Goal: Information Seeking & Learning: Learn about a topic

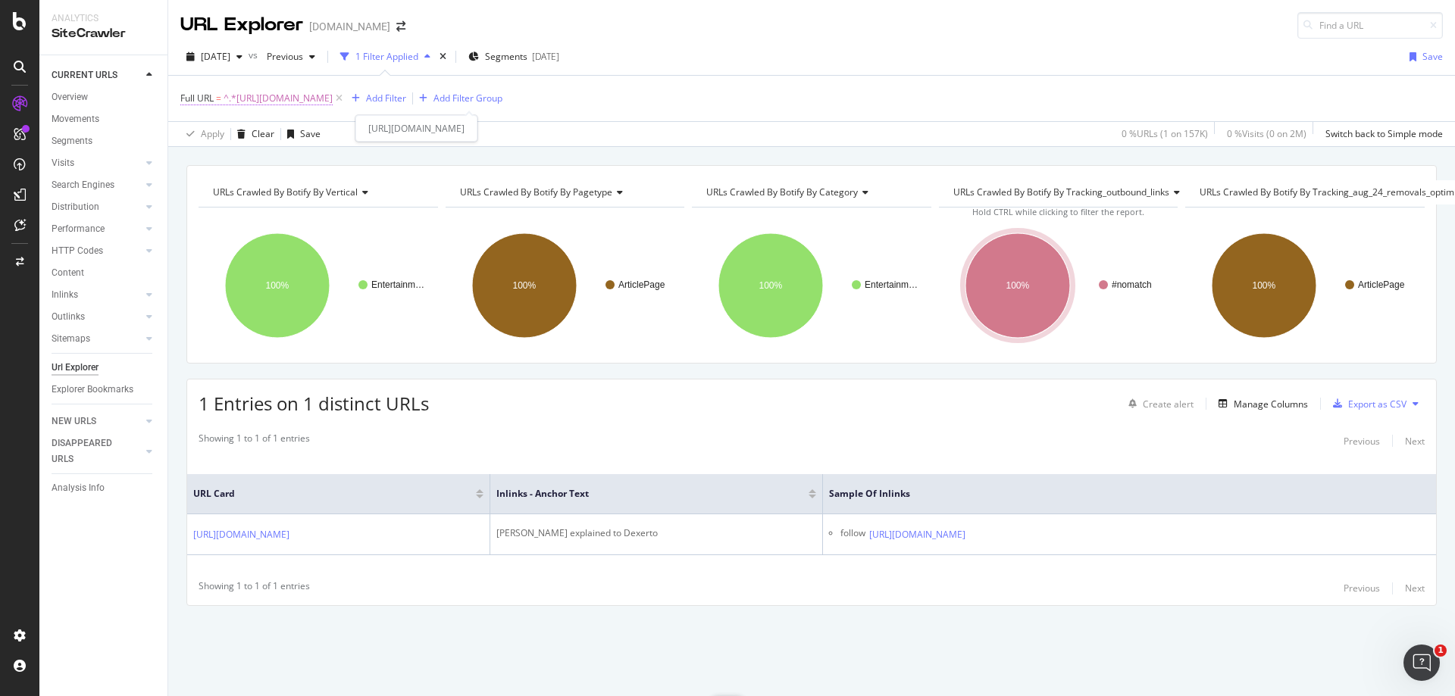
drag, startPoint x: 412, startPoint y: 92, endPoint x: 402, endPoint y: 100, distance: 13.5
click at [333, 92] on span "^.*[URL][DOMAIN_NAME]" at bounding box center [277, 98] width 109 height 21
click at [269, 152] on input "[URL][DOMAIN_NAME]" at bounding box center [265, 161] width 143 height 24
paste input "tag/[PERSON_NAME]"
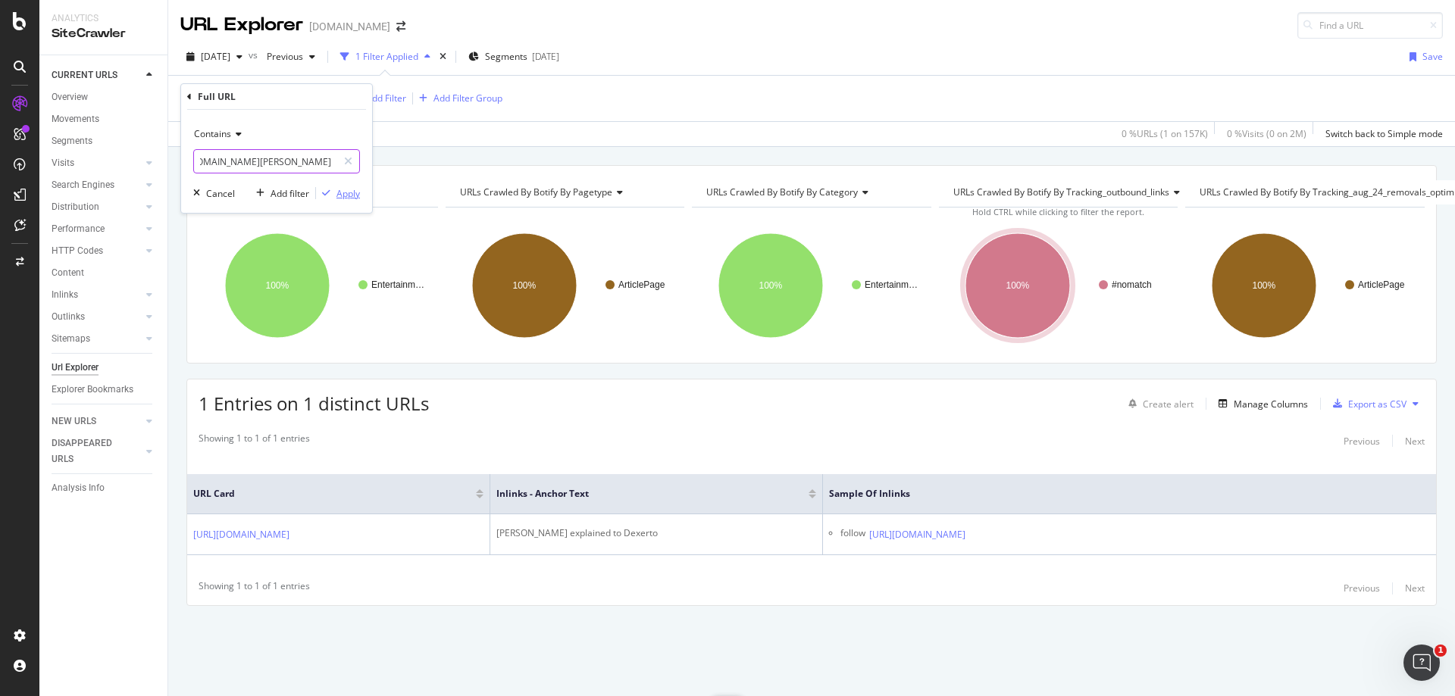
type input "[URL][DOMAIN_NAME][PERSON_NAME]"
click at [345, 189] on div "Apply" at bounding box center [347, 193] width 23 height 13
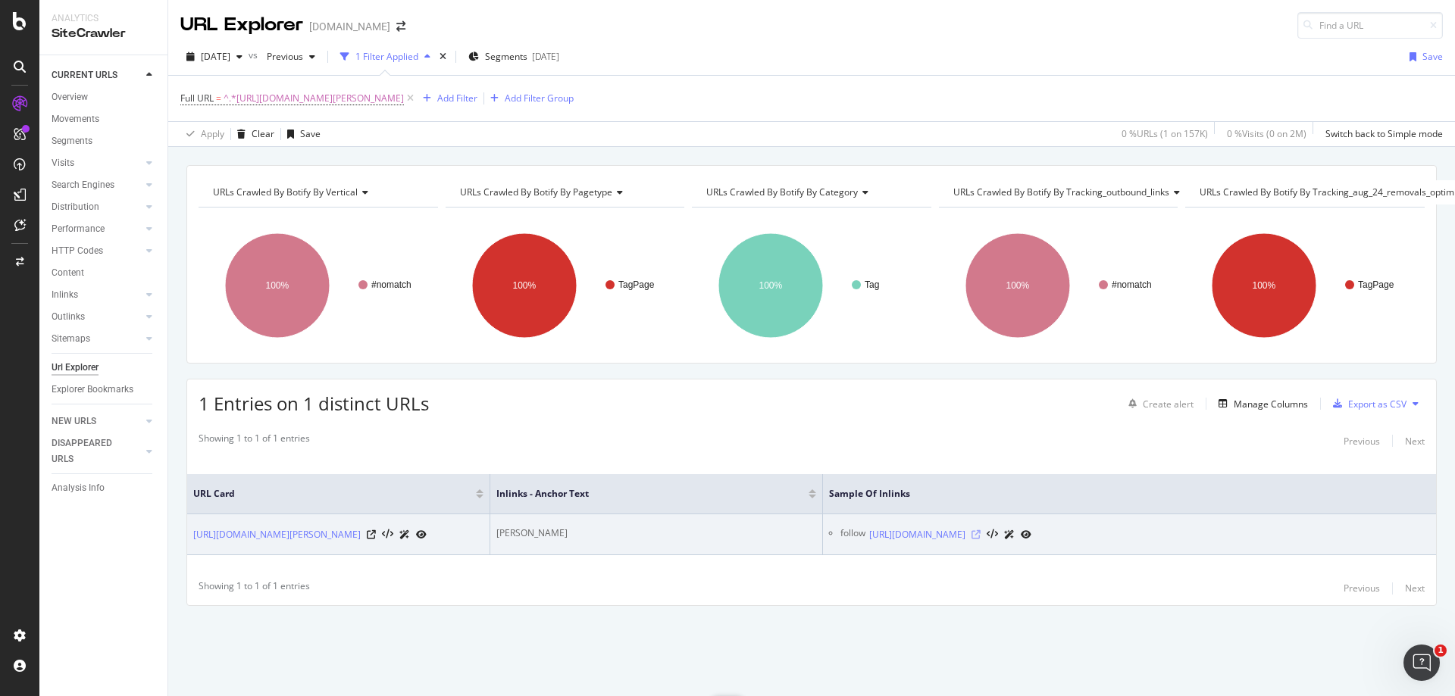
click at [980, 537] on icon at bounding box center [975, 534] width 9 height 9
drag, startPoint x: 534, startPoint y: 532, endPoint x: 498, endPoint y: 532, distance: 36.4
click at [498, 532] on div "[PERSON_NAME]" at bounding box center [656, 534] width 320 height 14
copy div "[PERSON_NAME]"
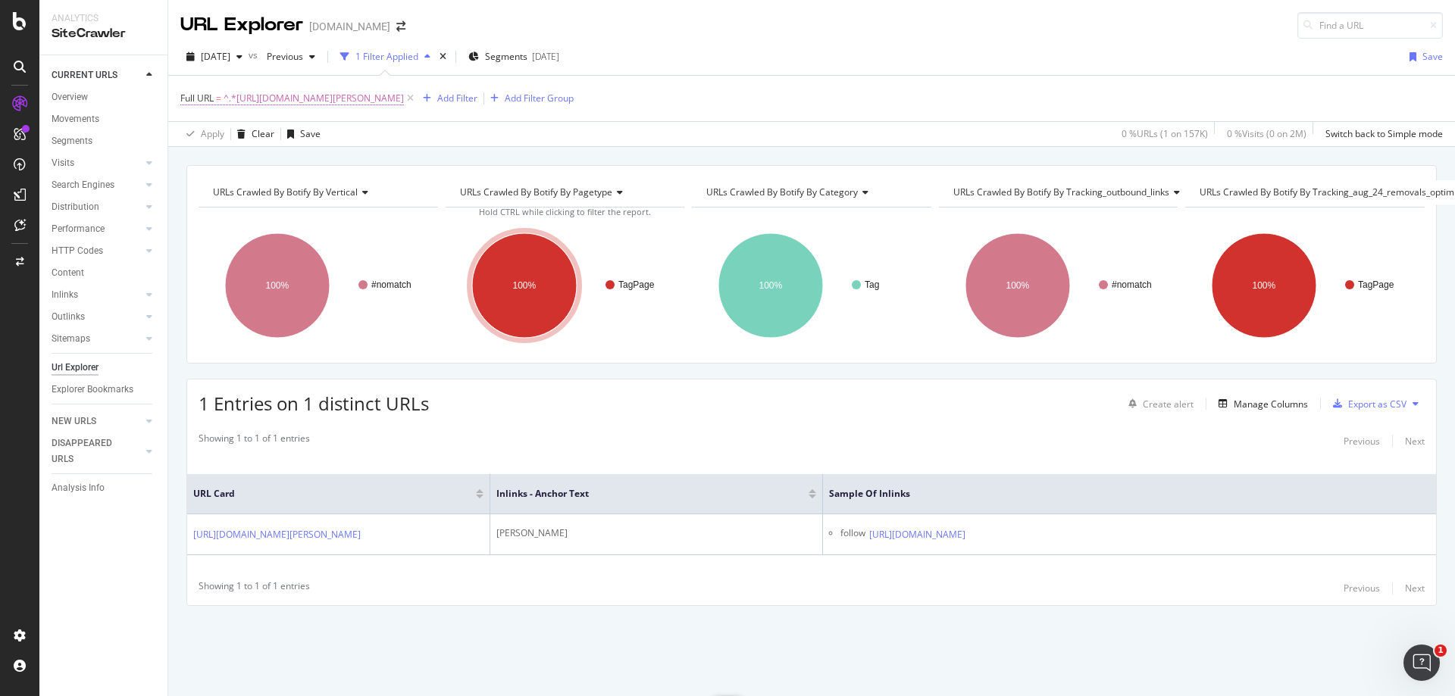
click at [380, 99] on span "^.*[URL][DOMAIN_NAME][PERSON_NAME]" at bounding box center [313, 98] width 180 height 21
click at [302, 170] on input "[URL][DOMAIN_NAME][PERSON_NAME]" at bounding box center [265, 161] width 143 height 24
paste input "entertainment/tsm-hamlinz-spits-fire-modern-warfare-freestyle-rap-twitch-1226503"
type input "[URL][DOMAIN_NAME]"
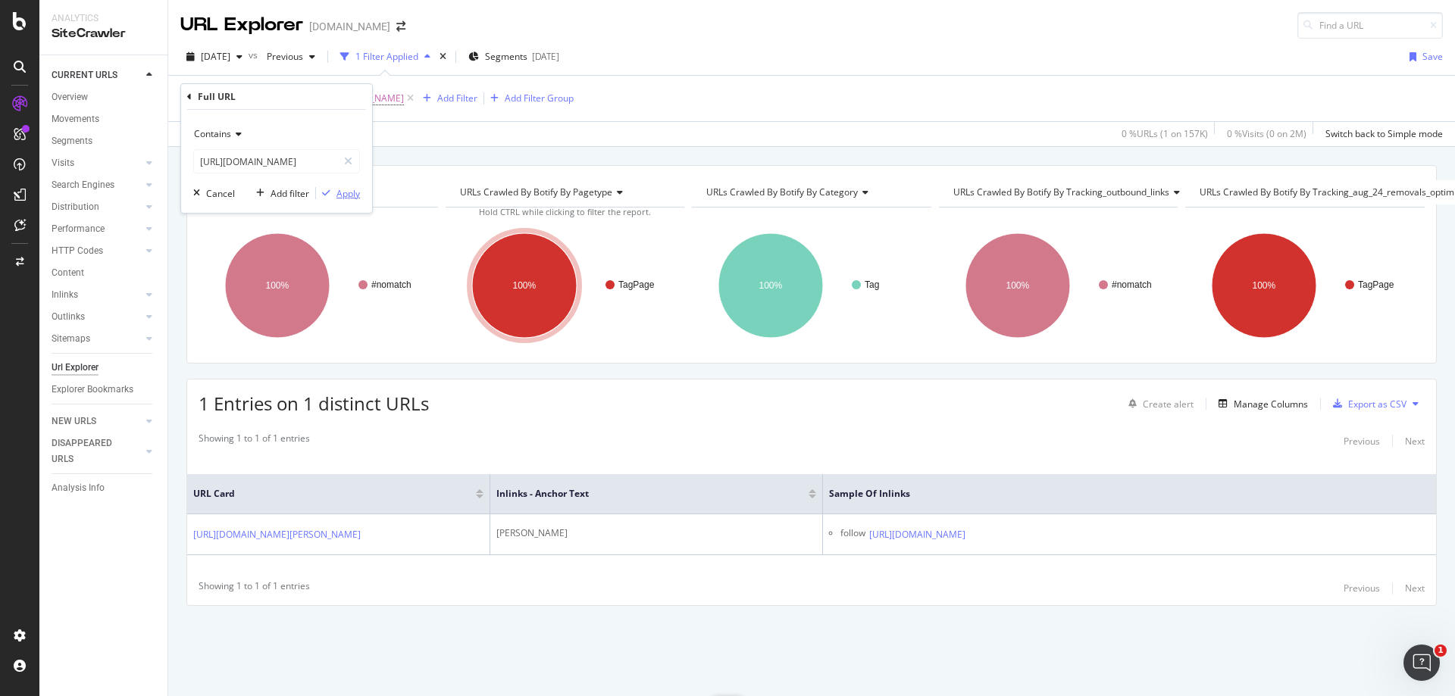
click at [355, 192] on div "Apply" at bounding box center [347, 193] width 23 height 13
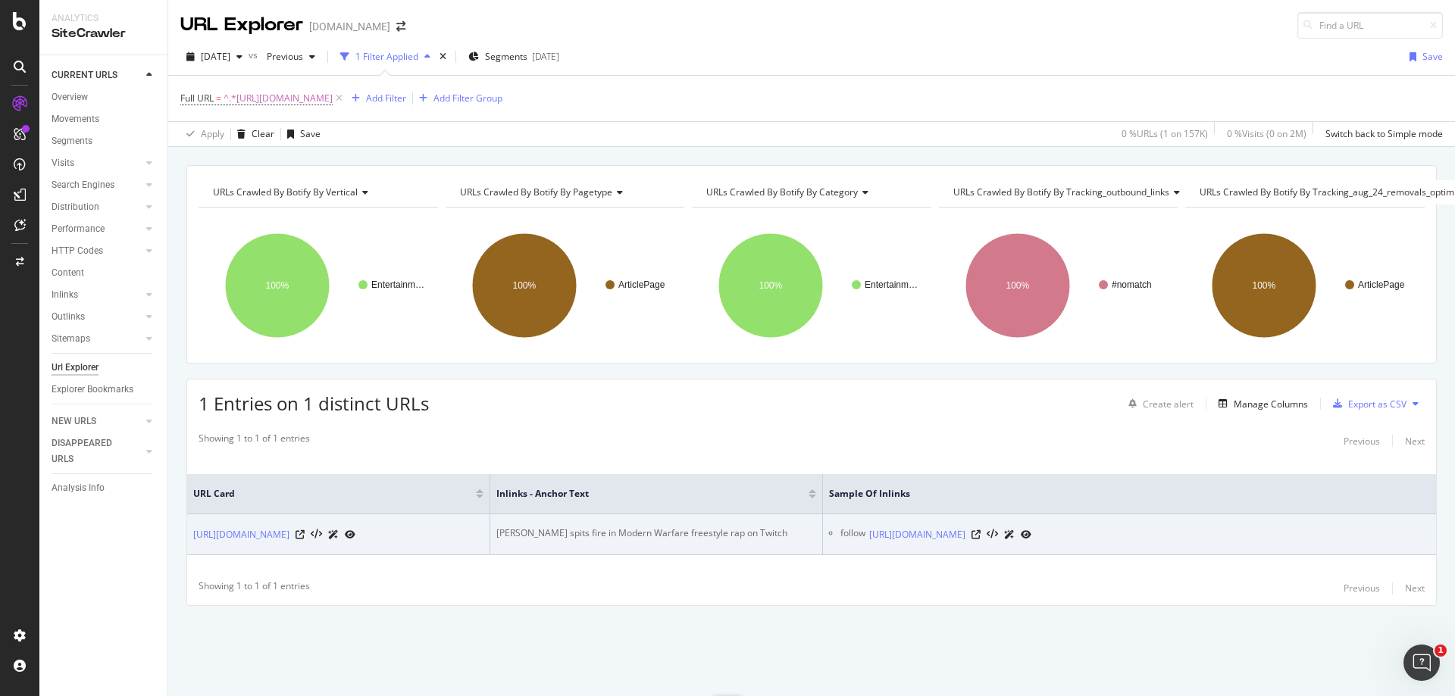
click at [685, 527] on div "[PERSON_NAME] spits fire in Modern Warfare freestyle rap on Twitch" at bounding box center [656, 534] width 320 height 14
click at [689, 527] on div "[PERSON_NAME] spits fire in Modern Warfare freestyle rap on Twitch" at bounding box center [656, 534] width 320 height 14
copy div "[PERSON_NAME] spits fire in Modern Warfare freestyle rap on Twitch"
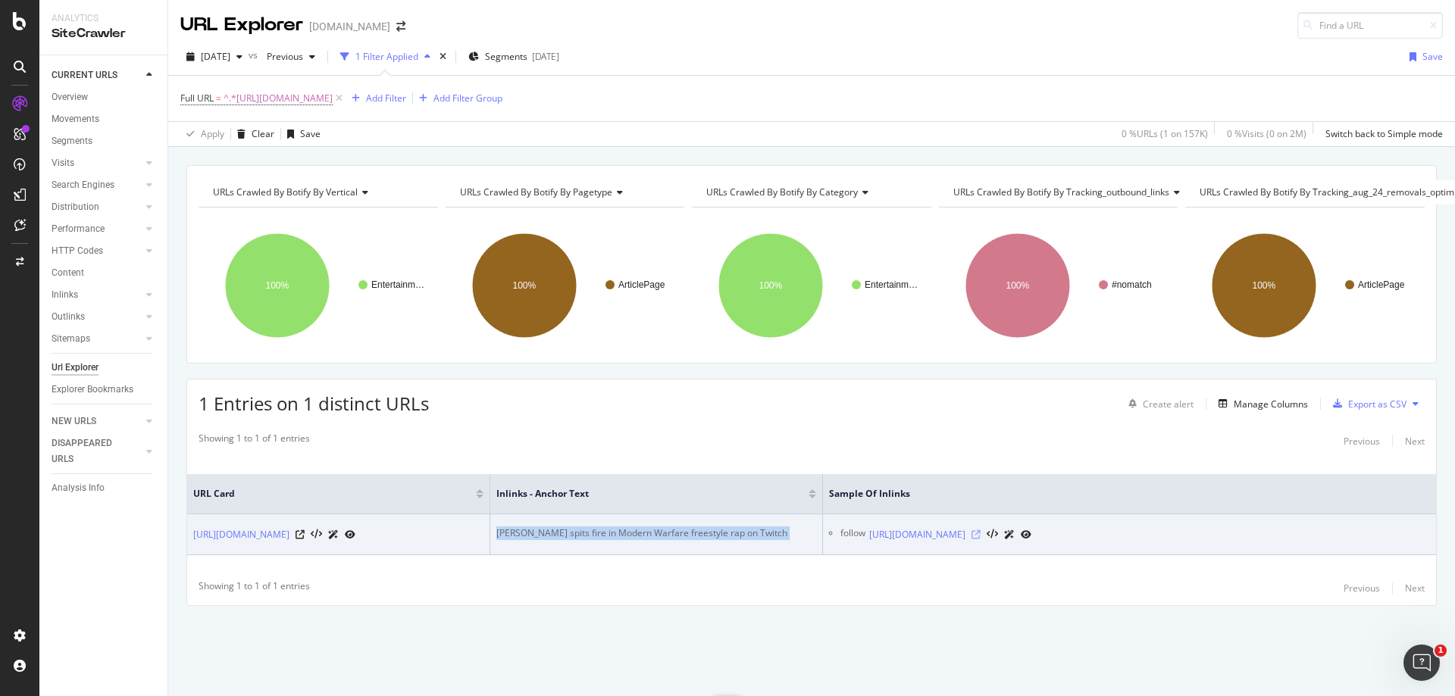
click at [980, 530] on icon at bounding box center [975, 534] width 9 height 9
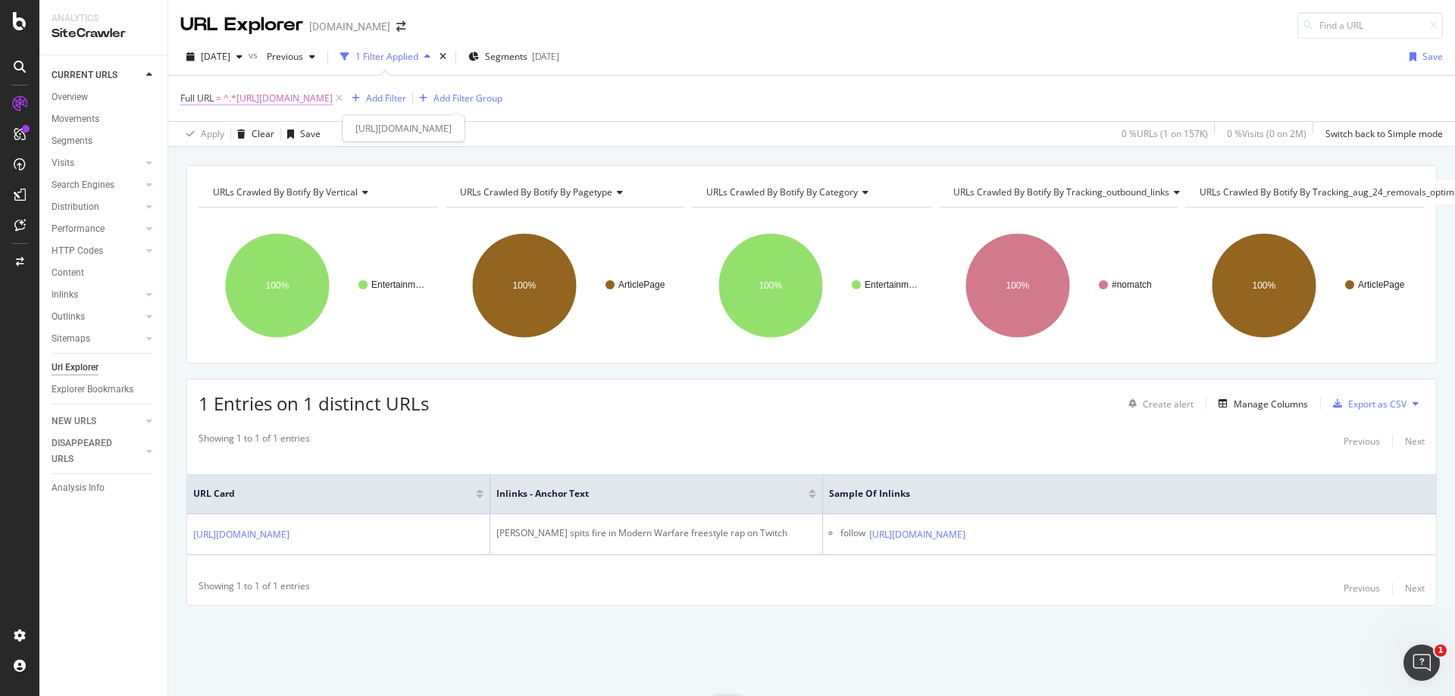
click at [333, 103] on span "^.*[URL][DOMAIN_NAME]" at bounding box center [277, 98] width 109 height 21
click at [270, 158] on input "[URL][DOMAIN_NAME]" at bounding box center [265, 161] width 143 height 24
paste input "witch-under-fire-for-running-pokimane-pro-bowl-ads-during-streams-302649"
type input "[URL][DOMAIN_NAME]"
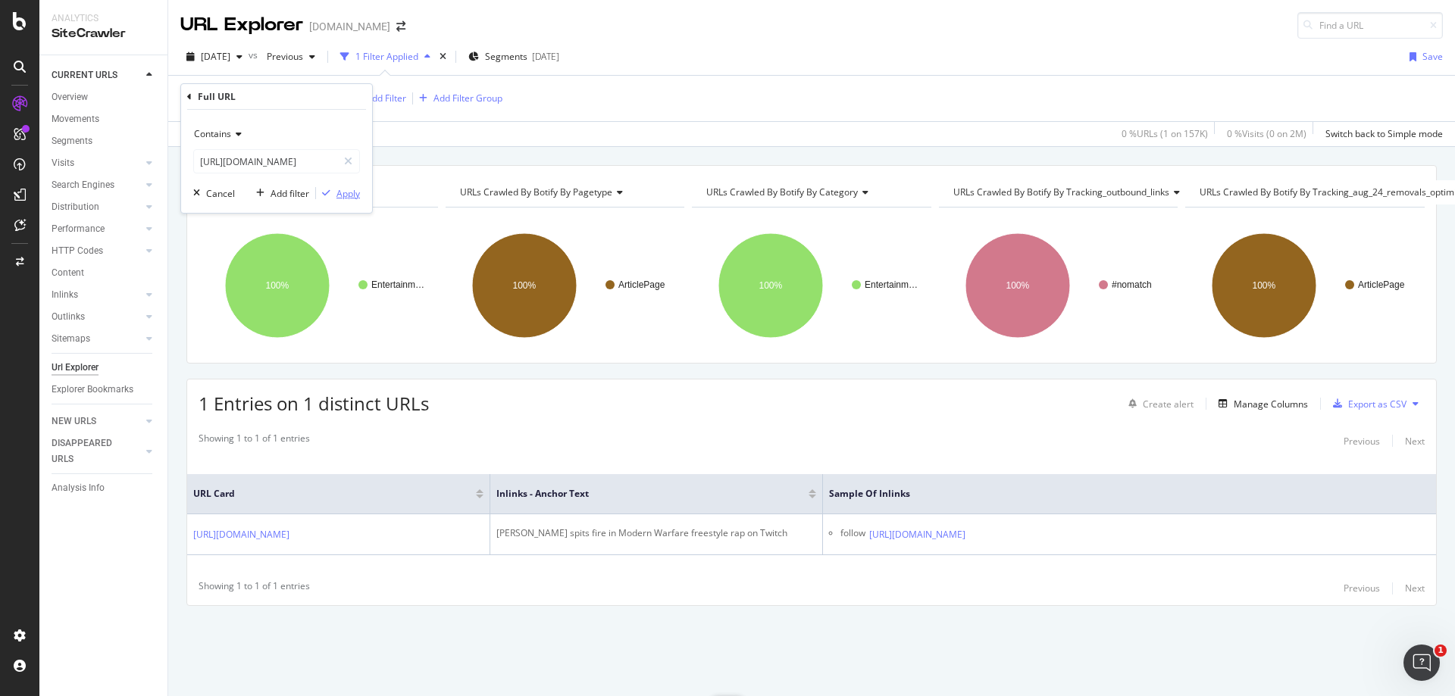
click at [336, 195] on div "Apply" at bounding box center [347, 193] width 23 height 13
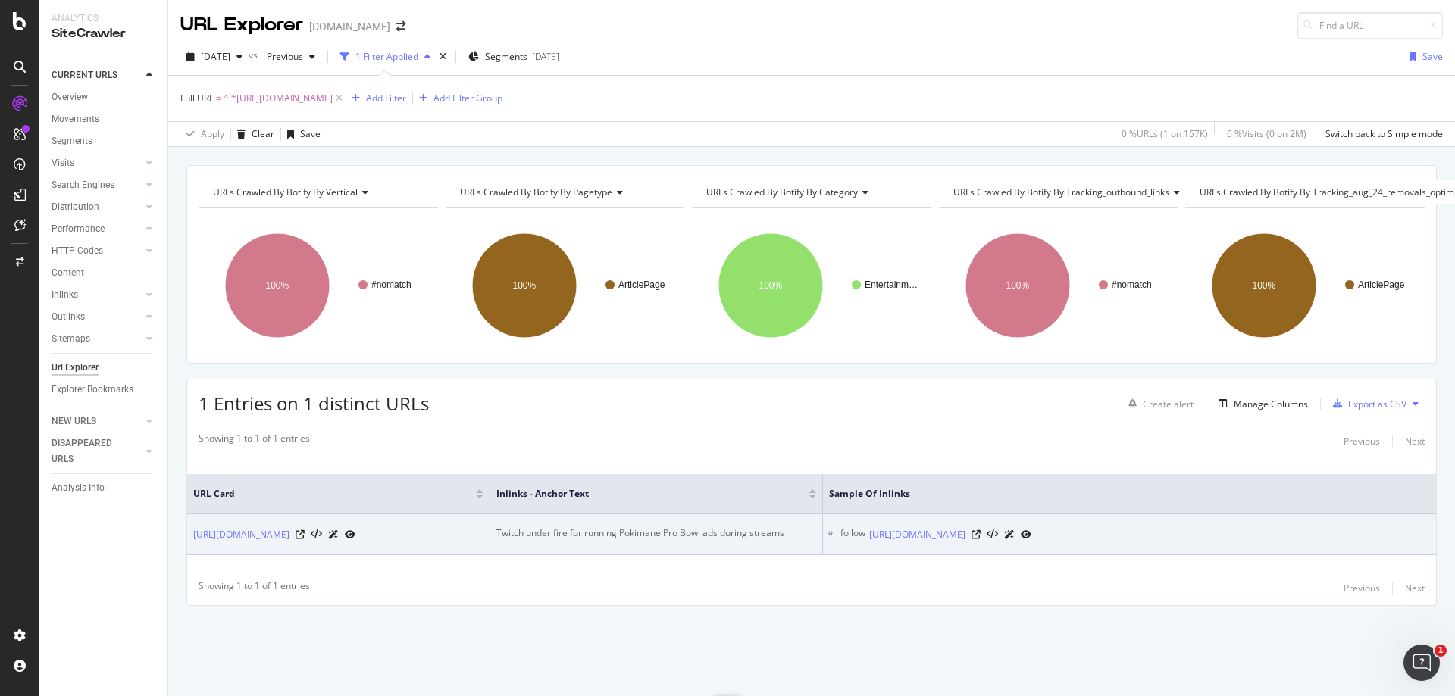
click at [680, 527] on div "Twitch under fire for running Pokimane Pro Bowl ads during streams" at bounding box center [656, 534] width 320 height 14
copy div "Twitch under fire for running Pokimane Pro Bowl ads during streams"
click at [1031, 527] on div at bounding box center [1001, 535] width 60 height 16
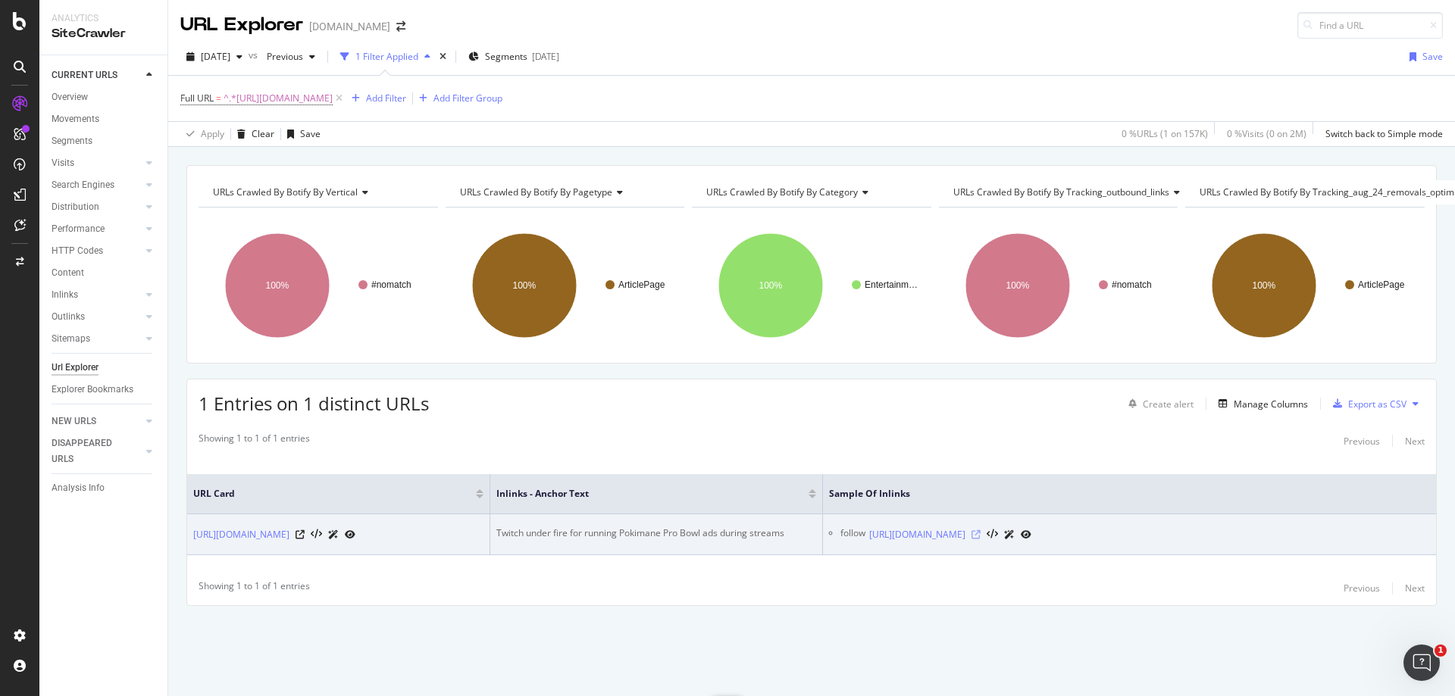
click at [980, 530] on icon at bounding box center [975, 534] width 9 height 9
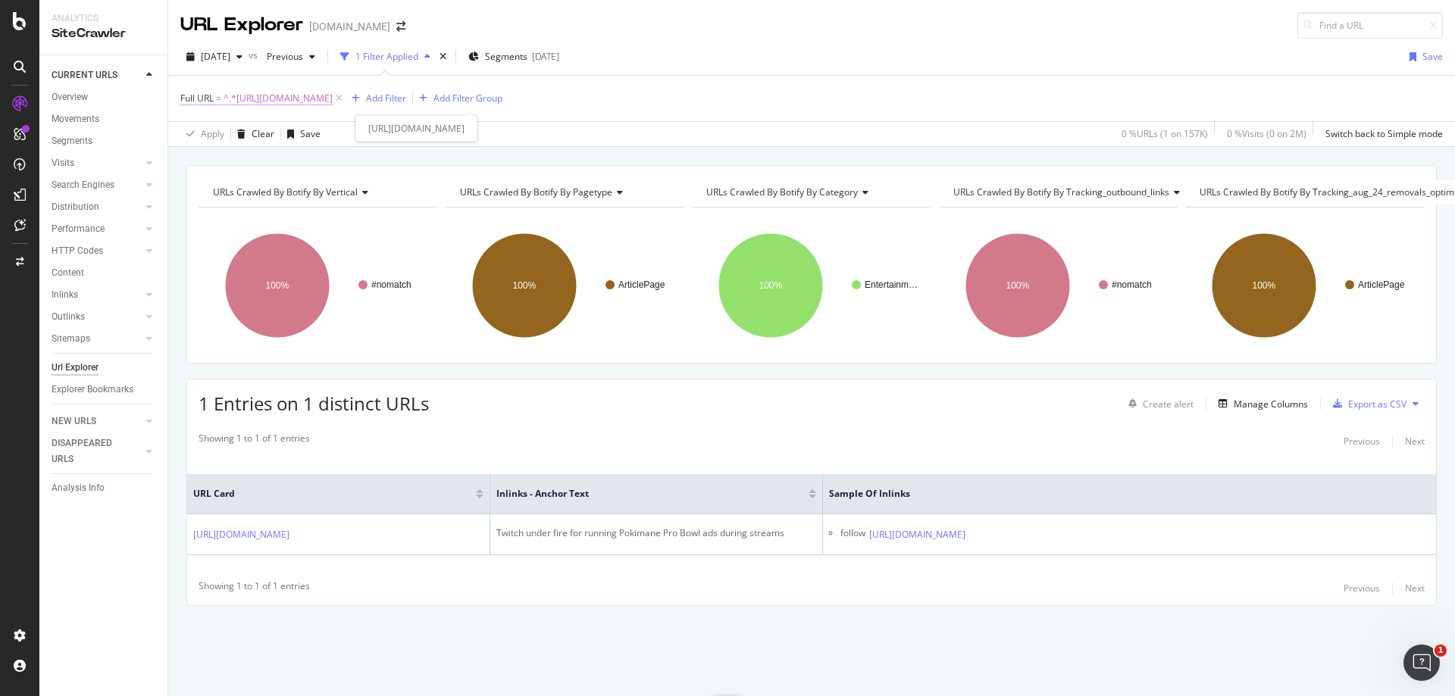
click at [333, 102] on span "^.*[URL][DOMAIN_NAME]" at bounding box center [277, 98] width 109 height 21
click at [297, 161] on input "[URL][DOMAIN_NAME]" at bounding box center [265, 161] width 143 height 24
paste input "streamer-explains-filled-ex-boyfriends-blanket-bed-bugs-800835"
type input "[URL][DOMAIN_NAME]"
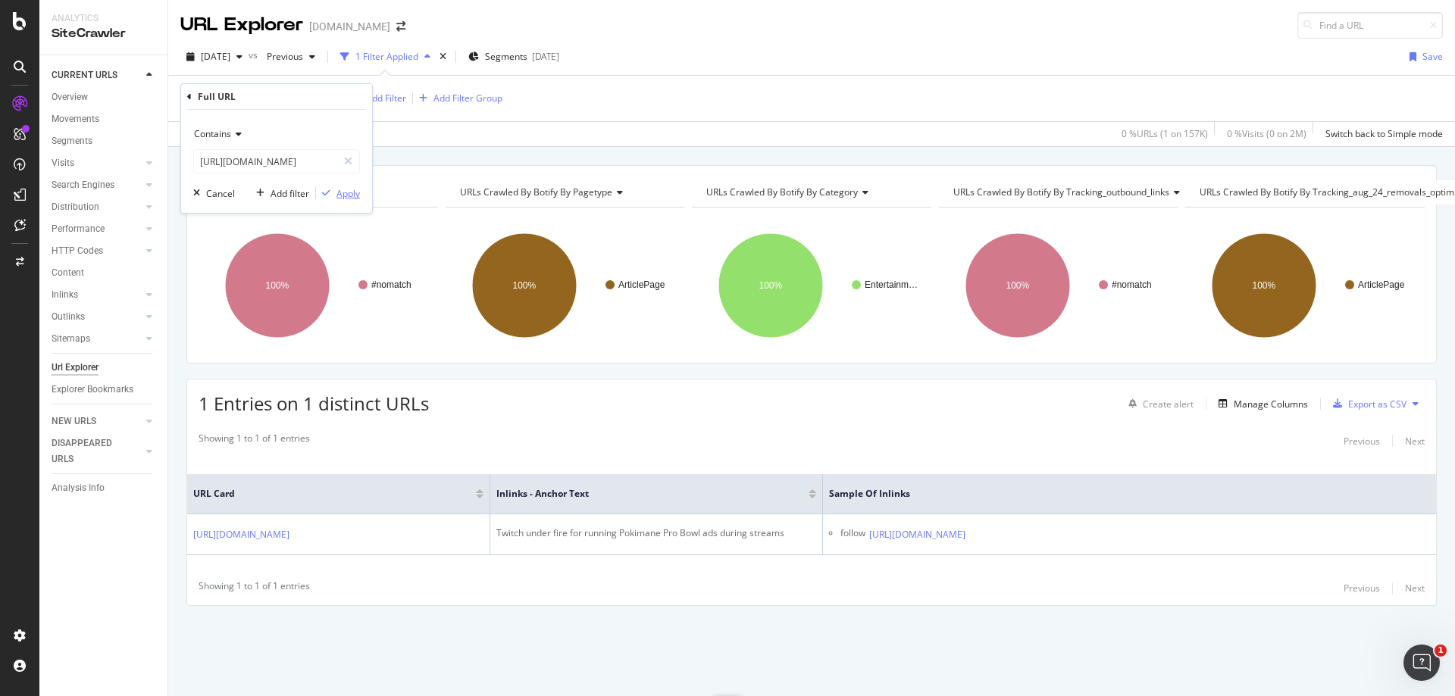
click at [337, 194] on div "Apply" at bounding box center [347, 193] width 23 height 13
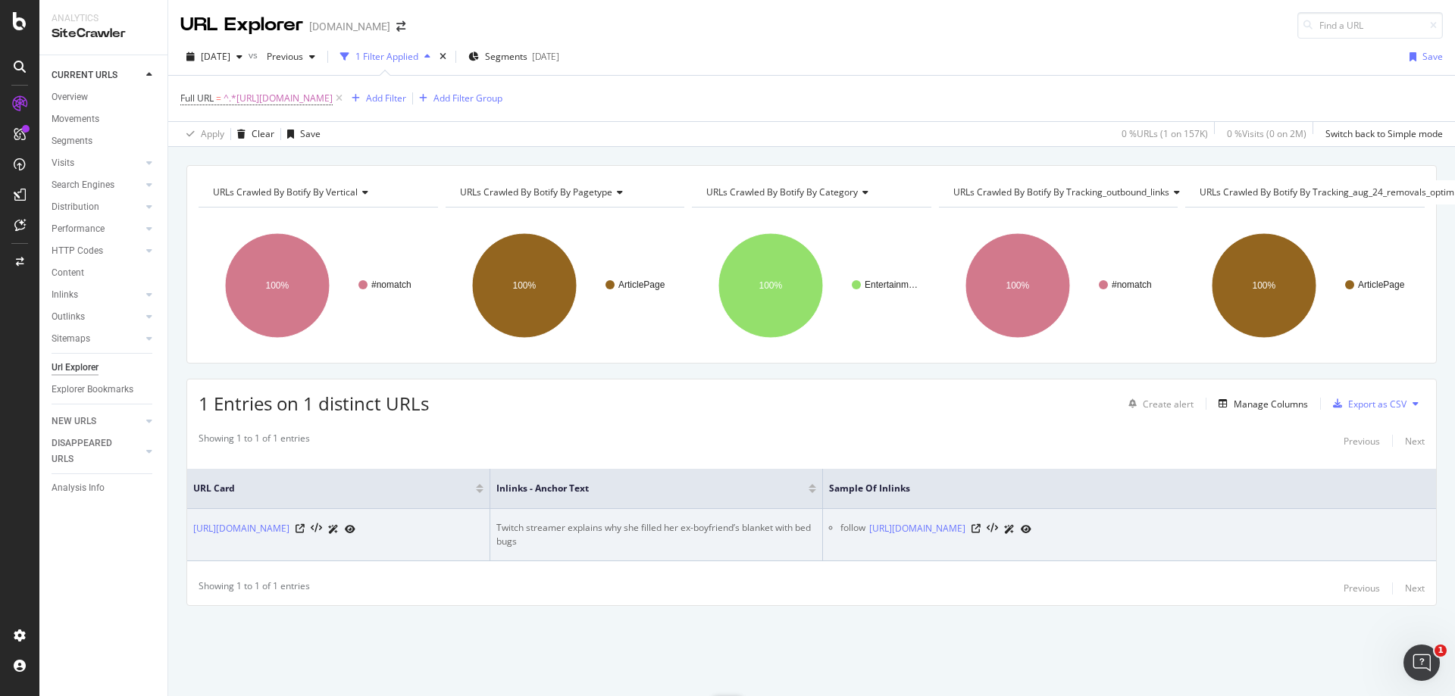
click at [624, 521] on div "Twitch streamer explains why she filled her ex-boyfriend’s blanket with bed bugs" at bounding box center [656, 534] width 320 height 27
drag, startPoint x: 729, startPoint y: 522, endPoint x: 467, endPoint y: 512, distance: 261.5
click at [467, 512] on tr "[URL][DOMAIN_NAME] Twitch streamer explains why she filled her ex-boyfriend’s b…" at bounding box center [811, 535] width 1248 height 52
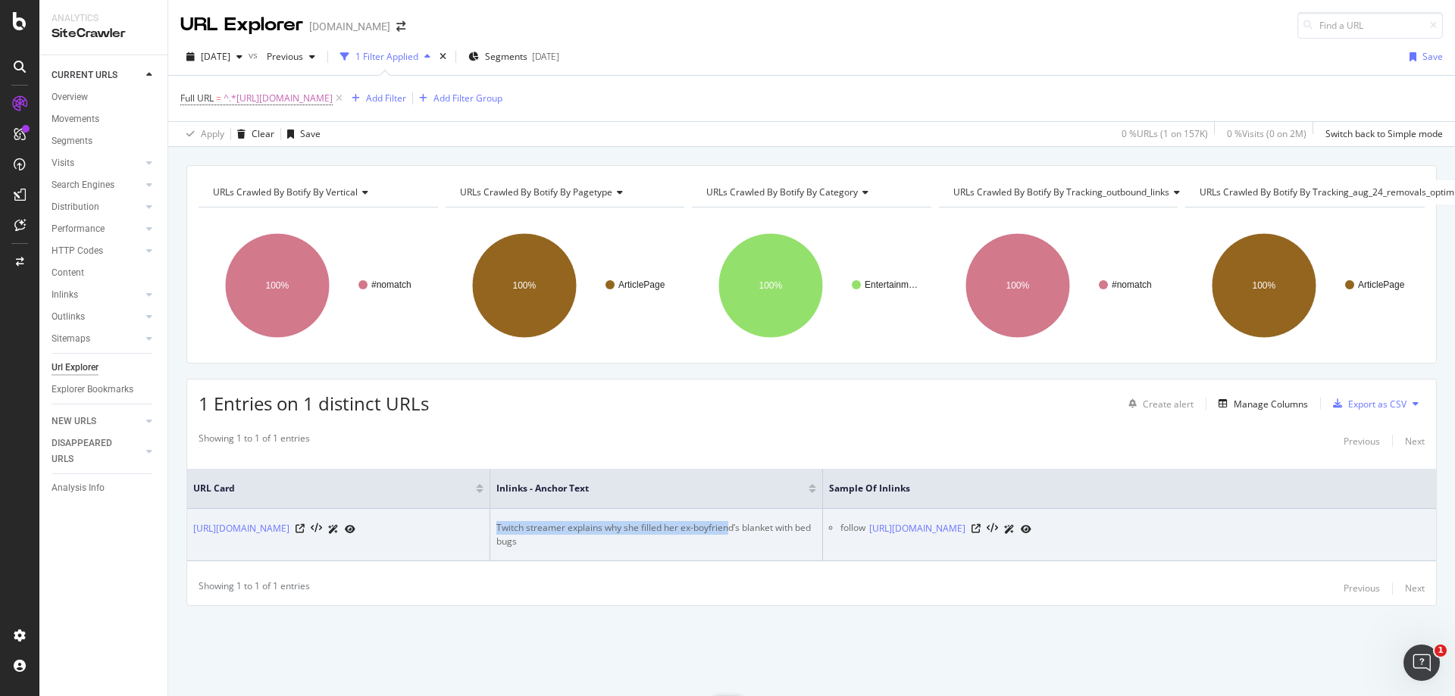
copy div "Twitch streamer explains why she filled her ex-boyfrien"
click at [980, 524] on icon at bounding box center [975, 528] width 9 height 9
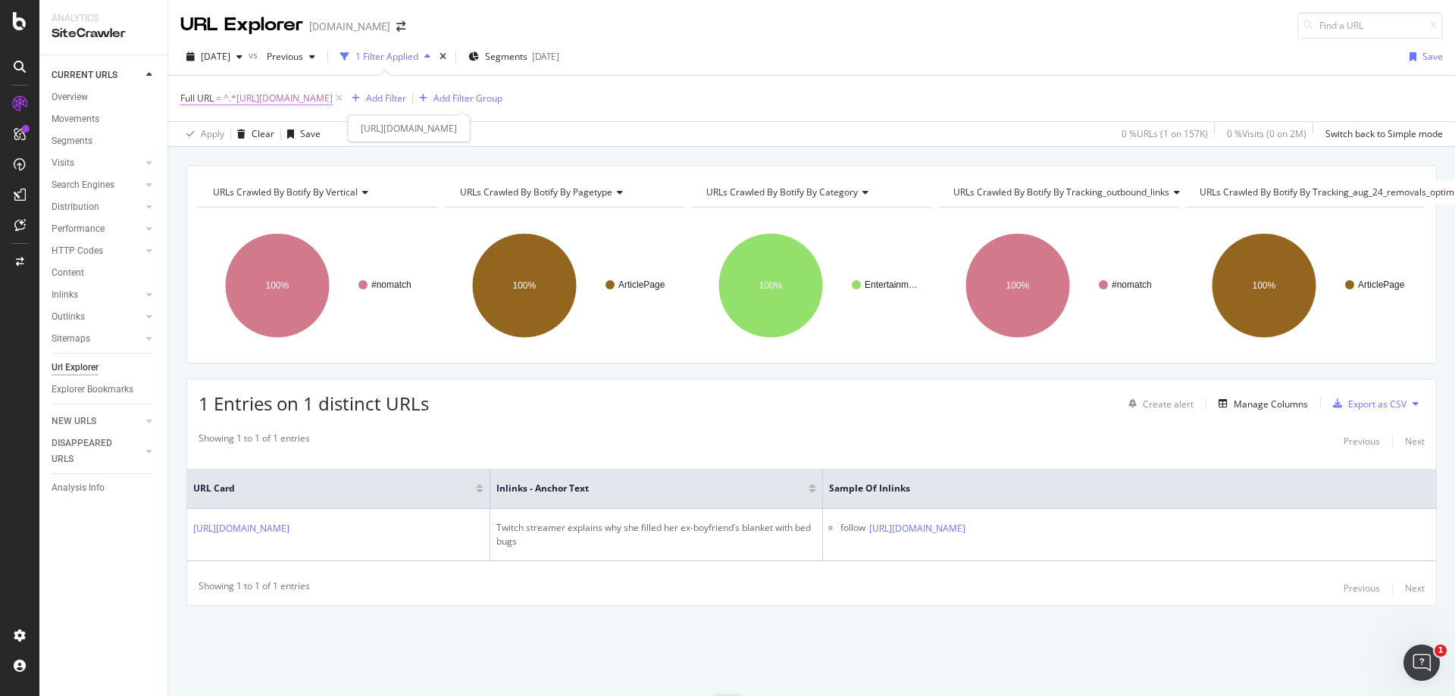
click at [333, 94] on span "^.*[URL][DOMAIN_NAME]" at bounding box center [277, 98] width 109 height 21
click at [311, 160] on input "[URL][DOMAIN_NAME]" at bounding box center [265, 161] width 143 height 24
paste input "irl-twitch-streamers-attempt-at-barbecuing-ends-in-fiery-disaster-1365960"
type input "[URL][DOMAIN_NAME]"
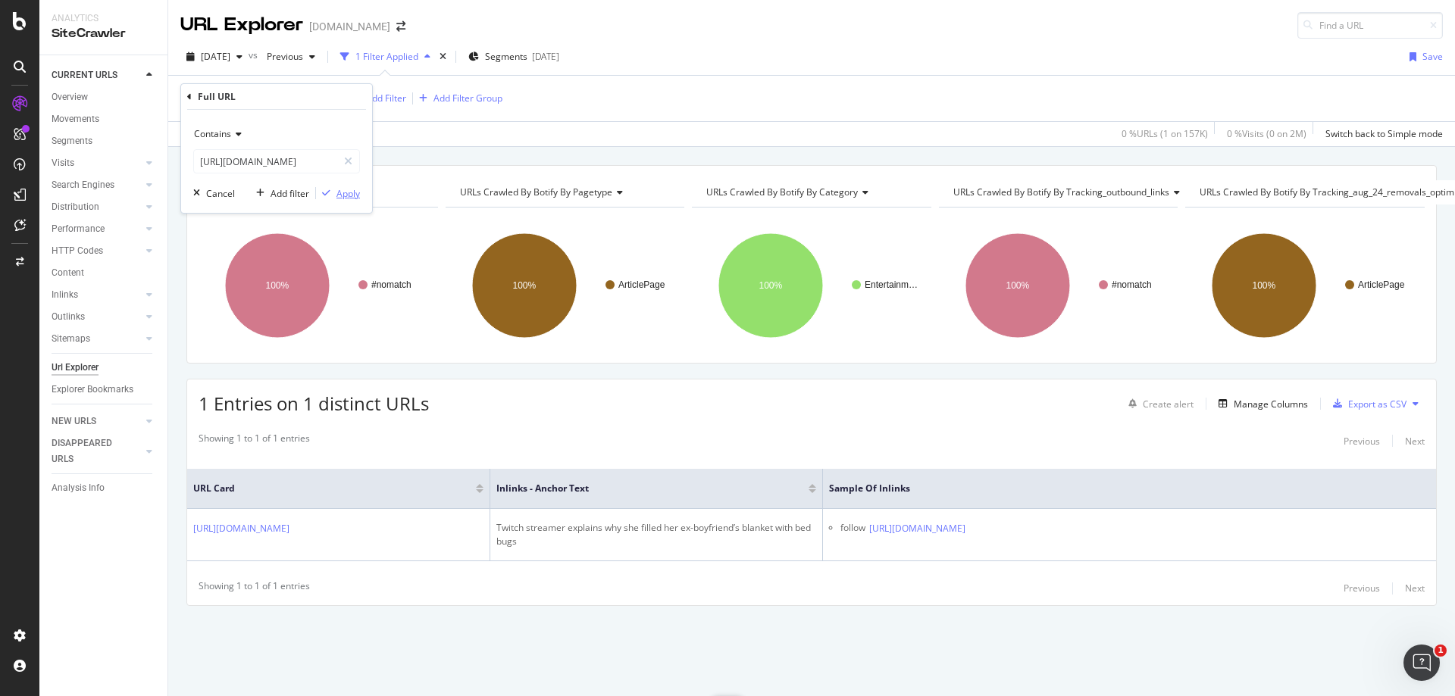
click at [350, 200] on div "Apply" at bounding box center [338, 193] width 44 height 14
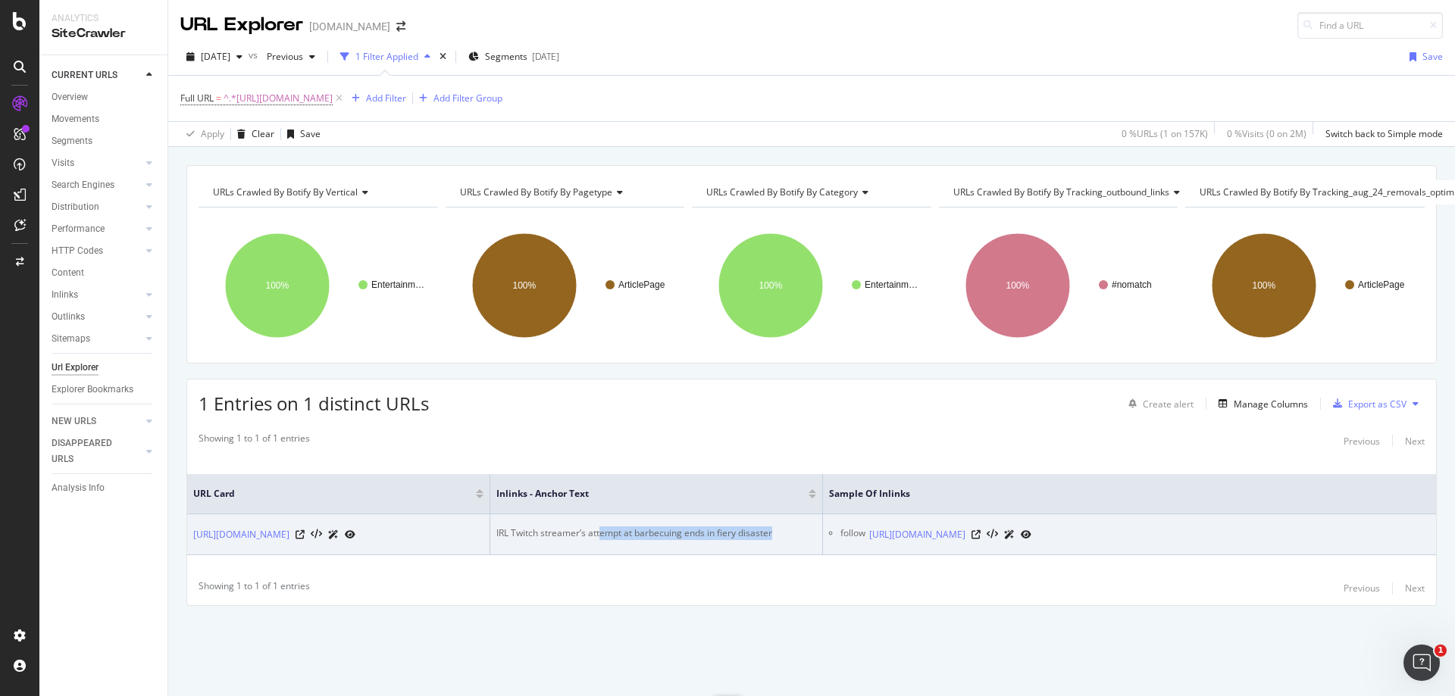
drag, startPoint x: 602, startPoint y: 519, endPoint x: 789, endPoint y: 519, distance: 187.1
click at [789, 527] on div "IRL Twitch streamer’s attempt at barbecuing ends in fiery disaster" at bounding box center [656, 534] width 320 height 14
click at [980, 530] on icon at bounding box center [975, 534] width 9 height 9
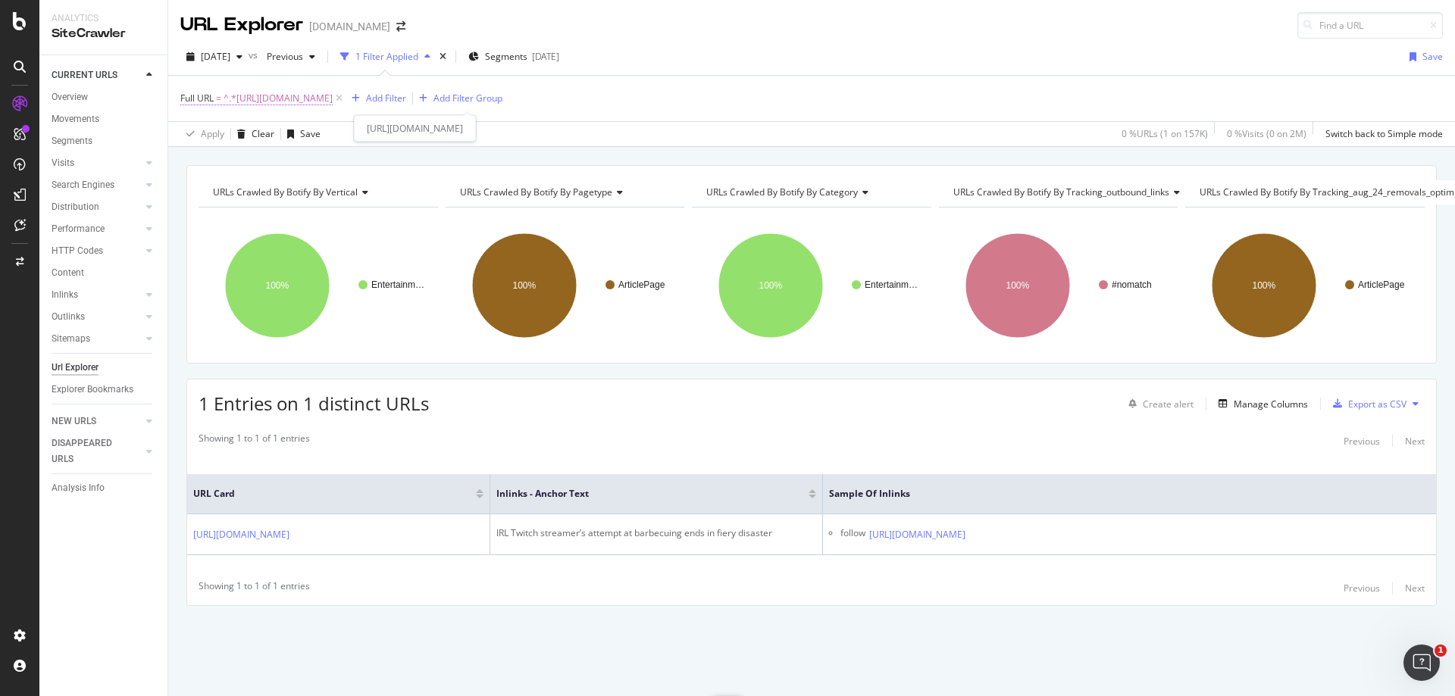
click at [333, 102] on span "^.*[URL][DOMAIN_NAME]" at bounding box center [277, 98] width 109 height 21
click at [269, 163] on input "[URL][DOMAIN_NAME]" at bounding box center [265, 161] width 143 height 24
paste input "overwatch/this-overwatch-player-got-hilariously-betrayed-by-their-own-teammate-…"
type input "[URL][DOMAIN_NAME]"
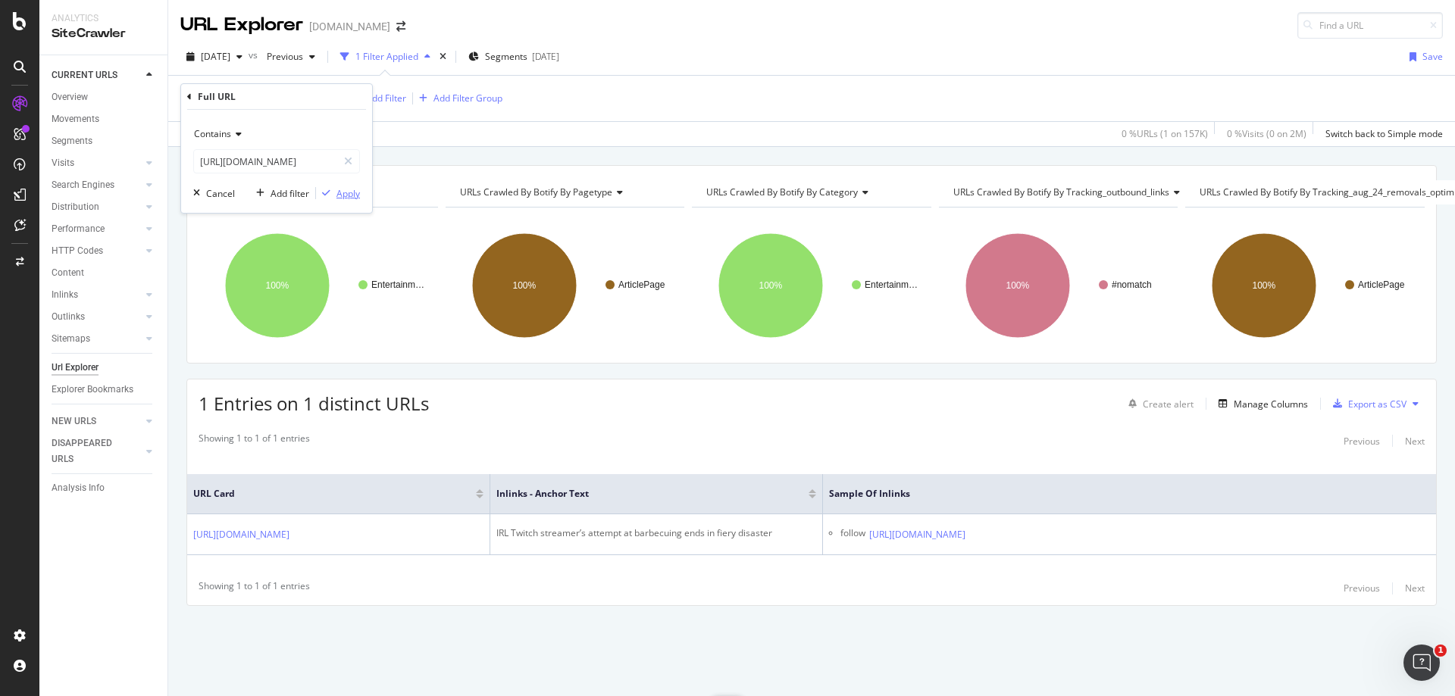
click at [355, 194] on div "Apply" at bounding box center [347, 193] width 23 height 13
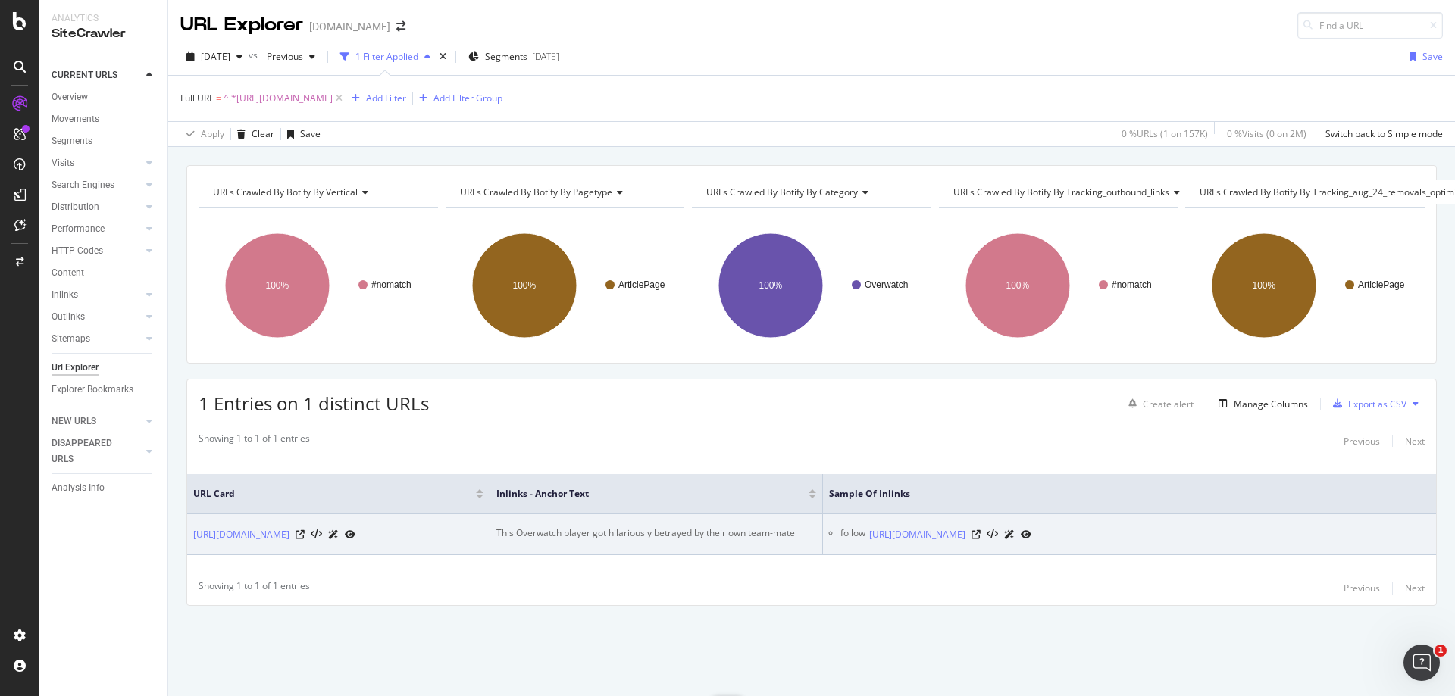
click at [591, 527] on div "This Overwatch player got hilariously betrayed by their own team-mate" at bounding box center [656, 534] width 320 height 14
copy div "This Overwatch player got hilariously betrayed by their own team-mate"
click at [980, 530] on icon at bounding box center [975, 534] width 9 height 9
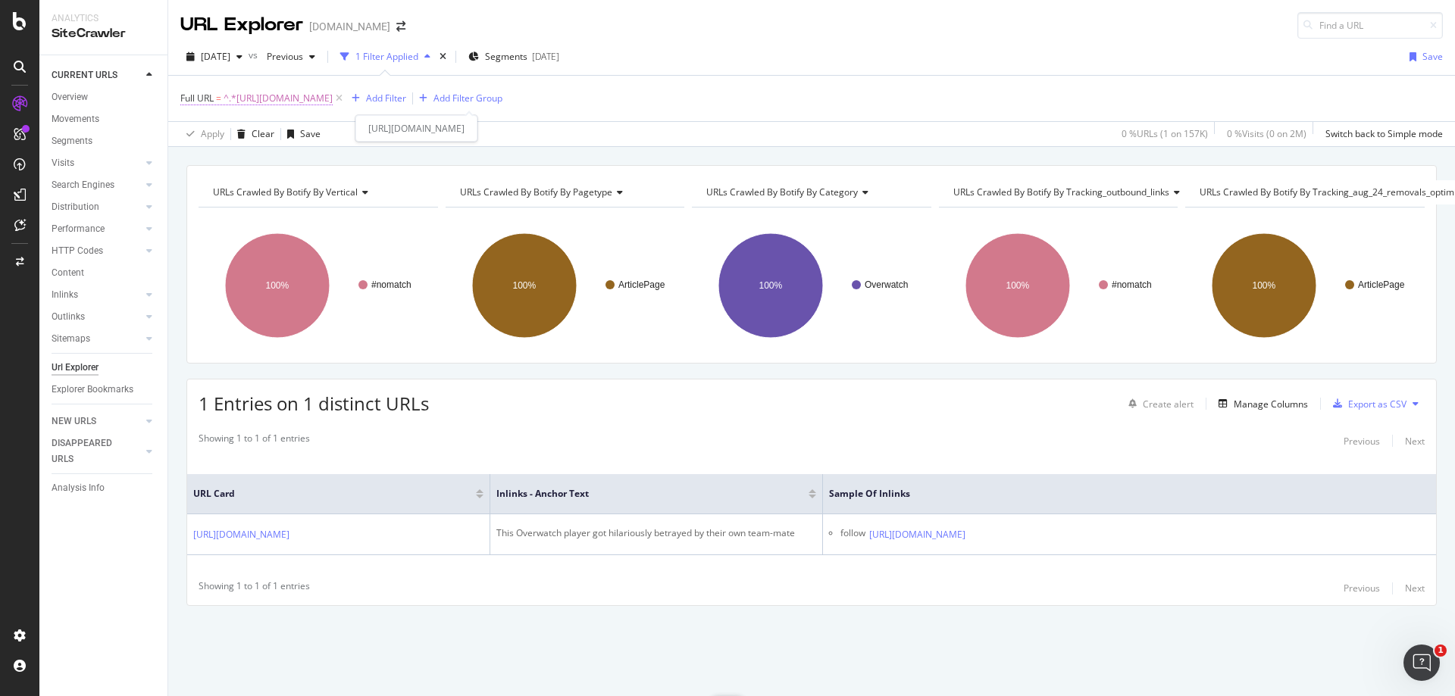
click at [333, 96] on span "^.*[URL][DOMAIN_NAME]" at bounding box center [277, 98] width 109 height 21
click at [300, 170] on input "[URL][DOMAIN_NAME]" at bounding box center [265, 161] width 143 height 24
paste input "csgo/how-b1ad3-created-major-miracles-in-csgo-1359998"
type input "[URL][DOMAIN_NAME]"
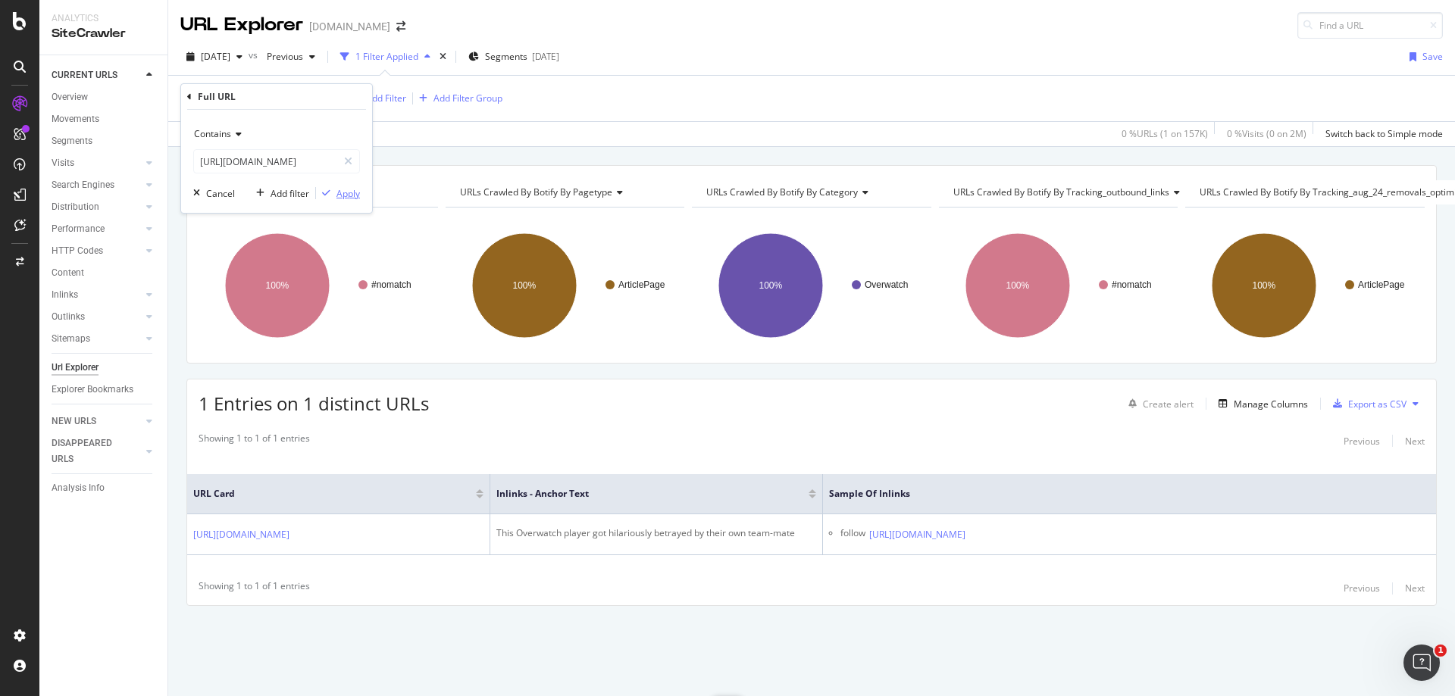
scroll to position [0, 0]
click at [341, 195] on div "Apply" at bounding box center [347, 193] width 23 height 13
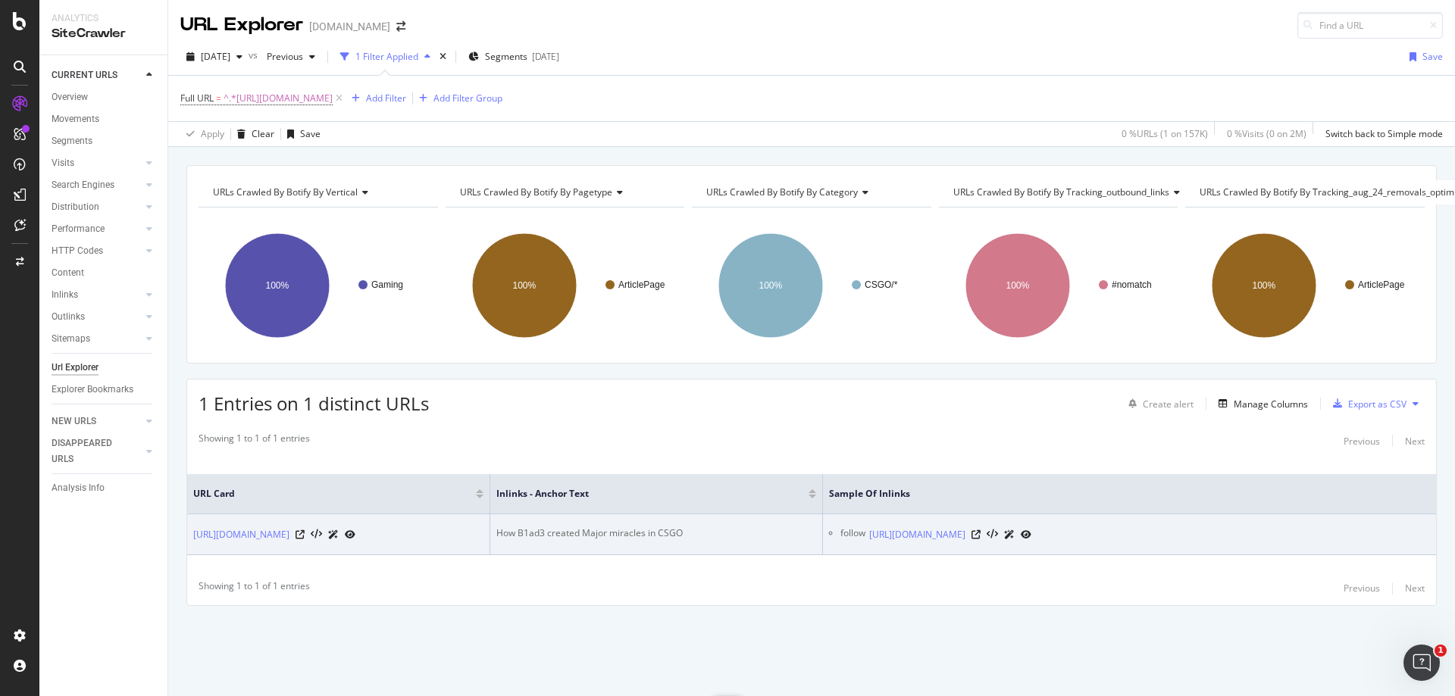
click at [633, 527] on div "How B1ad3 created Major miracles in CSGO" at bounding box center [656, 534] width 320 height 14
copy div "How B1ad3 created Major miracles in CSGO"
click at [980, 530] on icon at bounding box center [975, 534] width 9 height 9
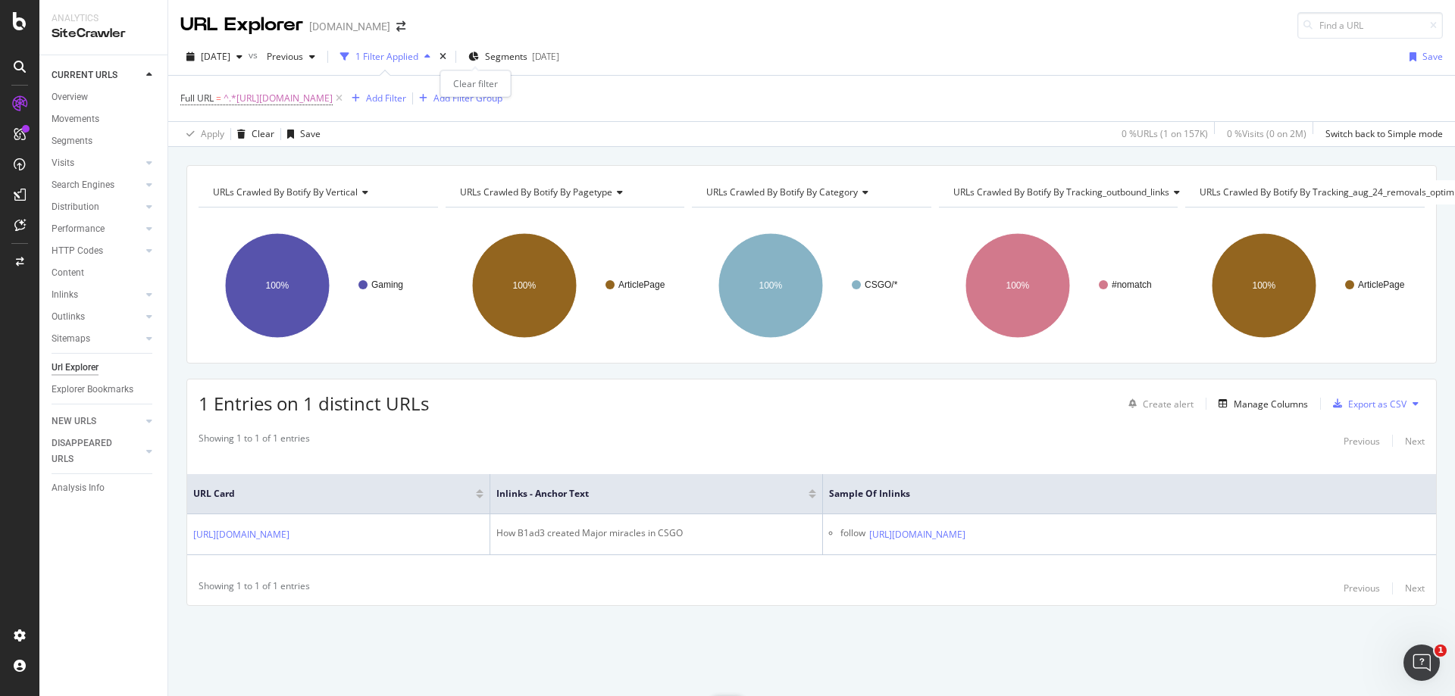
click at [451, 95] on div "Clear filter" at bounding box center [475, 83] width 70 height 27
click at [280, 94] on span "^.*[URL][DOMAIN_NAME]" at bounding box center [277, 98] width 109 height 21
click at [285, 166] on input "[URL][DOMAIN_NAME]" at bounding box center [265, 161] width 143 height 24
paste input "entertainment/twitch-streamer-hachubby-gets-emotional-after-returning-to-[GEOGR…"
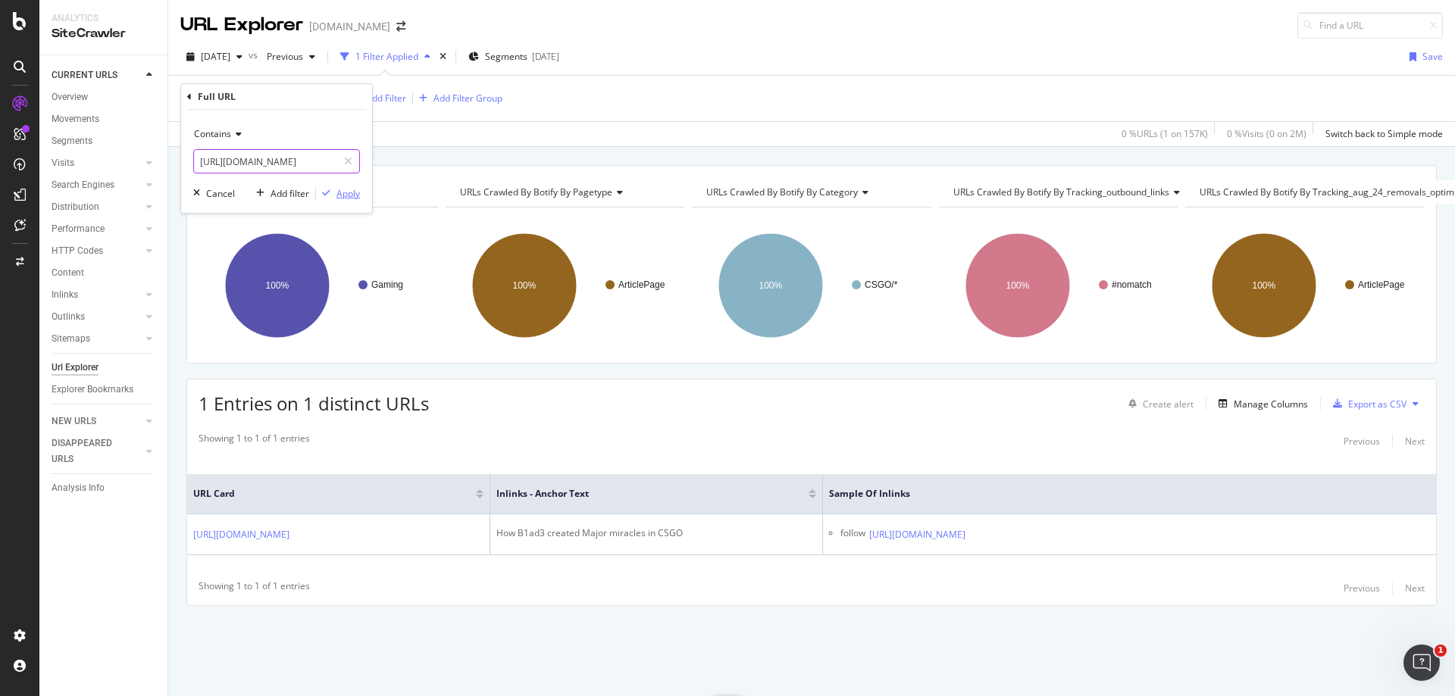
type input "[URL][DOMAIN_NAME]"
click at [341, 195] on div "Apply" at bounding box center [347, 193] width 23 height 13
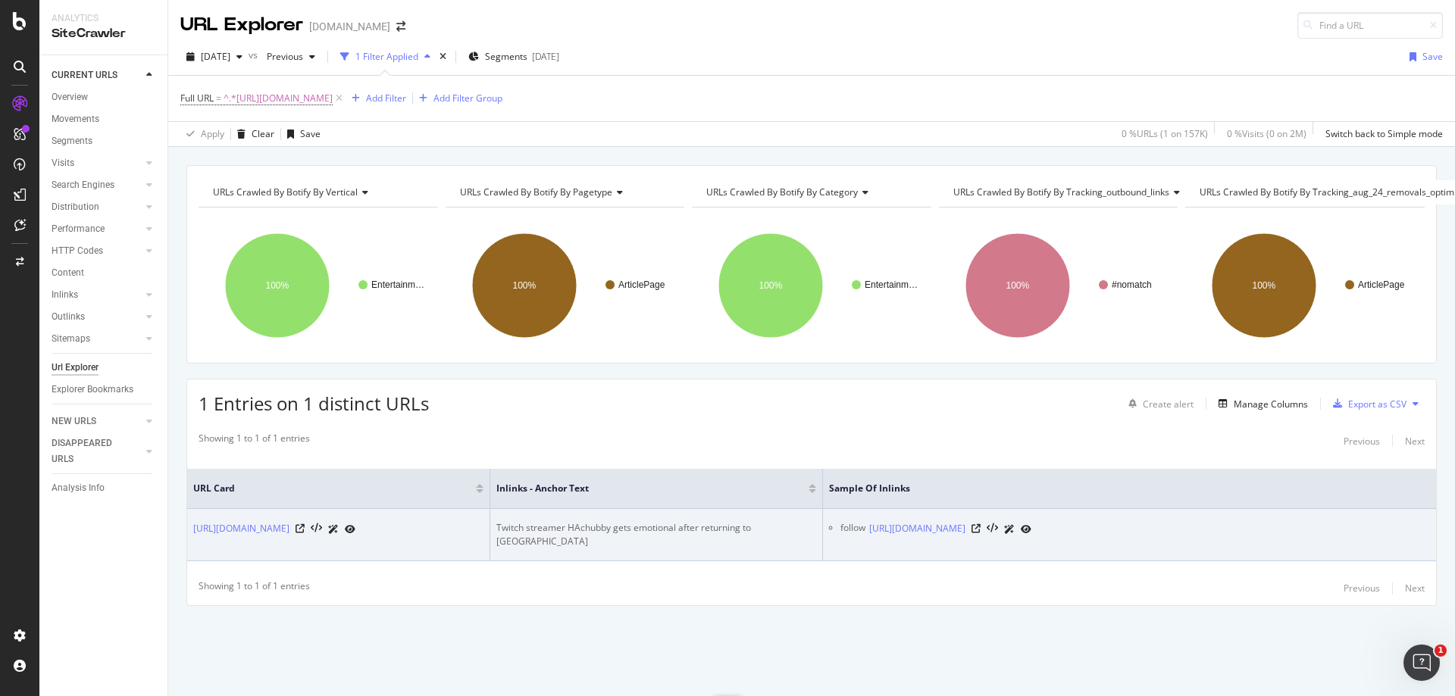
click at [720, 521] on div "Twitch streamer HAchubby gets emotional after returning to [GEOGRAPHIC_DATA]" at bounding box center [656, 534] width 320 height 27
copy div "Twitch streamer HAchubby gets emotional after returning to [GEOGRAPHIC_DATA]"
click at [980, 524] on icon at bounding box center [975, 528] width 9 height 9
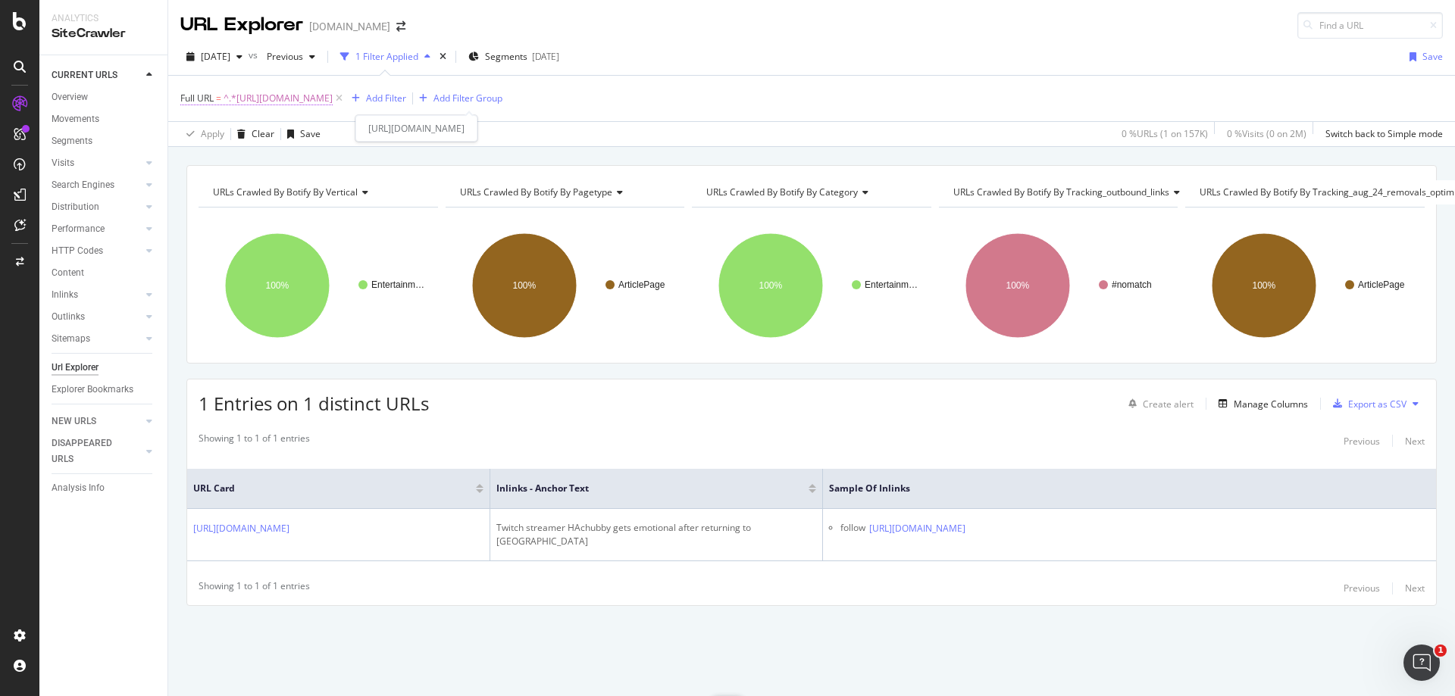
click at [333, 106] on span "^.*[URL][DOMAIN_NAME]" at bounding box center [277, 98] width 109 height 21
click at [303, 175] on div "Contains [URL][DOMAIN_NAME] Cancel Add filter Apply" at bounding box center [276, 161] width 191 height 103
click at [308, 172] on input "[URL][DOMAIN_NAME]" at bounding box center [265, 161] width 143 height 24
paste input "apologizes-for-breakdown-that-caused-fans-concern-131400"
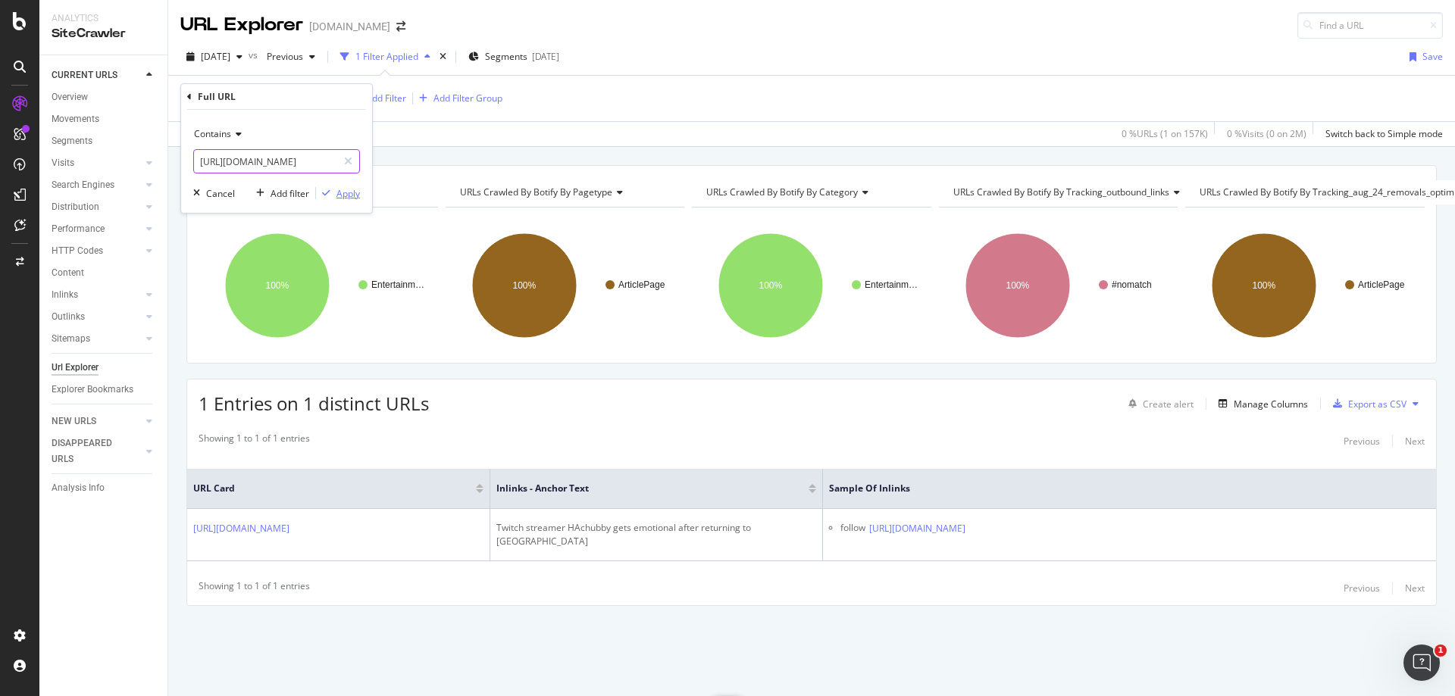
type input "[URL][DOMAIN_NAME]"
click at [337, 196] on div "Apply" at bounding box center [347, 193] width 23 height 13
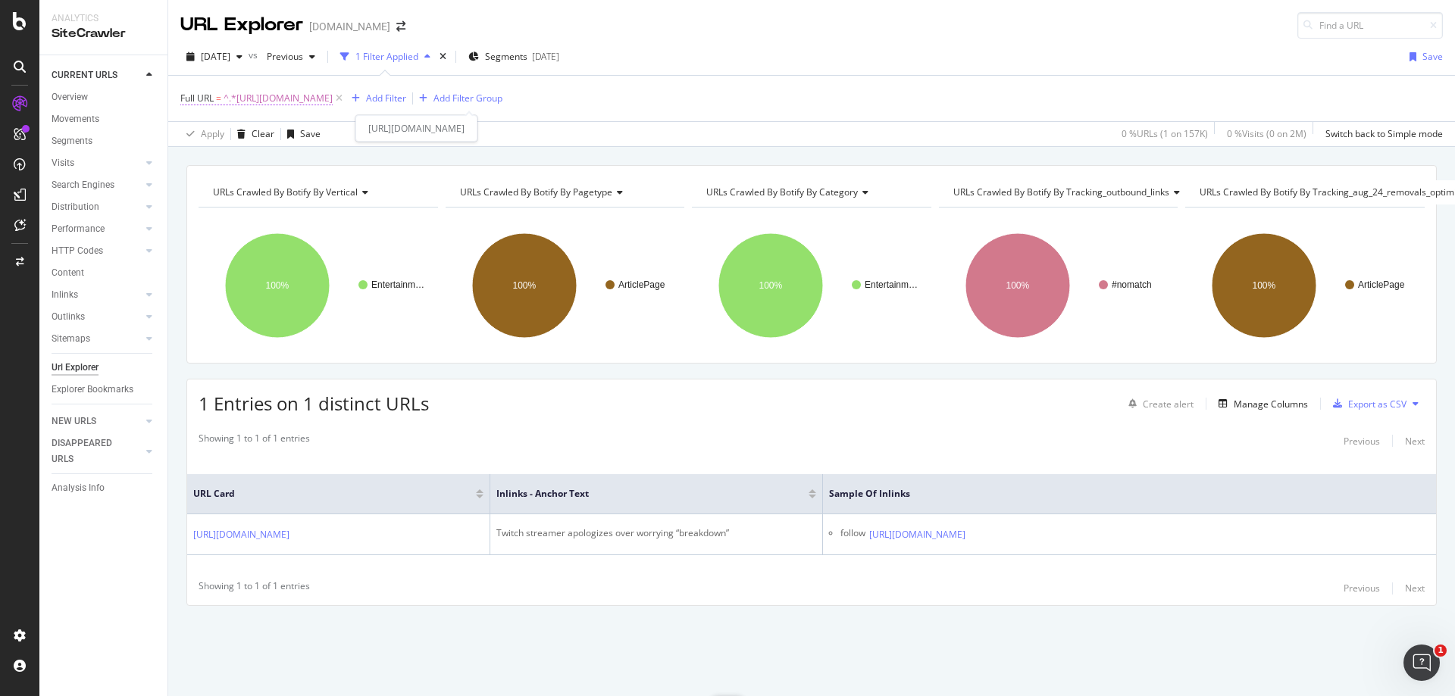
click at [333, 99] on span "^.*[URL][DOMAIN_NAME]" at bounding box center [277, 98] width 109 height 21
click at [298, 157] on input "[URL][DOMAIN_NAME]" at bounding box center [265, 161] width 143 height 24
click at [348, 193] on div "Apply" at bounding box center [347, 193] width 23 height 13
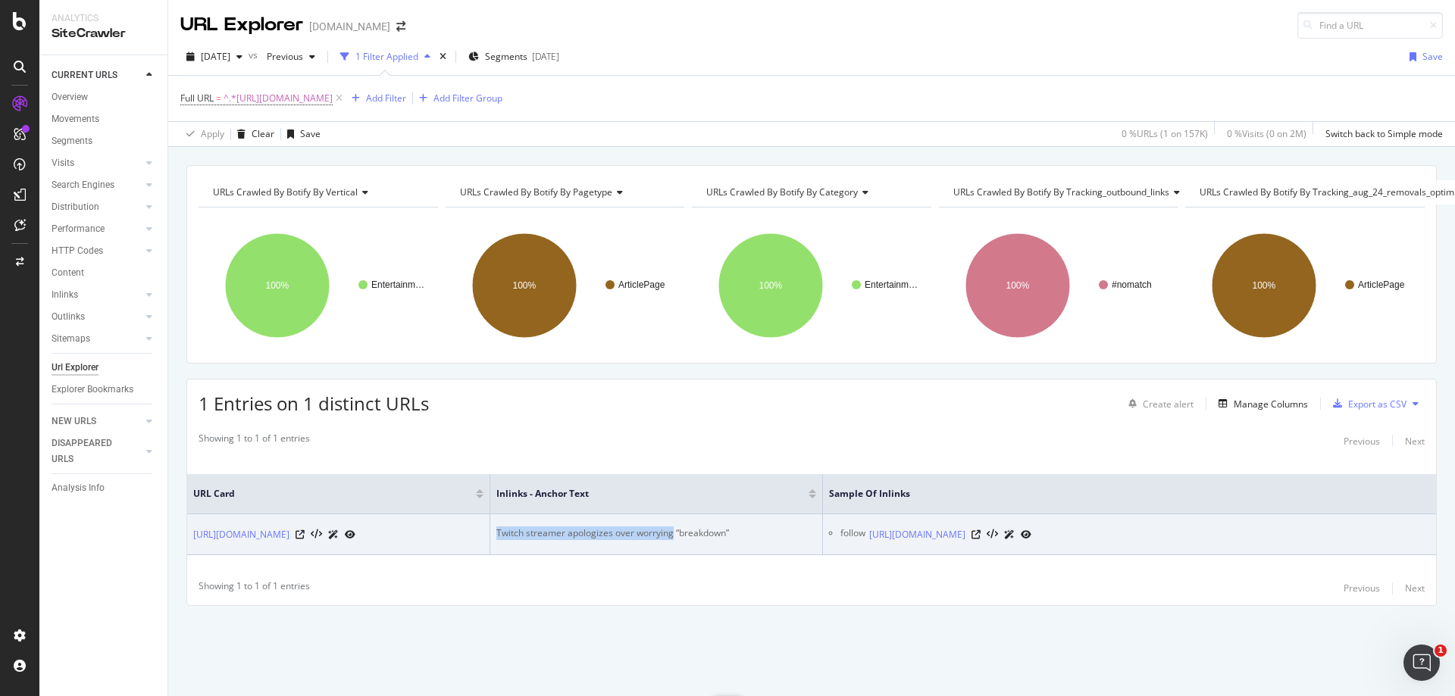
drag, startPoint x: 672, startPoint y: 515, endPoint x: 497, endPoint y: 519, distance: 175.0
click at [497, 527] on div "Twitch streamer apologizes over worrying “breakdown”" at bounding box center [656, 534] width 320 height 14
copy div "Twitch streamer apologizes over worrying"
click at [980, 530] on icon at bounding box center [975, 534] width 9 height 9
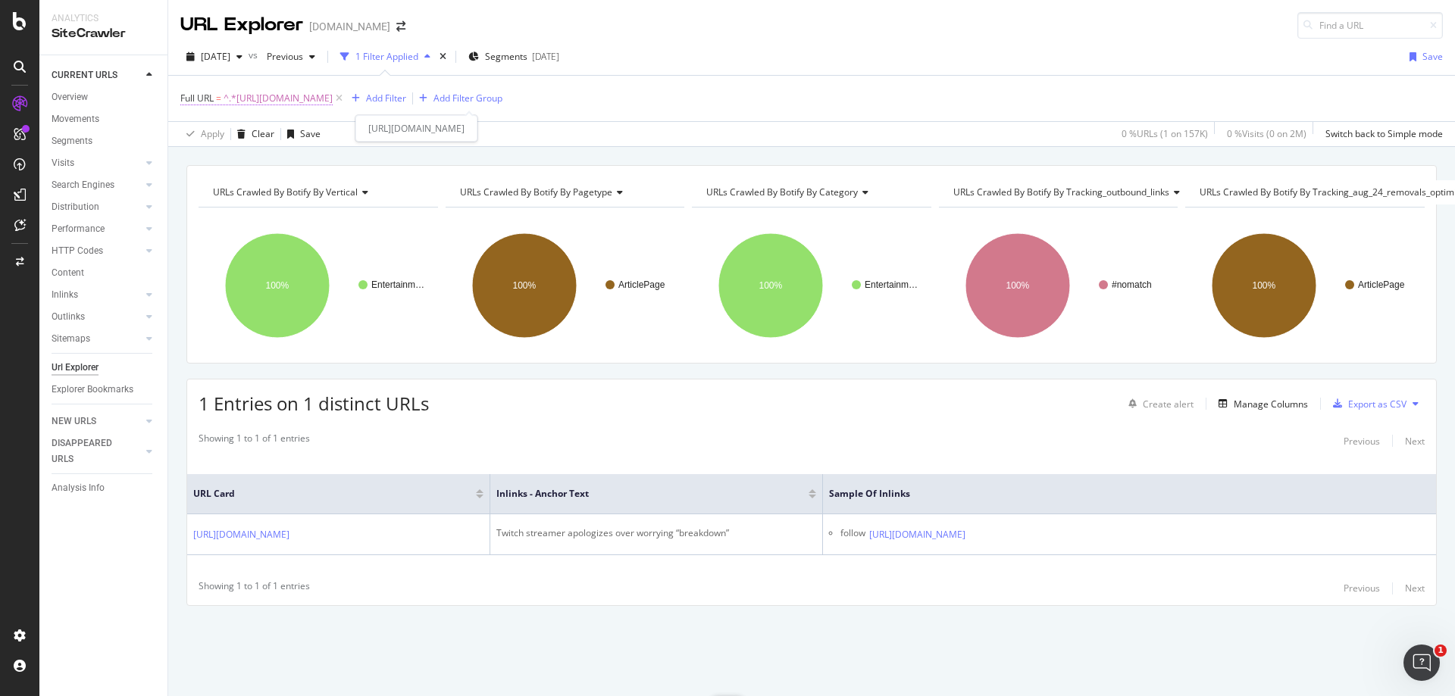
click at [333, 106] on span "^.*[URL][DOMAIN_NAME]" at bounding box center [277, 98] width 109 height 21
click at [268, 161] on input "[URL][DOMAIN_NAME]" at bounding box center [265, 161] width 143 height 24
paste input "call-of-duty/vikkstar-slams-warzones-serious-hacking-plague-1393595"
type input "[URL][DOMAIN_NAME]"
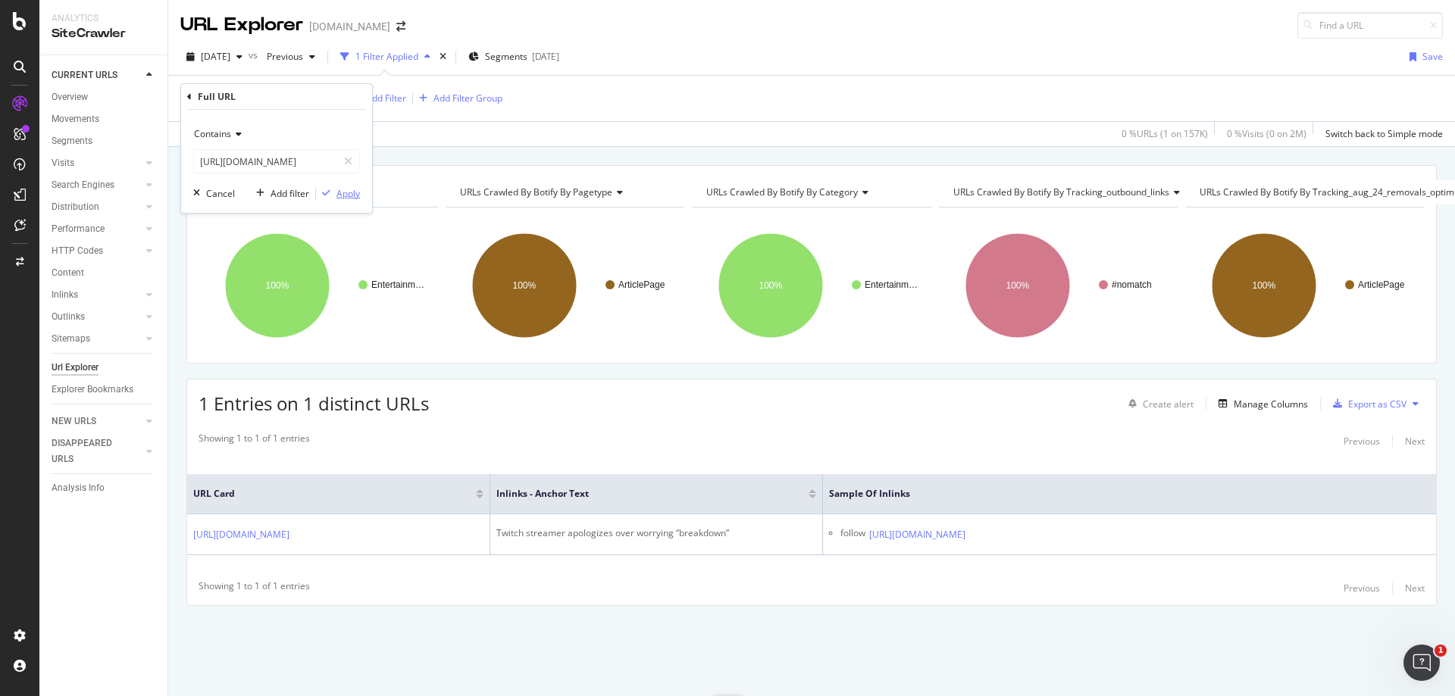
click at [346, 195] on div "Apply" at bounding box center [347, 193] width 23 height 13
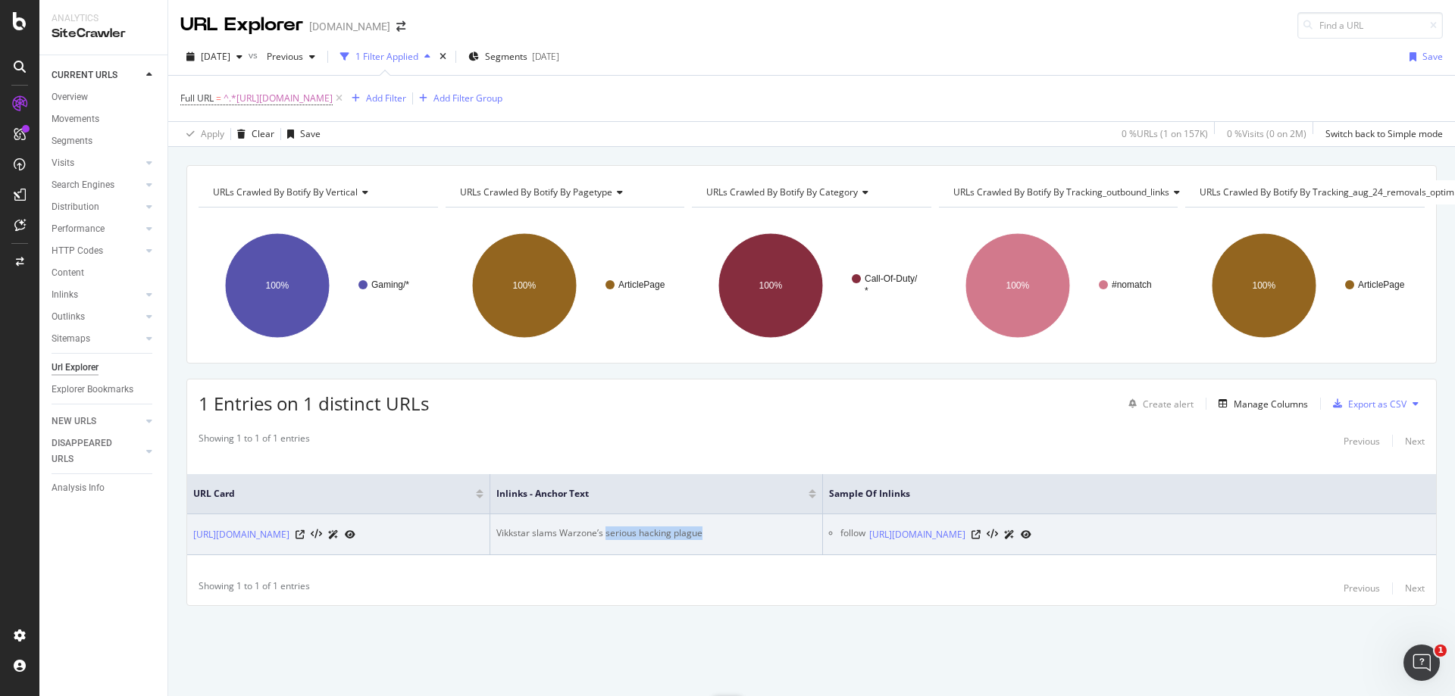
drag, startPoint x: 605, startPoint y: 525, endPoint x: 713, endPoint y: 526, distance: 108.3
click at [713, 527] on div "Vikkstar slams Warzone’s serious hacking plague" at bounding box center [656, 534] width 320 height 14
copy div "serious hacking plague"
click at [980, 530] on icon at bounding box center [975, 534] width 9 height 9
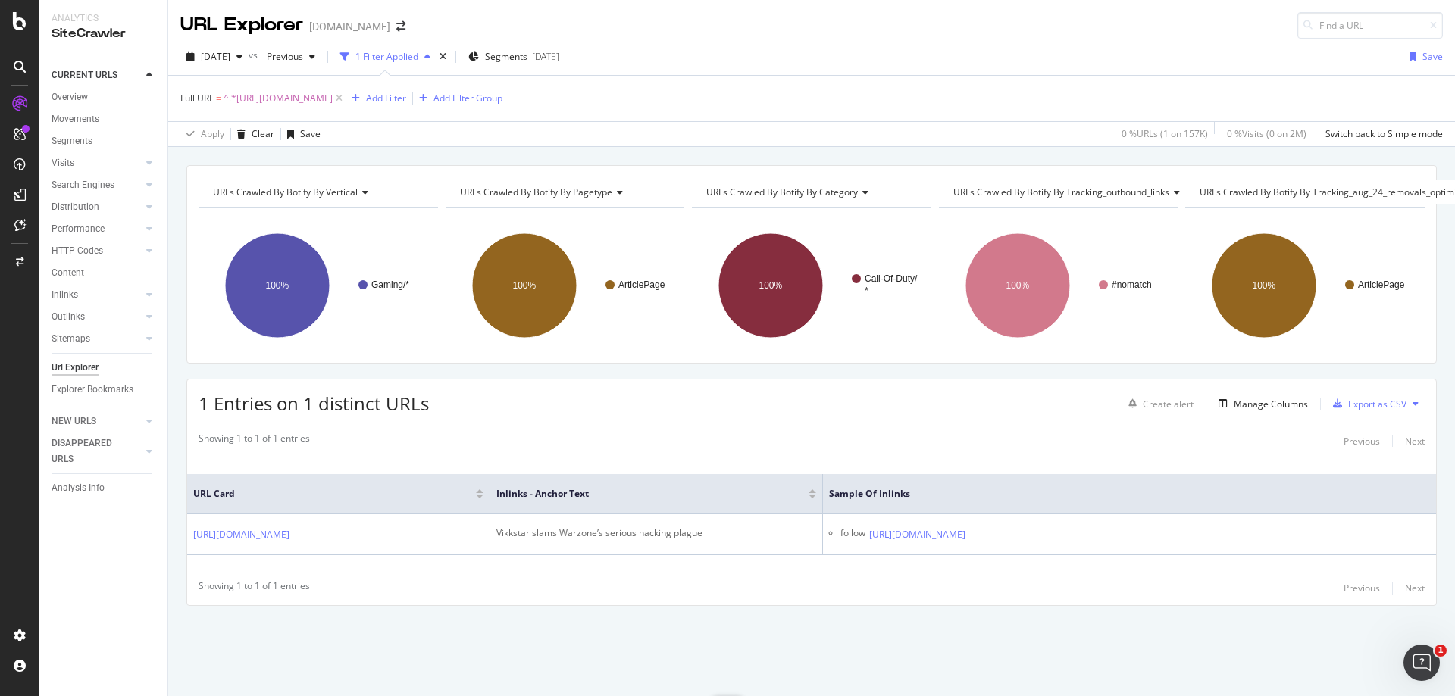
click at [333, 103] on span "^.*[URL][DOMAIN_NAME]" at bounding box center [277, 98] width 109 height 21
click at [305, 169] on input "[URL][DOMAIN_NAME]" at bounding box center [265, 161] width 143 height 24
paste input "entertainment/tyler1-accidentally-kills-xqc-during-csgo-match-264444"
type input "[URL][DOMAIN_NAME]"
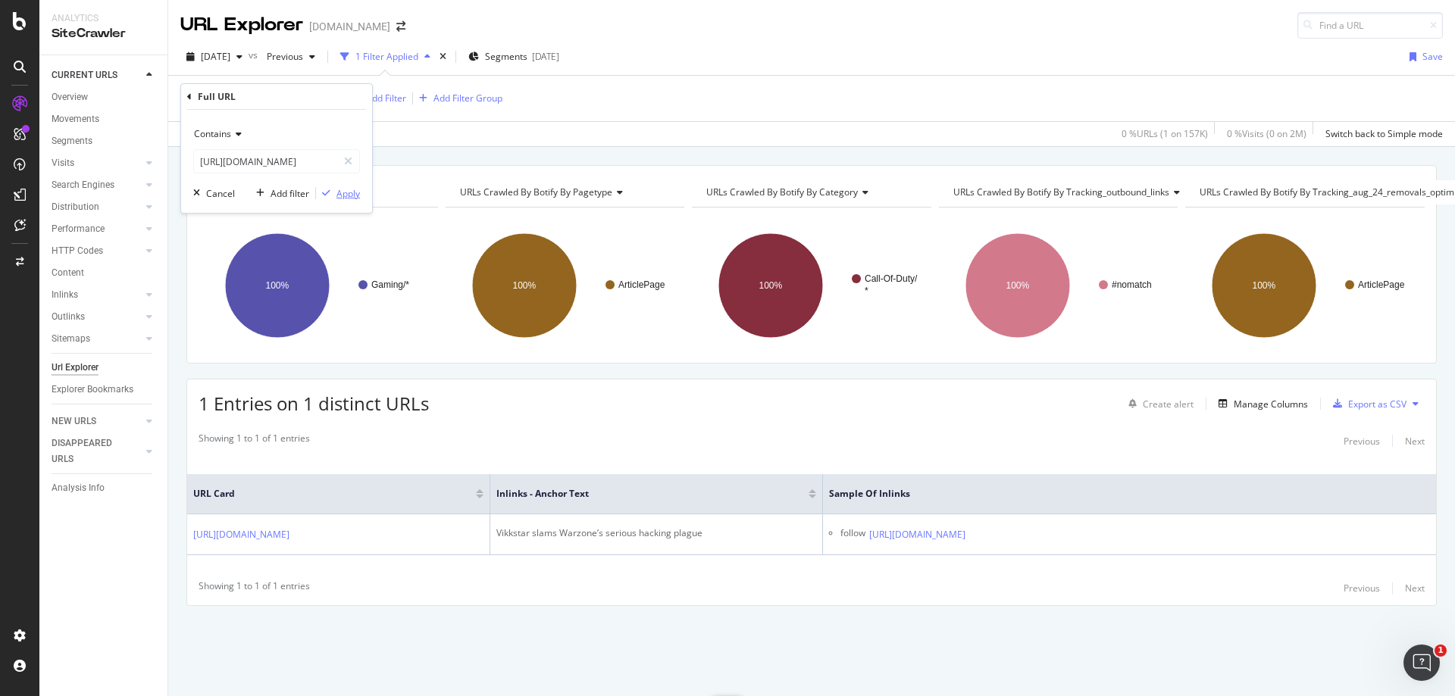
click at [348, 197] on div "Apply" at bounding box center [347, 193] width 23 height 13
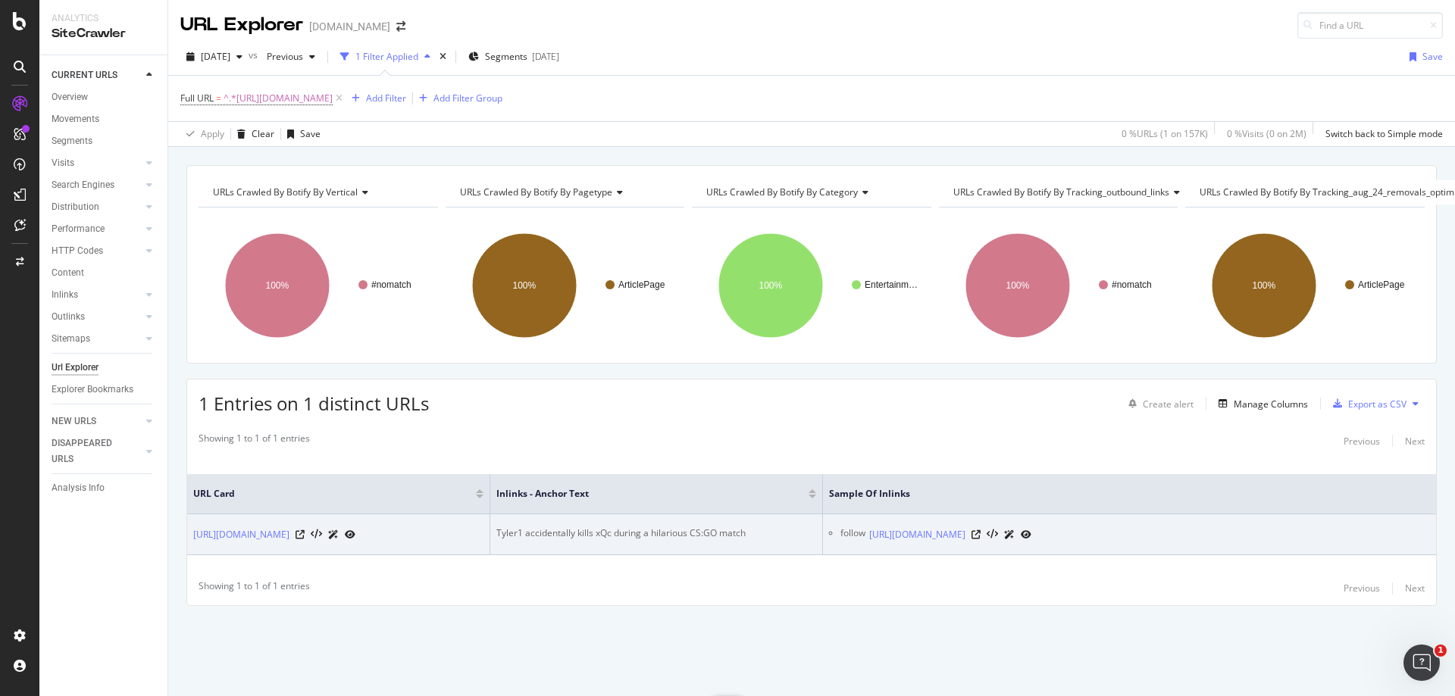
click at [627, 527] on div "Tyler1 accidentally kills xQc during a hilarious CS:GO match" at bounding box center [656, 534] width 320 height 14
copy div "Tyler1 accidentally kills xQc during a hilarious CS:GO match"
click at [980, 530] on icon at bounding box center [975, 534] width 9 height 9
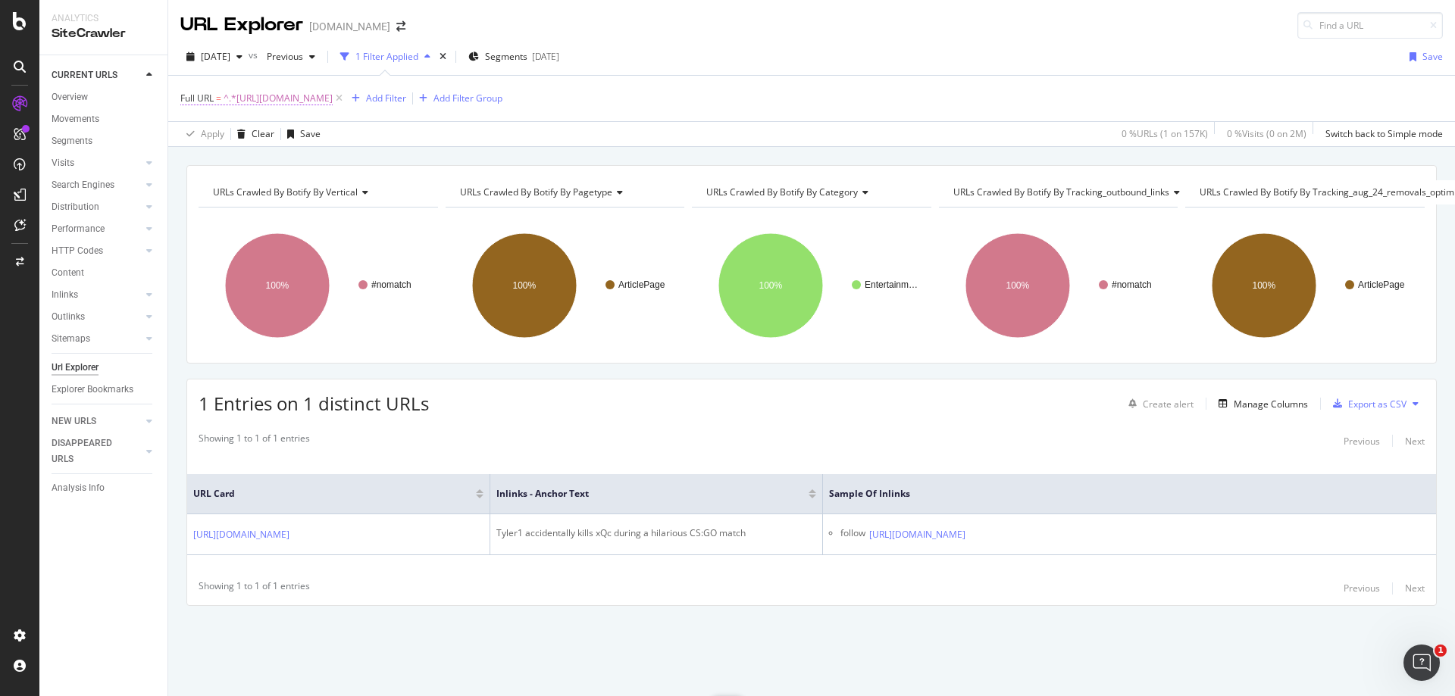
click at [333, 104] on span "^.*[URL][DOMAIN_NAME]" at bounding box center [277, 98] width 109 height 21
click at [283, 158] on input "[URL][DOMAIN_NAME]" at bounding box center [265, 161] width 143 height 24
paste input "witch-streamer-[PERSON_NAME]-enables-csgo-cheats-but-still-cant-win-1v1-1304495"
type input "[URL][DOMAIN_NAME][PERSON_NAME]"
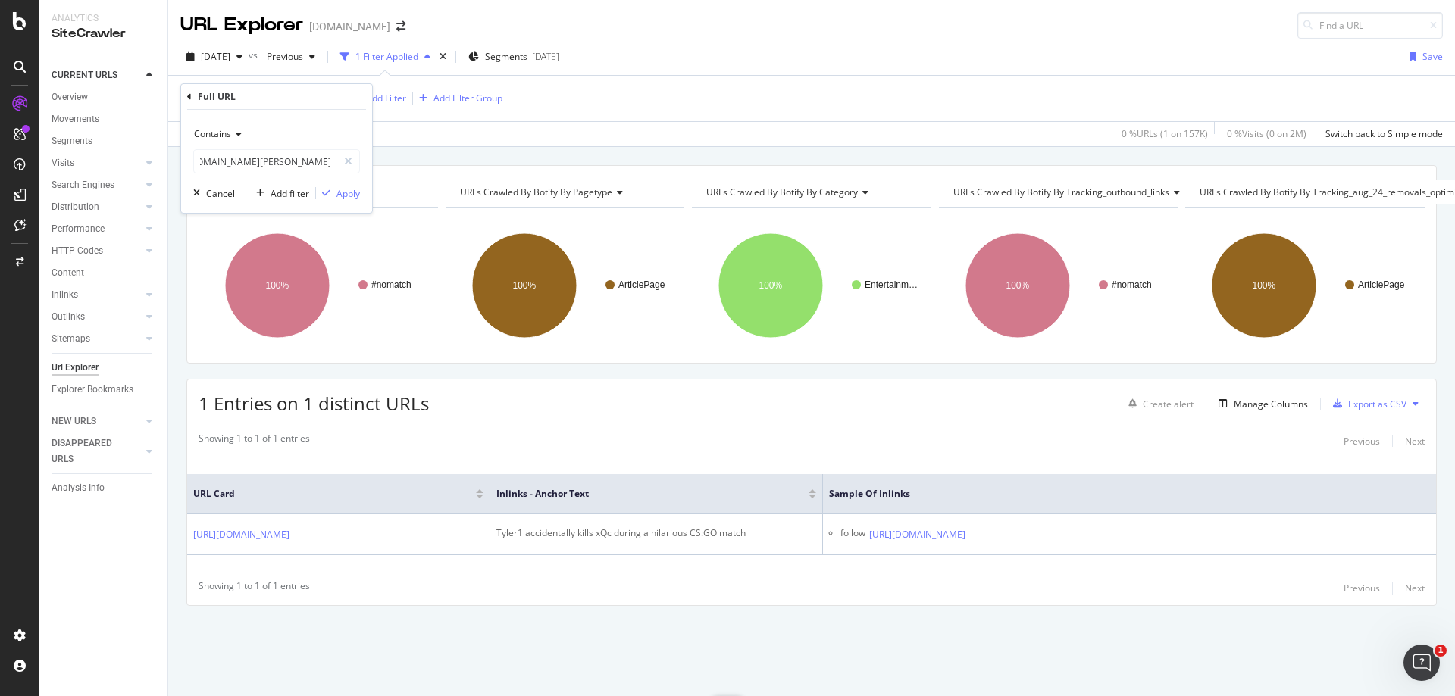
scroll to position [0, 0]
click at [358, 192] on div "Apply" at bounding box center [347, 193] width 23 height 13
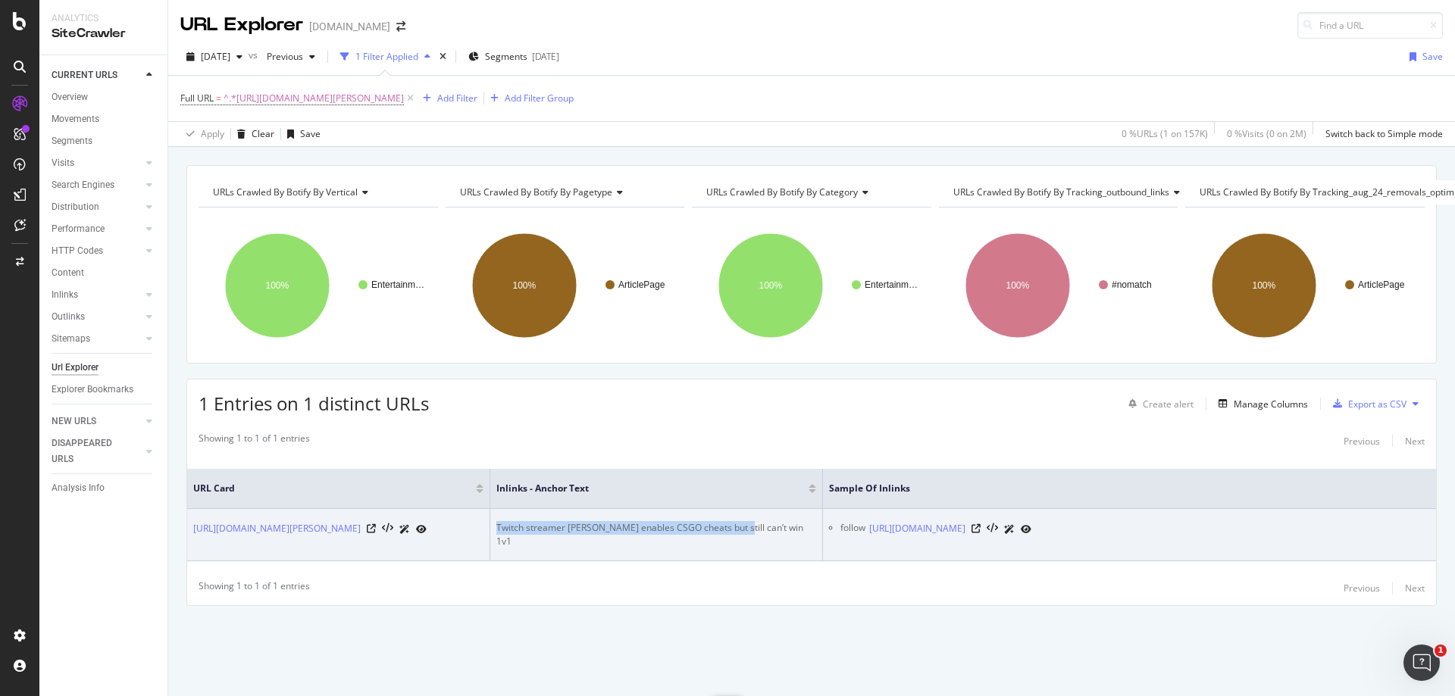
drag, startPoint x: 727, startPoint y: 517, endPoint x: 472, endPoint y: 514, distance: 254.6
click at [472, 514] on tr "[URL][DOMAIN_NAME][PERSON_NAME] Twitch streamer [PERSON_NAME] enables CSGO chea…" at bounding box center [811, 535] width 1248 height 52
click at [980, 524] on icon at bounding box center [975, 528] width 9 height 9
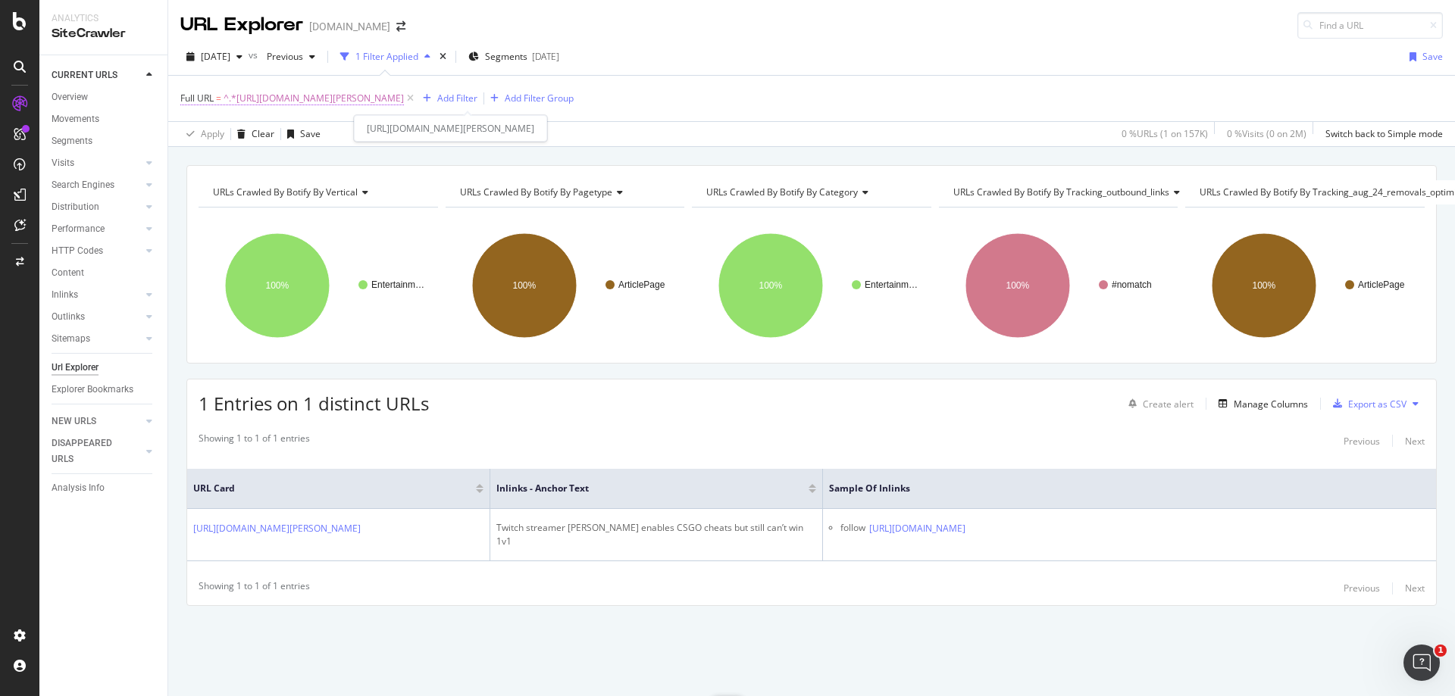
click at [404, 107] on span "^.*[URL][DOMAIN_NAME][PERSON_NAME]" at bounding box center [313, 98] width 180 height 21
click at [281, 170] on input "[URL][DOMAIN_NAME][PERSON_NAME]" at bounding box center [265, 161] width 143 height 24
paste input "pewdiepie-hilarious-final-weapon-youtube-battle-t-series-469344"
type input "[URL][DOMAIN_NAME]"
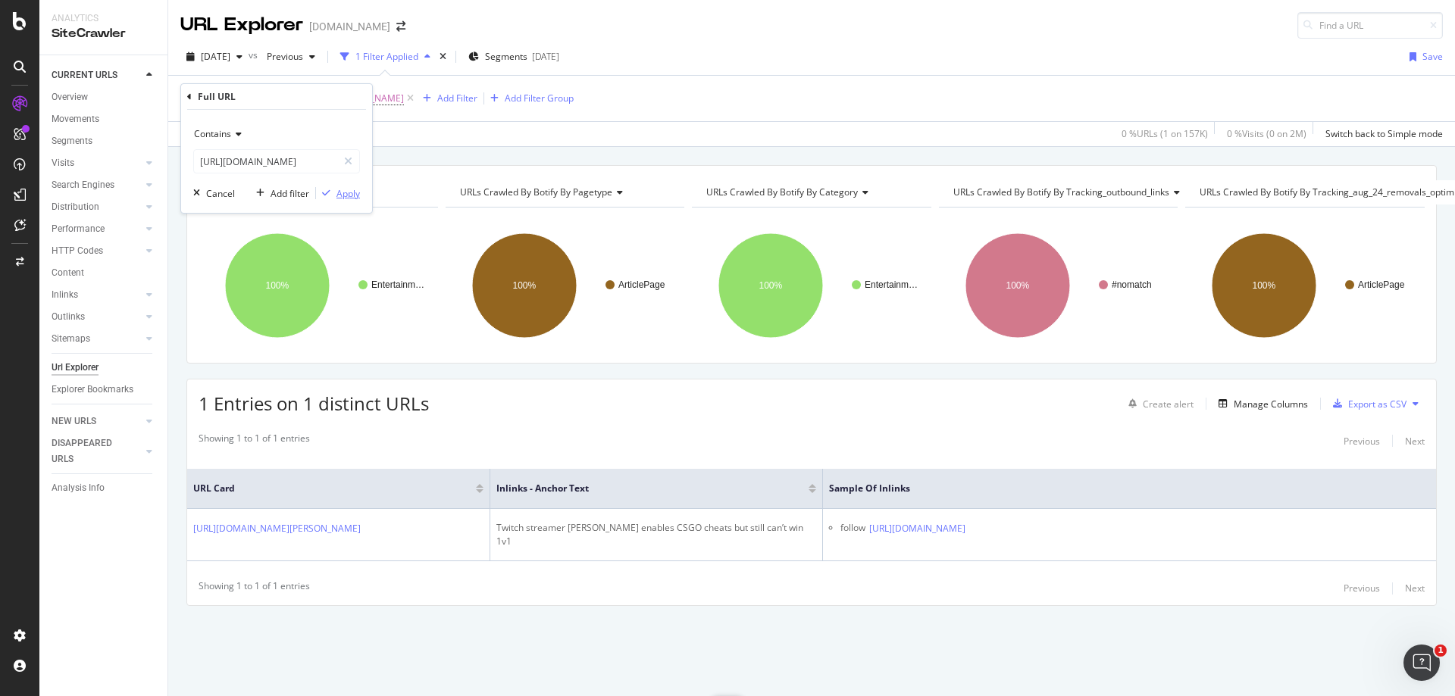
click at [345, 192] on div "Apply" at bounding box center [347, 193] width 23 height 13
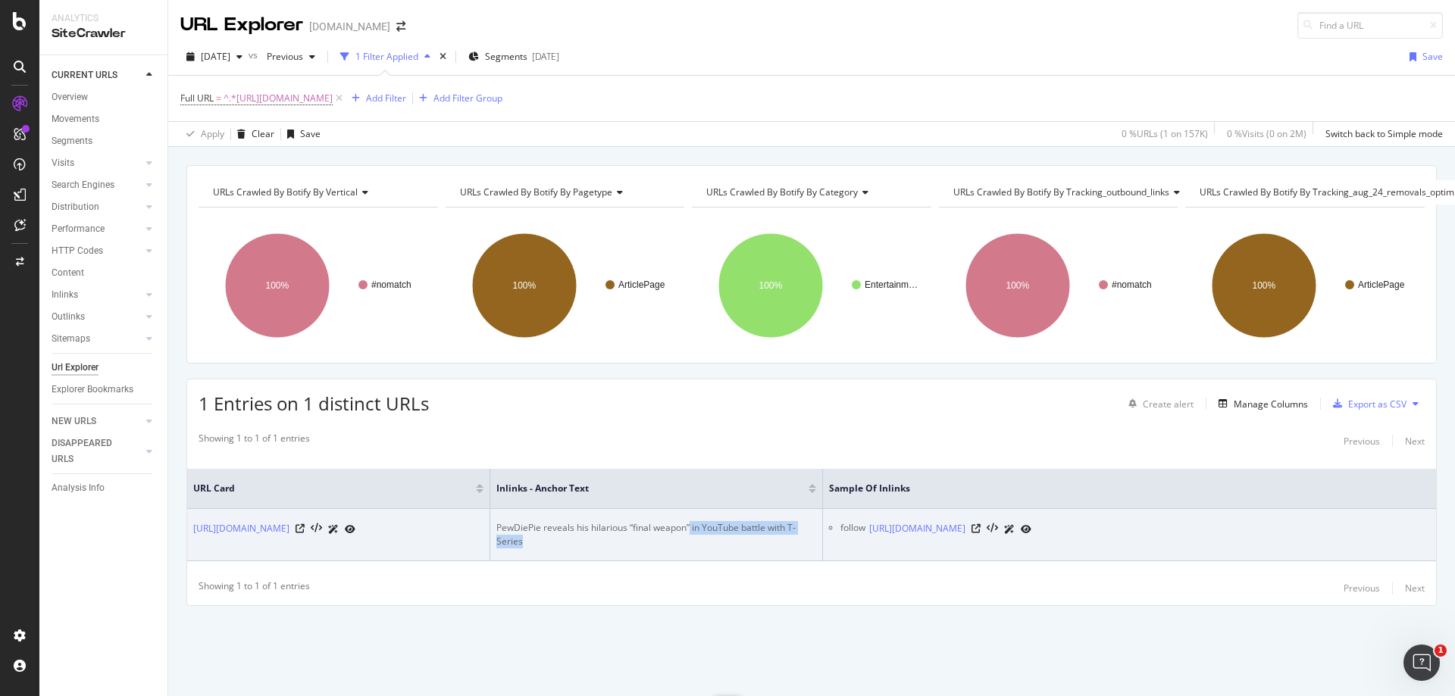
drag, startPoint x: 690, startPoint y: 514, endPoint x: 751, endPoint y: 552, distance: 71.1
click at [751, 552] on td "PewDiePie reveals his hilarious “final weapon” in YouTube battle with T-Series" at bounding box center [656, 535] width 333 height 52
click at [980, 524] on icon at bounding box center [975, 528] width 9 height 9
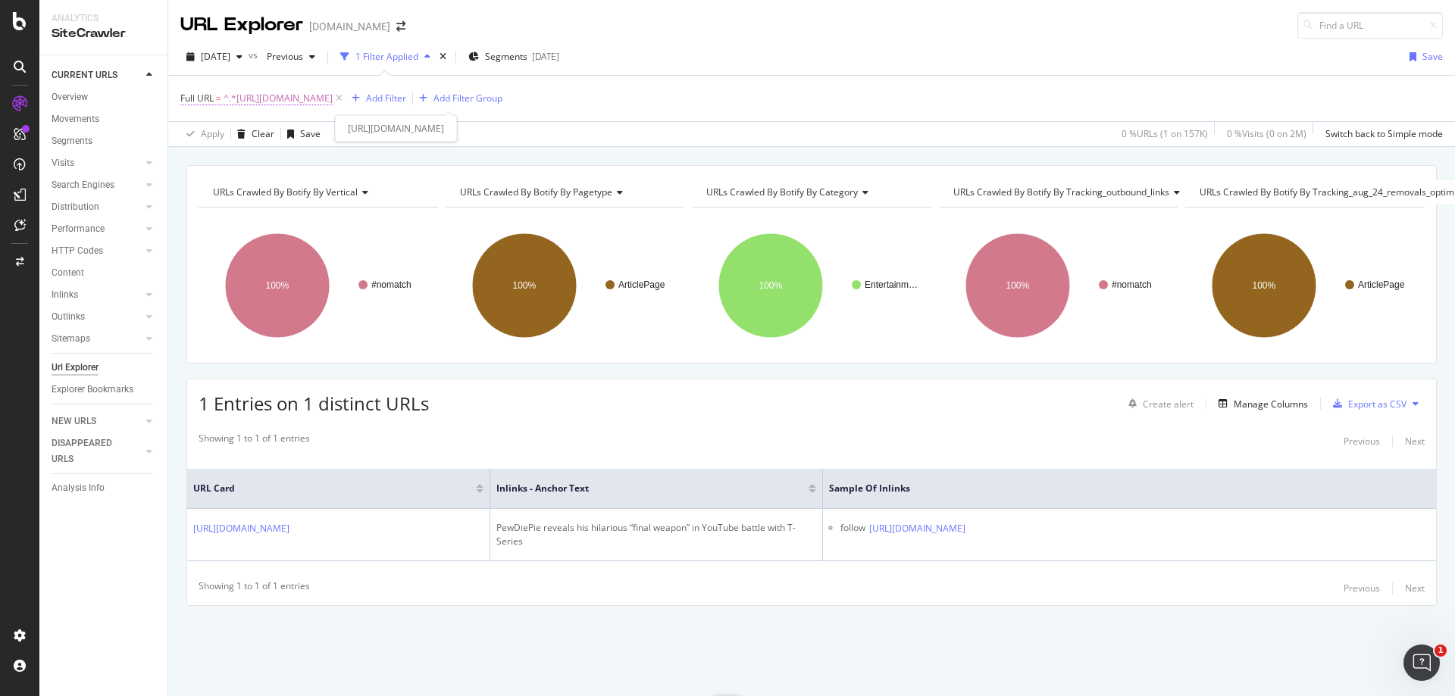
click at [333, 91] on span "^.*[URL][DOMAIN_NAME]" at bounding box center [277, 98] width 109 height 21
click at [264, 164] on input "[URL][DOMAIN_NAME]" at bounding box center [265, 161] width 143 height 24
paste input "greekgod-shares-inspirational-speech-with-viewers-during-twitch-return-1099271"
type input "[URL][DOMAIN_NAME]"
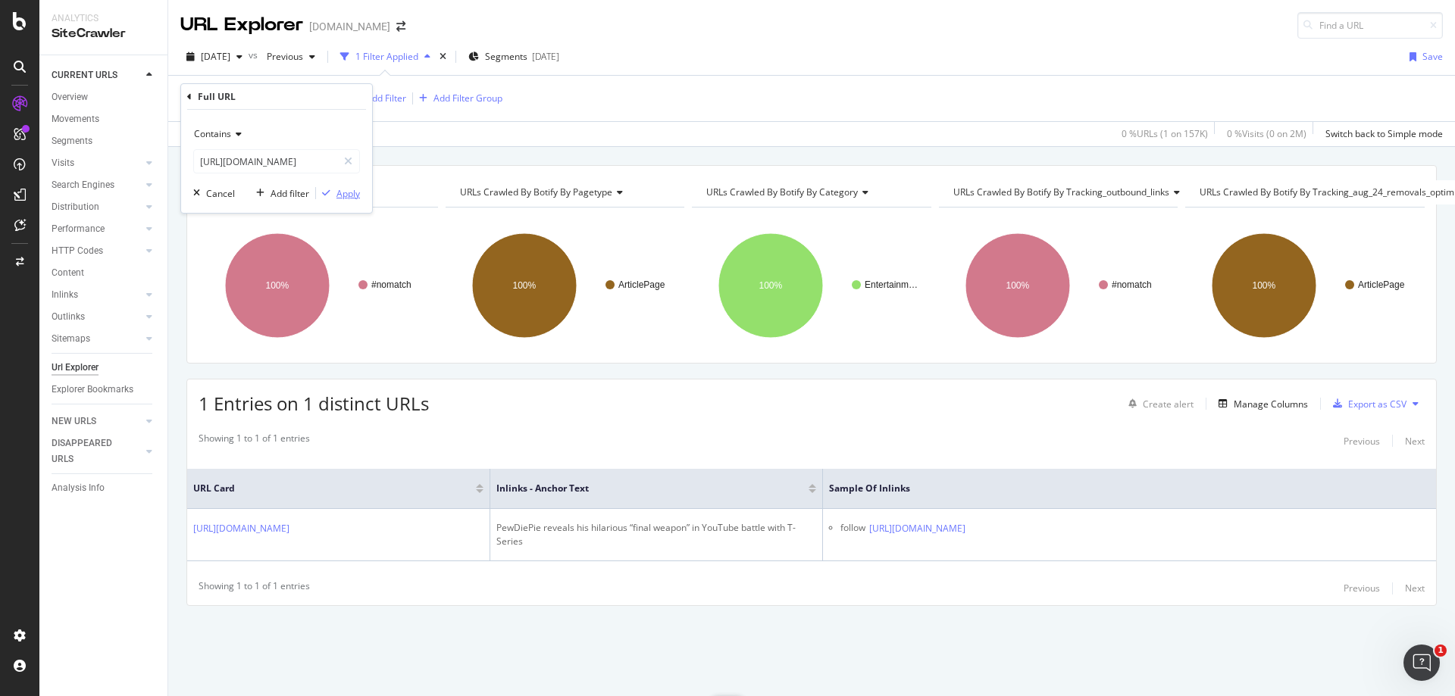
click at [352, 187] on div "Apply" at bounding box center [347, 193] width 23 height 13
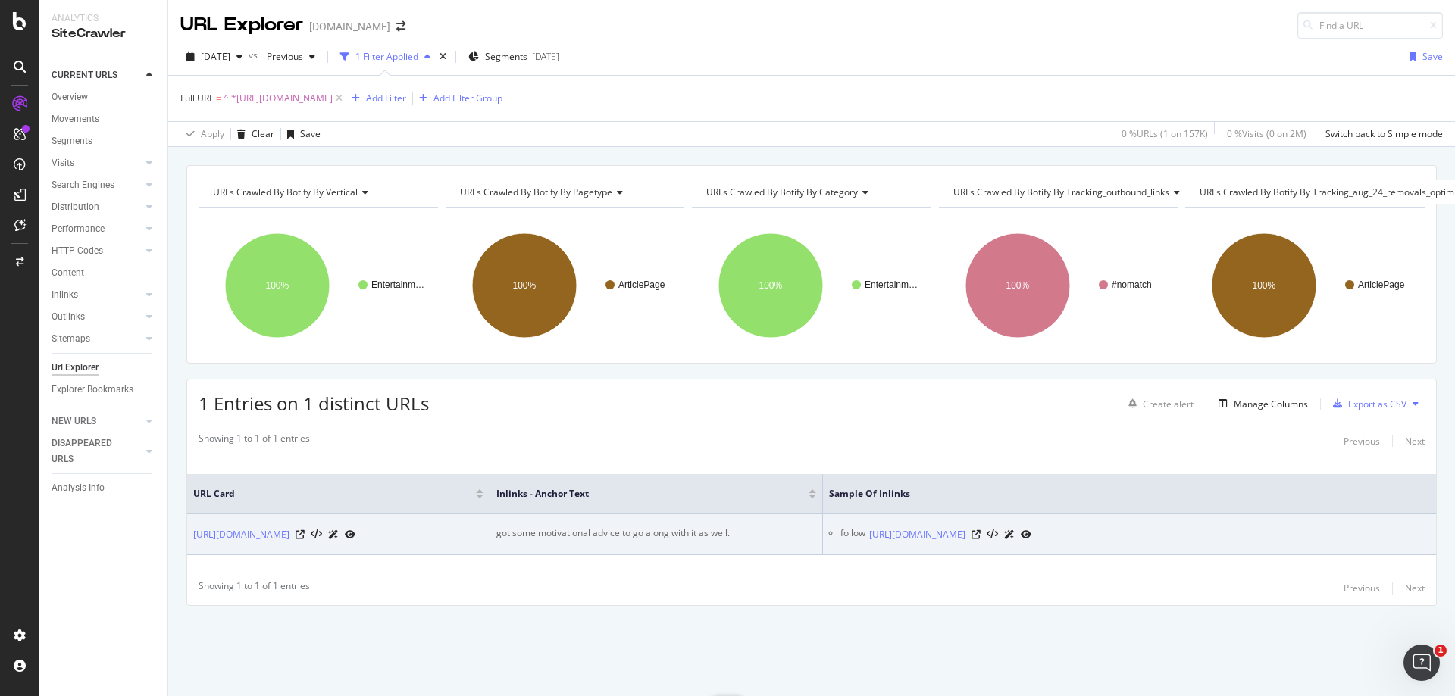
click at [605, 514] on td "got some motivational advice to go along with it as well." at bounding box center [656, 534] width 333 height 41
click at [980, 530] on icon at bounding box center [975, 534] width 9 height 9
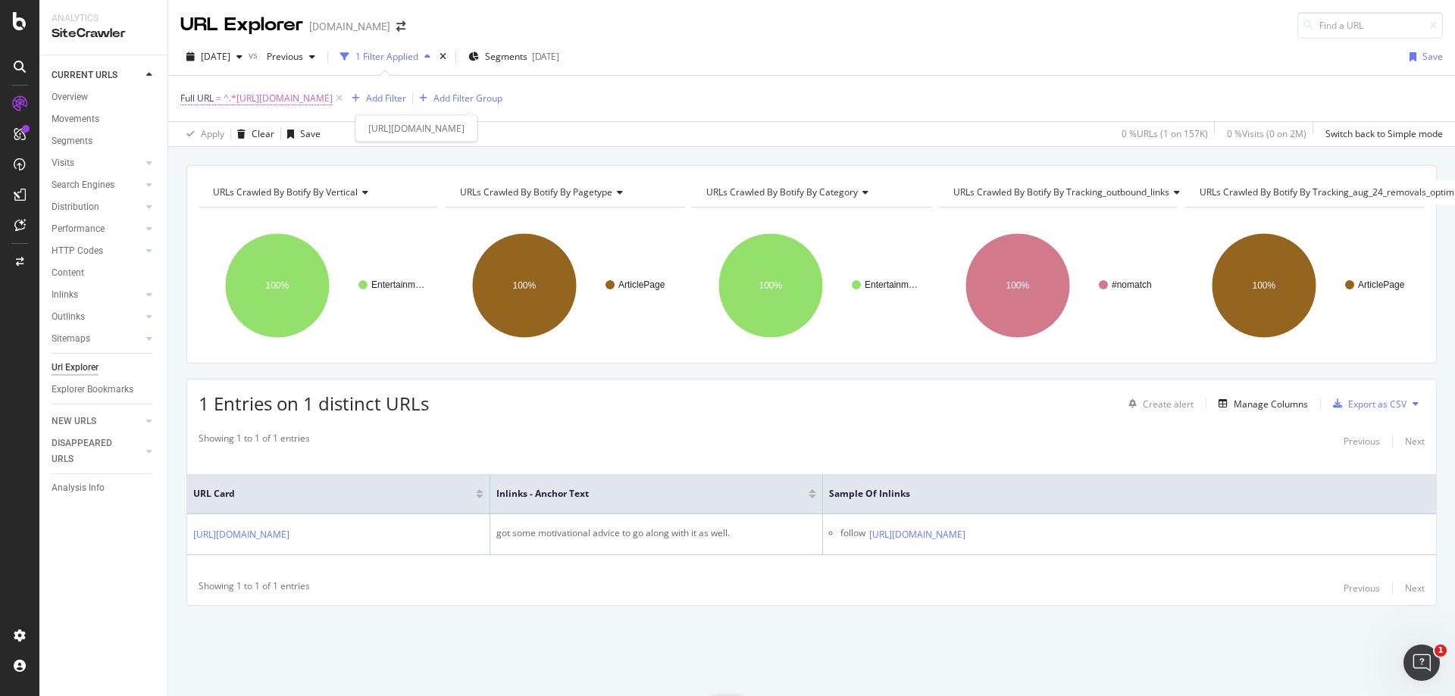
click at [333, 96] on span "^.*[URL][DOMAIN_NAME]" at bounding box center [277, 98] width 109 height 21
click at [296, 156] on input "[URL][DOMAIN_NAME]" at bounding box center [265, 161] width 143 height 24
paste input "csgo/faze-clan-completes-roster-with-two-csgo-signings-275743"
type input "[URL][DOMAIN_NAME]"
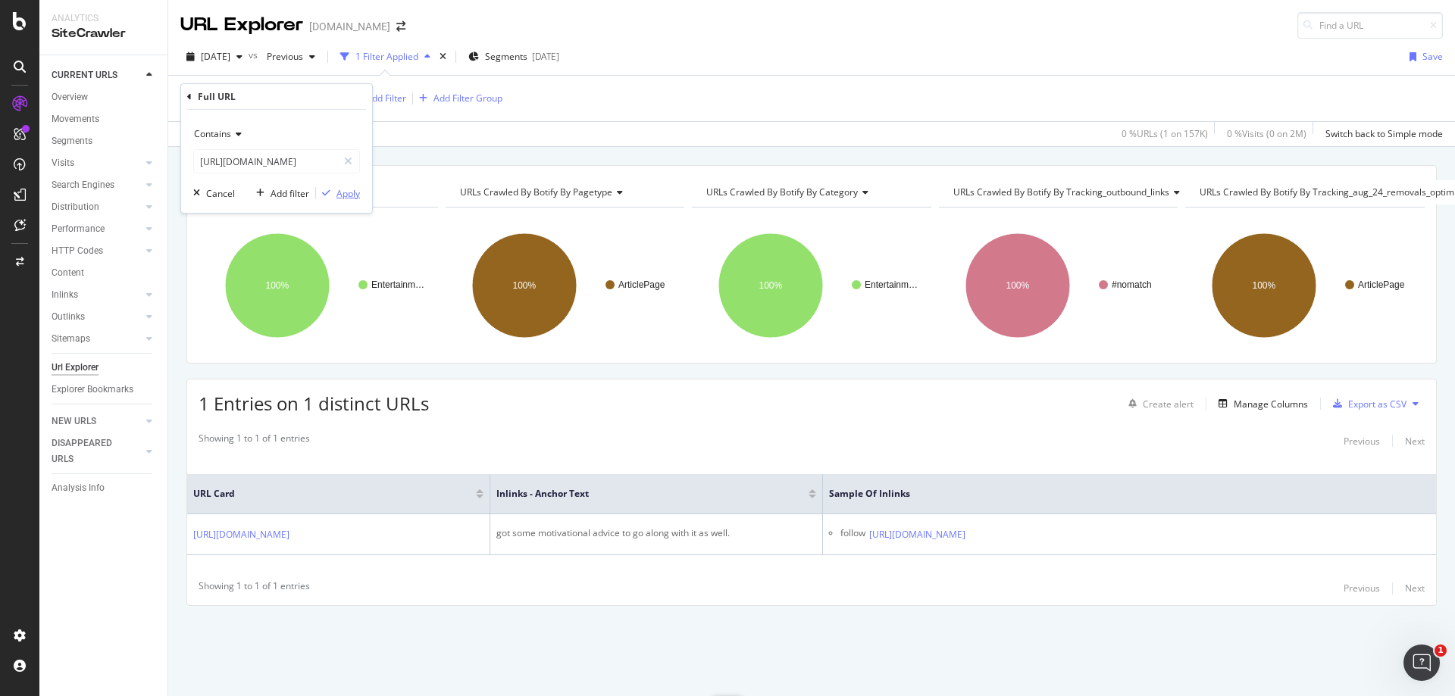
click at [339, 191] on div "Apply" at bounding box center [347, 193] width 23 height 13
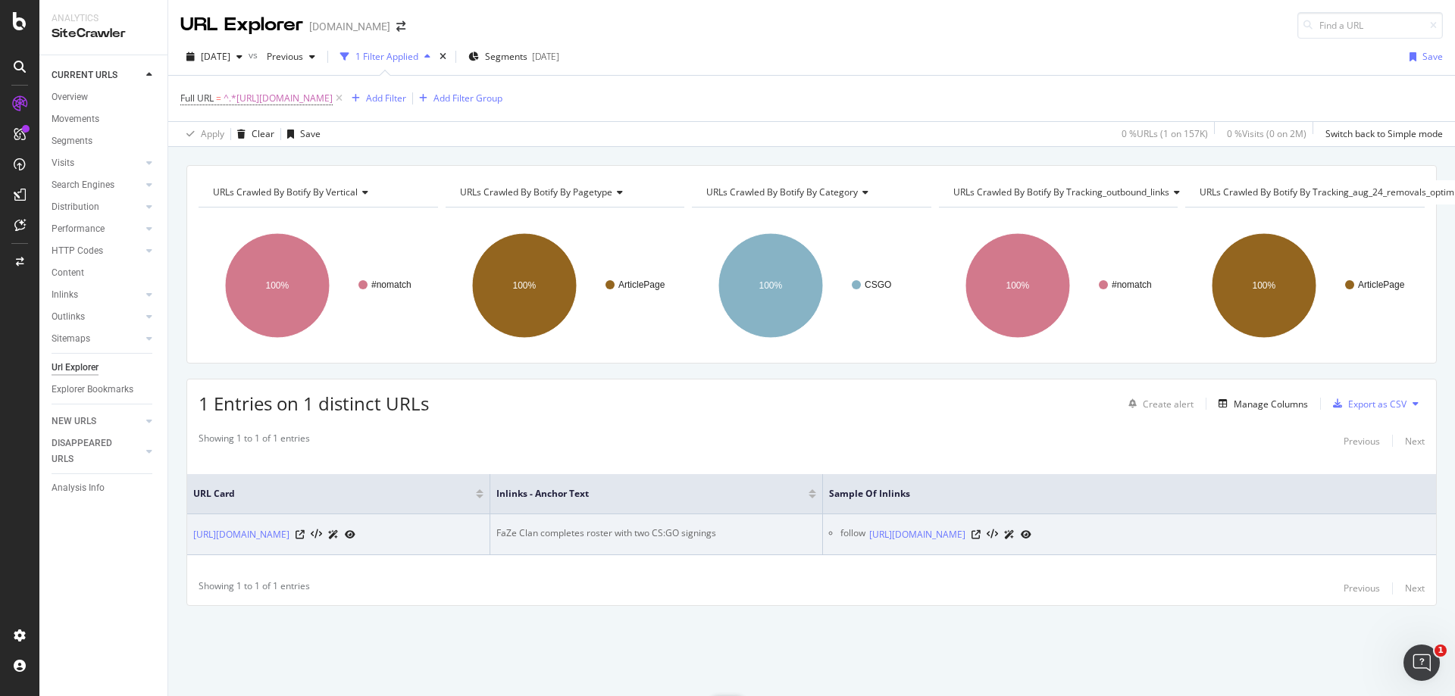
click at [555, 527] on div "FaZe Clan completes roster with two CS:GO signings" at bounding box center [656, 534] width 320 height 14
click at [980, 530] on icon at bounding box center [975, 534] width 9 height 9
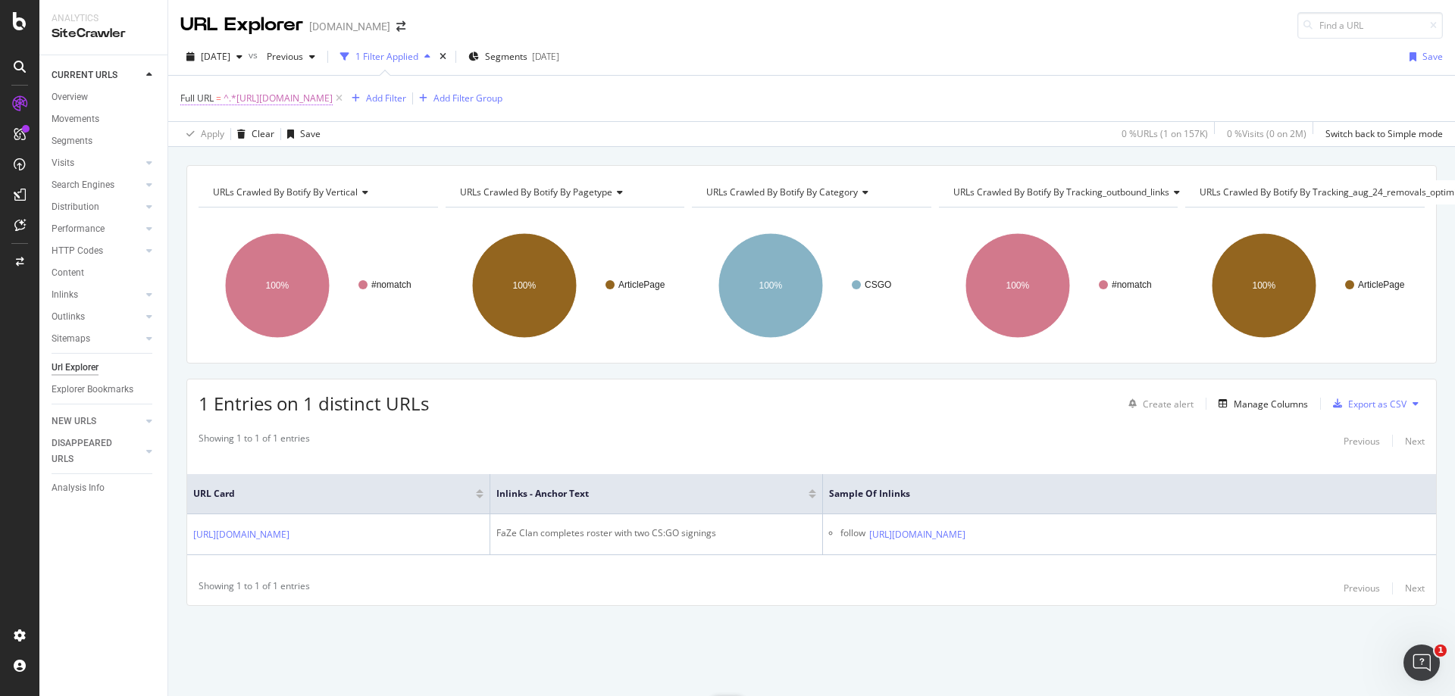
click at [333, 93] on span "^.*[URL][DOMAIN_NAME]" at bounding box center [277, 98] width 109 height 21
click at [306, 155] on input "[URL][DOMAIN_NAME]" at bounding box center [265, 161] width 143 height 24
paste input "entertainment/[PERSON_NAME]-shocks-dragonforce-fans-by-sneaking-behind-them-dur…"
type input "[URL][DOMAIN_NAME][PERSON_NAME]"
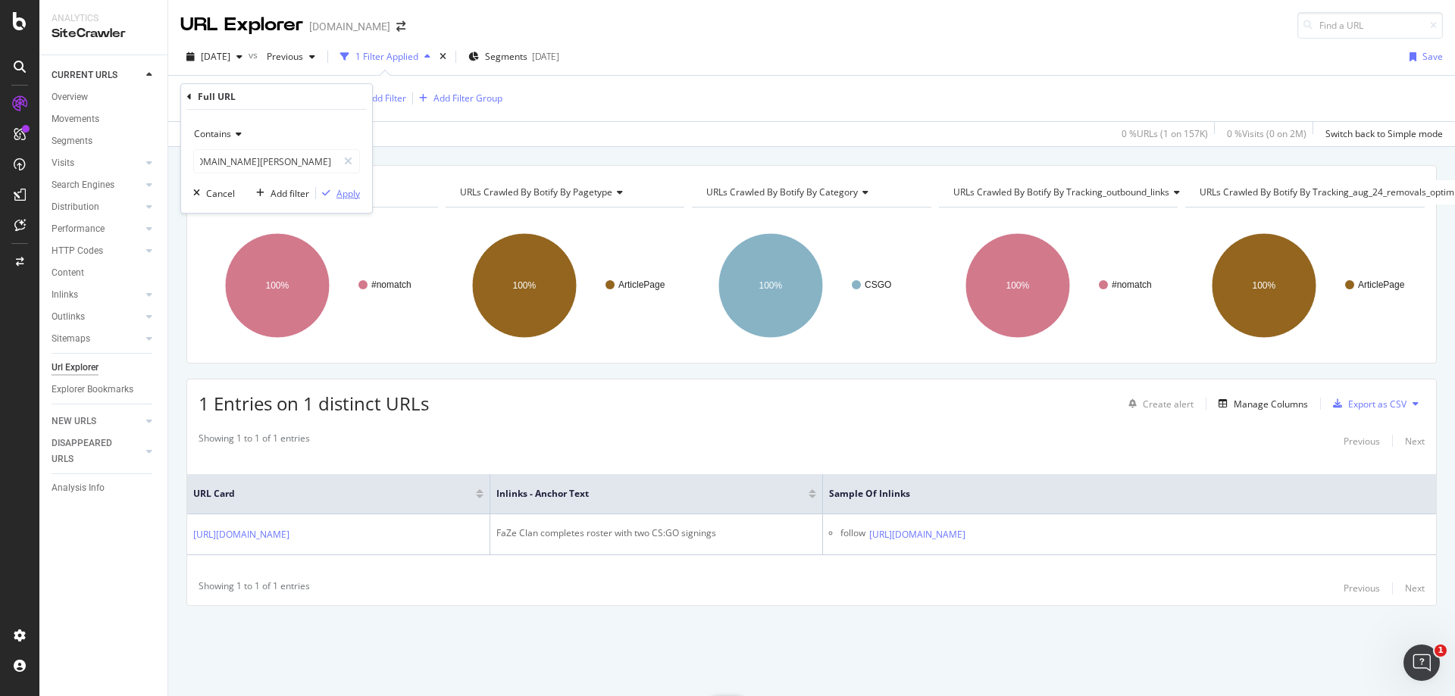
click at [348, 193] on div "Apply" at bounding box center [347, 193] width 23 height 13
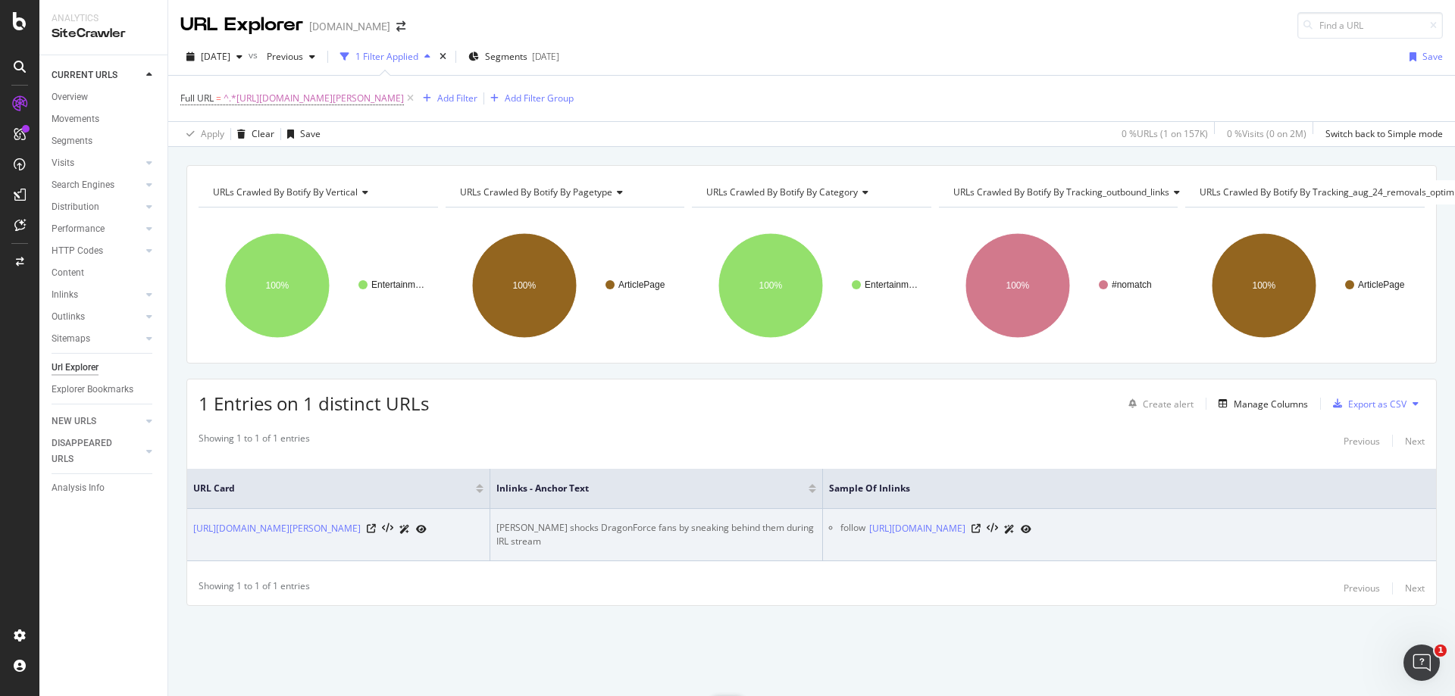
click at [740, 521] on div "[PERSON_NAME] shocks DragonForce fans by sneaking behind them during IRL stream" at bounding box center [656, 534] width 320 height 27
click at [980, 524] on icon at bounding box center [975, 528] width 9 height 9
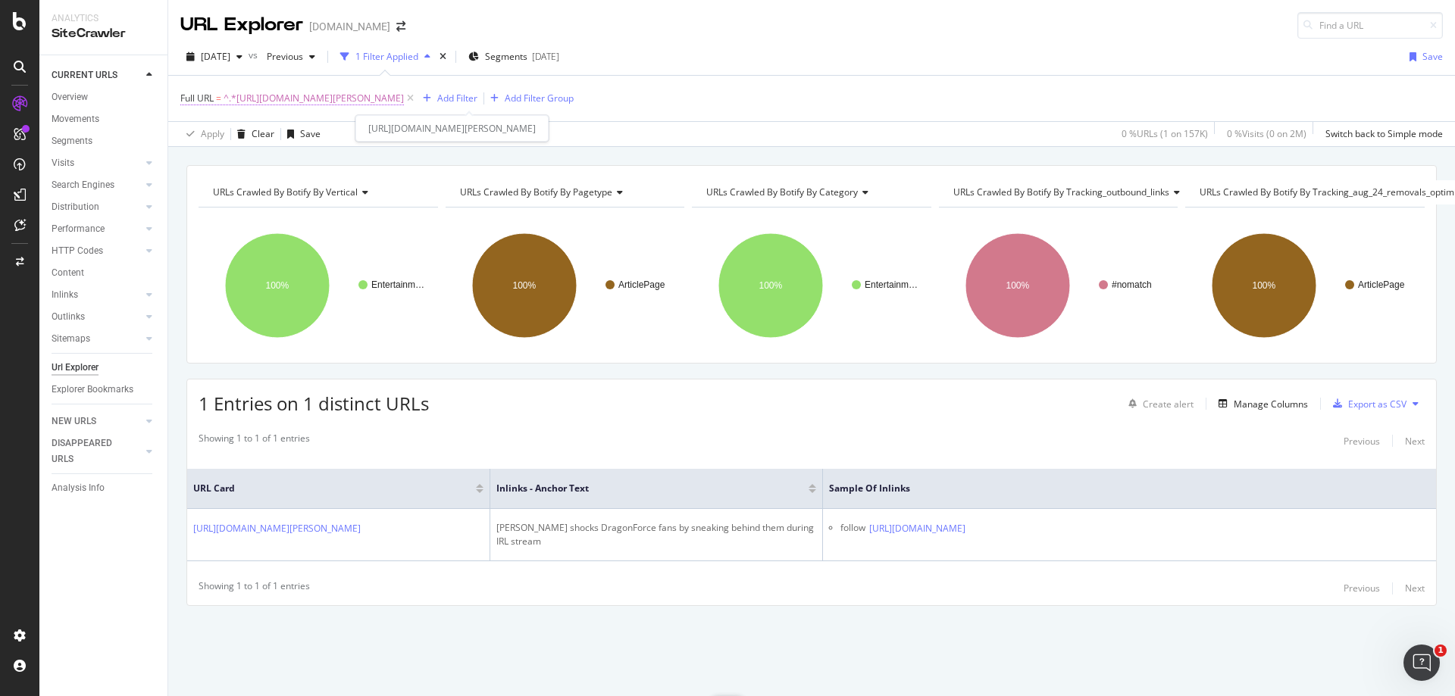
click at [404, 95] on span "^.*[URL][DOMAIN_NAME][PERSON_NAME]" at bounding box center [313, 98] width 180 height 21
click at [286, 168] on input "[URL][DOMAIN_NAME][PERSON_NAME]" at bounding box center [265, 161] width 143 height 24
paste input "tyler1-brutally-hits-back-after-drdisrespect-roasts-him-on-twitch-134913"
type input "[URL][DOMAIN_NAME]"
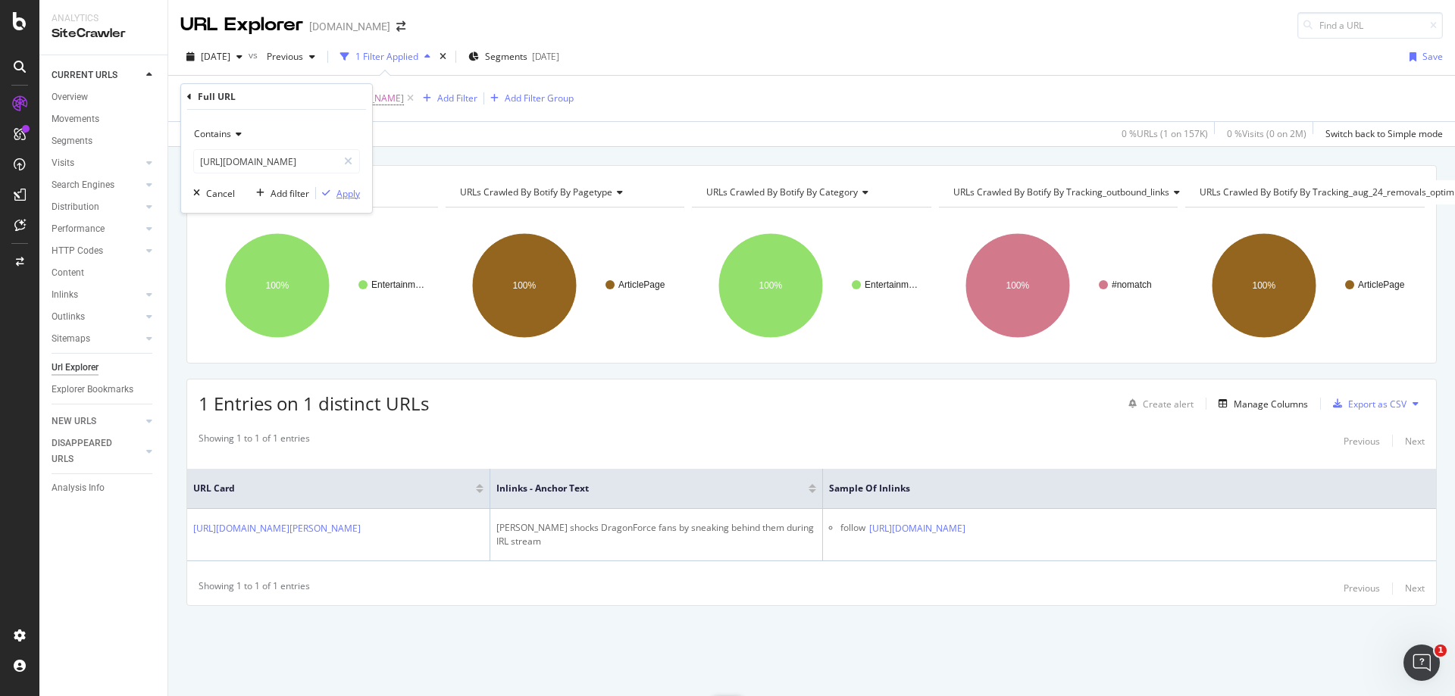
click at [338, 194] on div "Apply" at bounding box center [347, 193] width 23 height 13
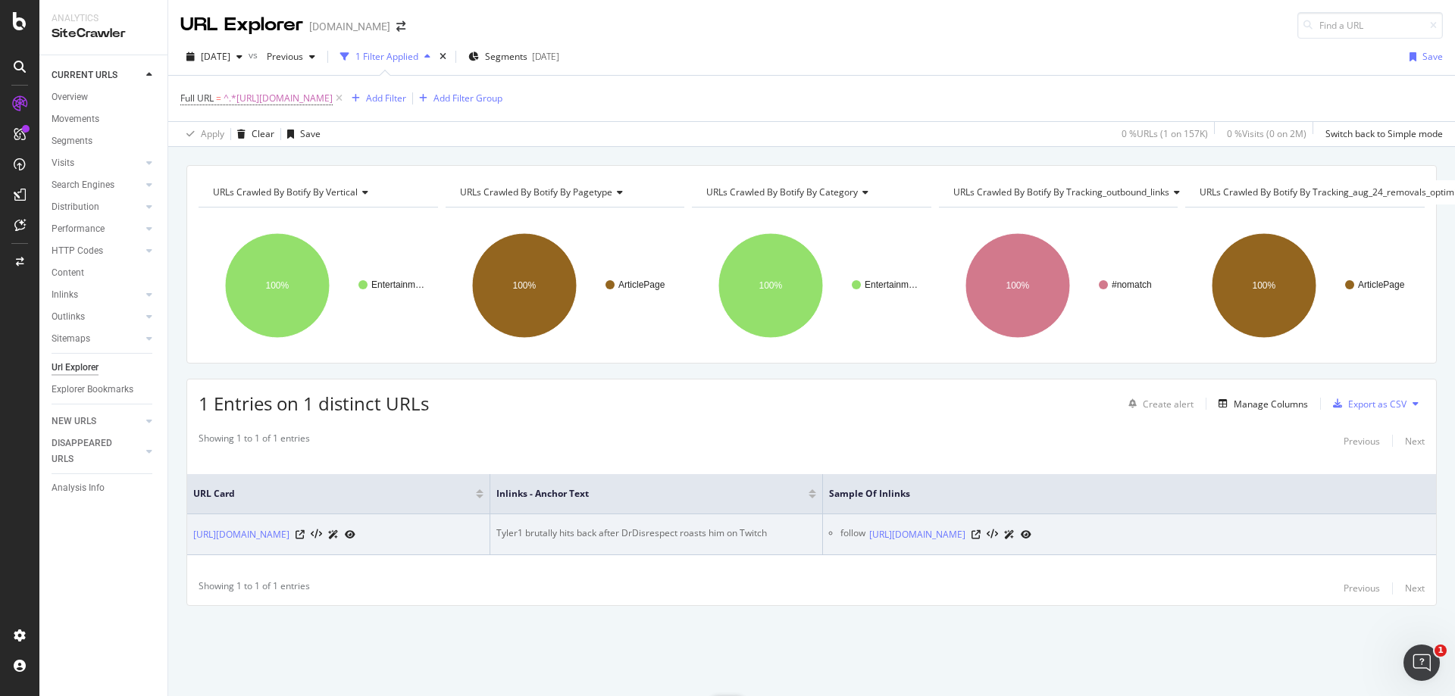
click at [703, 527] on div "Tyler1 brutally hits back after DrDisrespect roasts him on Twitch" at bounding box center [656, 534] width 320 height 14
click at [980, 530] on icon at bounding box center [975, 534] width 9 height 9
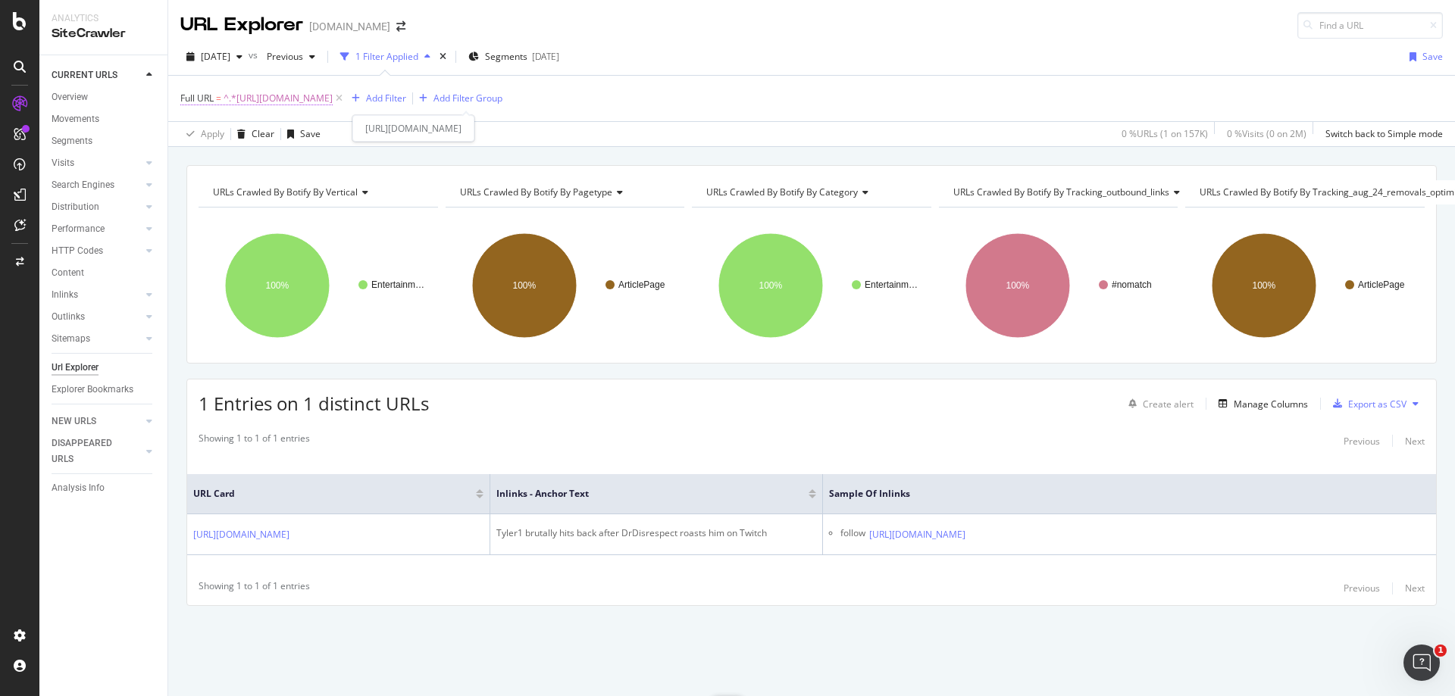
click at [333, 89] on span "^.*[URL][DOMAIN_NAME]" at bounding box center [277, 98] width 109 height 21
click at [279, 170] on input "[URL][DOMAIN_NAME]" at bounding box center [265, 161] width 143 height 24
paste input "korean-twitch-streamer-racists-wont-stop-streams-564209"
type input "[URL][DOMAIN_NAME]"
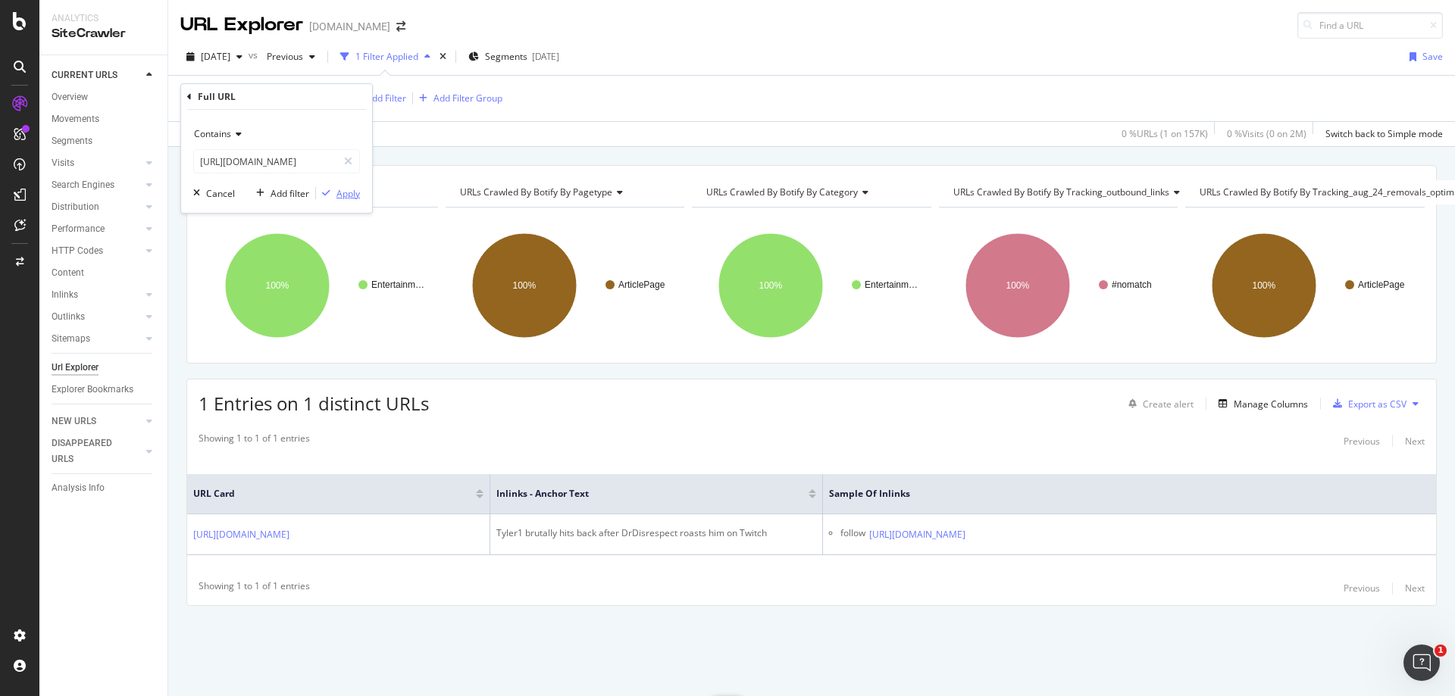
scroll to position [0, 0]
click at [355, 200] on div "Apply" at bounding box center [338, 193] width 44 height 14
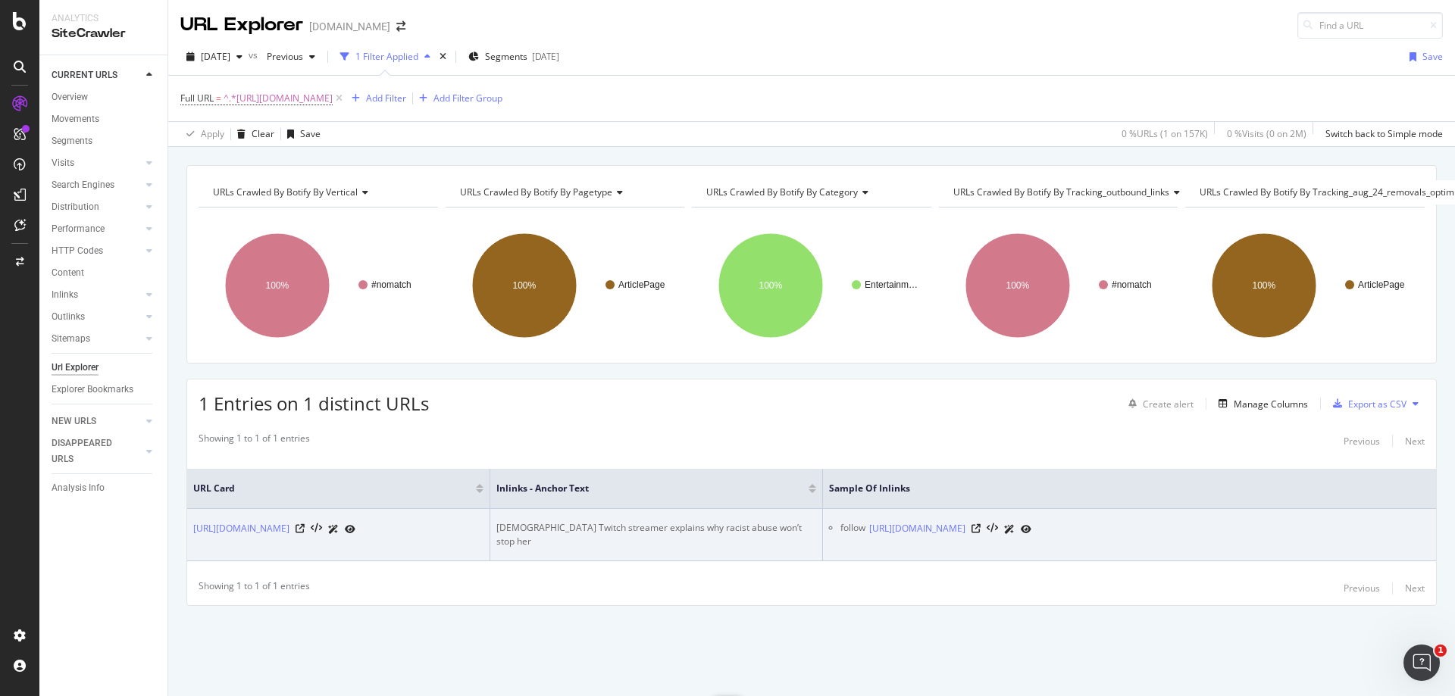
click at [642, 527] on div "[DEMOGRAPHIC_DATA] Twitch streamer explains why racist abuse won’t stop her" at bounding box center [656, 534] width 320 height 27
click at [980, 528] on icon at bounding box center [975, 528] width 9 height 9
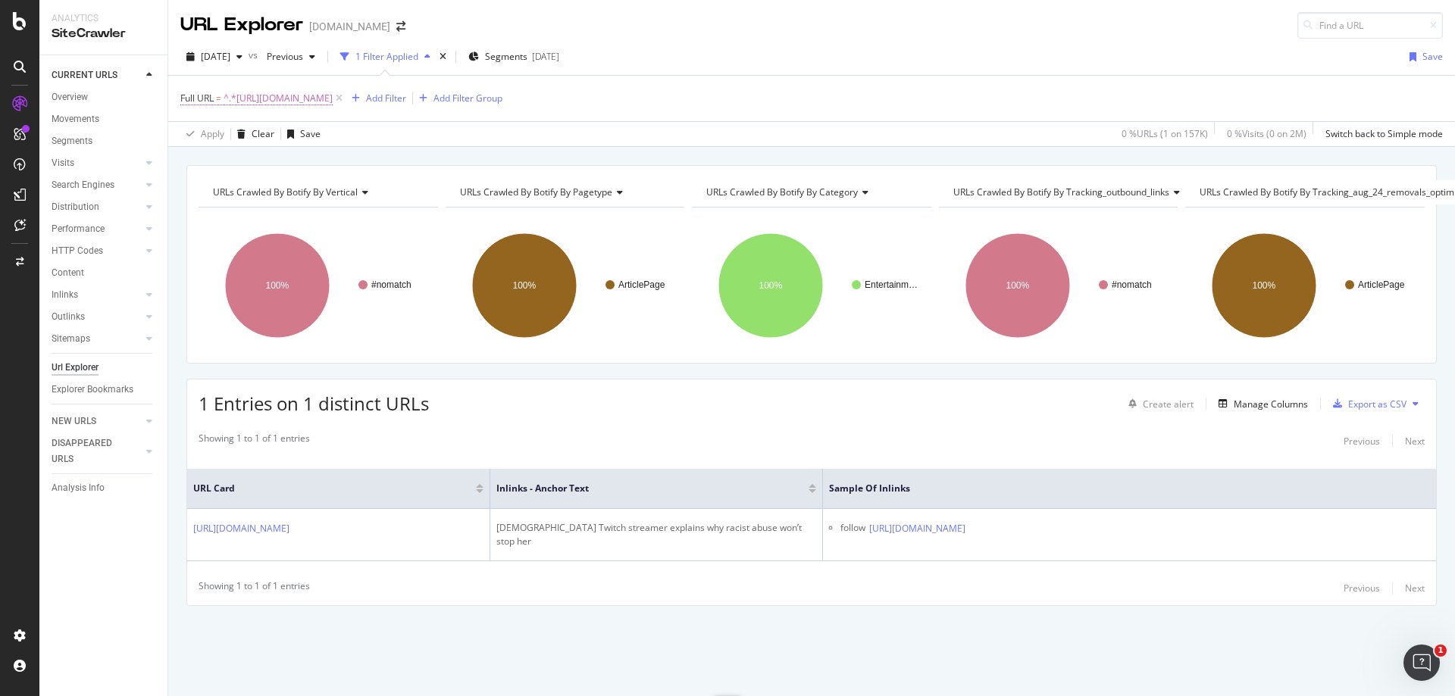
click at [333, 92] on span "^.*[URL][DOMAIN_NAME]" at bounding box center [277, 98] width 109 height 21
click at [309, 157] on input "[URL][DOMAIN_NAME]" at bounding box center [265, 161] width 143 height 24
paste input "summit1g-blasts-world-of-warcraft-community-twitch-732323"
type input "[URL][DOMAIN_NAME]"
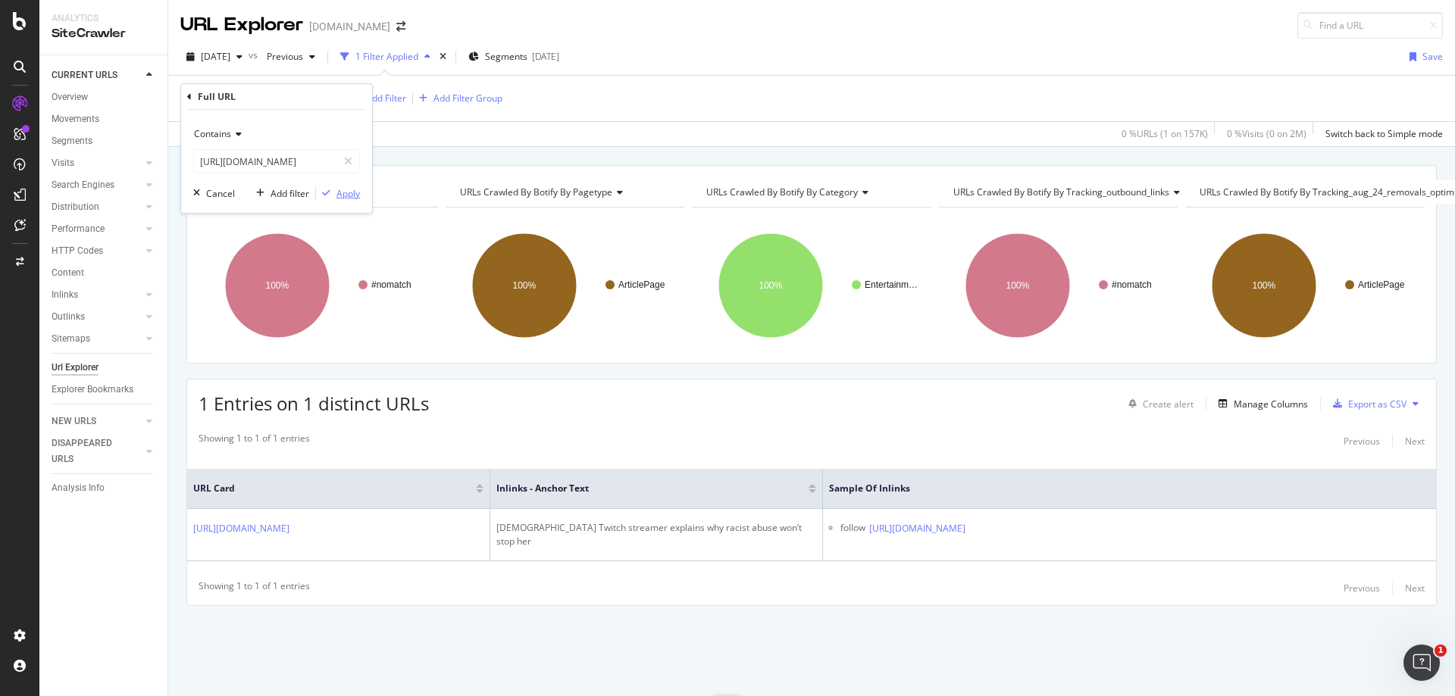
scroll to position [0, 0]
click at [345, 197] on div "Apply" at bounding box center [347, 193] width 23 height 13
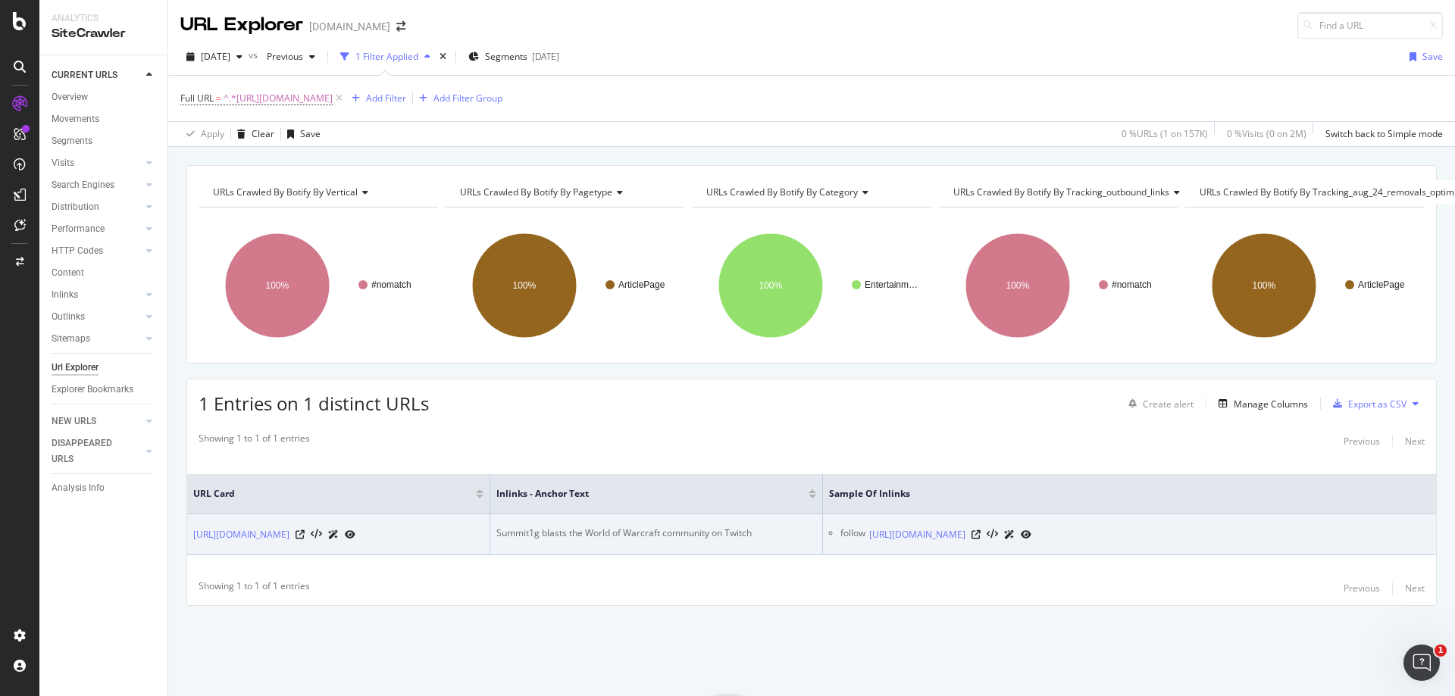
click at [695, 531] on div "Summit1g blasts the World of Warcraft community on Twitch" at bounding box center [656, 534] width 320 height 14
click at [980, 530] on icon at bounding box center [975, 534] width 9 height 9
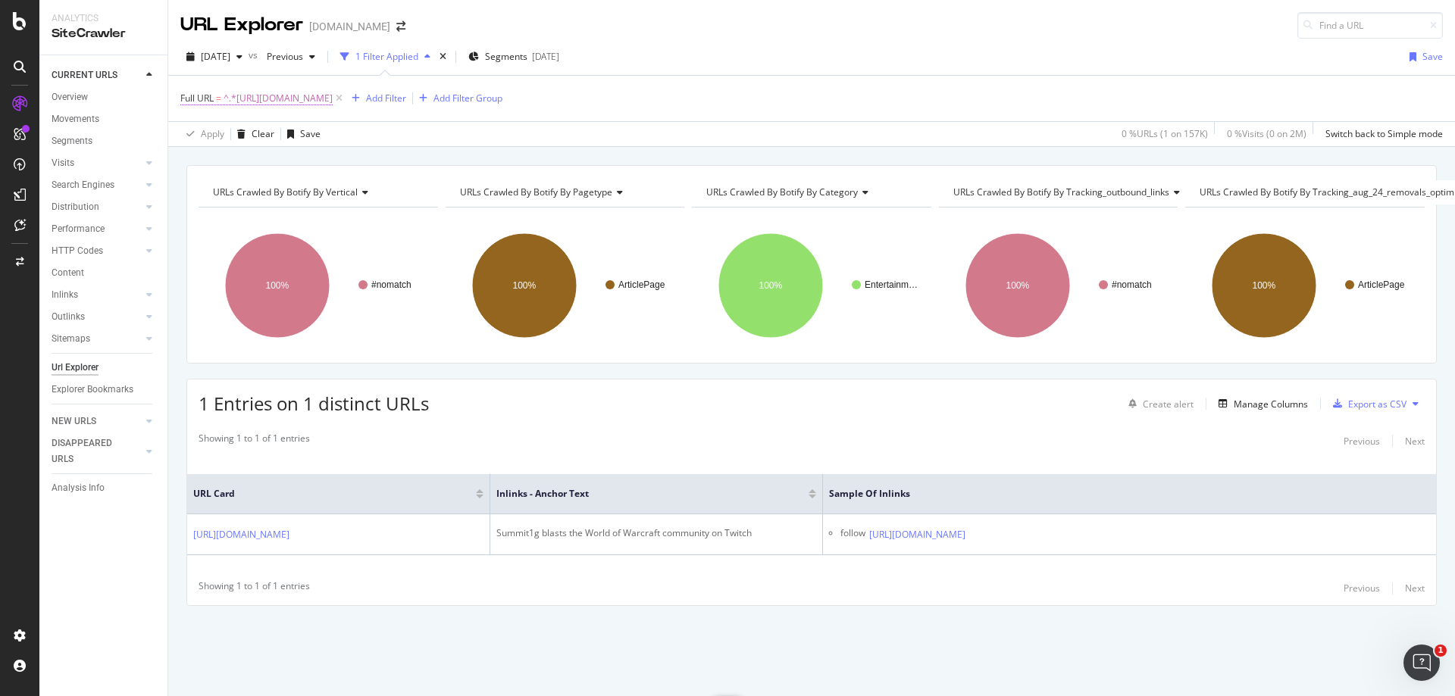
click at [333, 94] on span "^.*[URL][DOMAIN_NAME]" at bounding box center [277, 98] width 109 height 21
click at [280, 158] on input "[URL][DOMAIN_NAME]" at bounding box center [265, 161] width 143 height 24
paste input "overwatch/seagull-eats-his-own-teammates-ultimate-during-overwatch-match-3136"
type input "[URL][DOMAIN_NAME]"
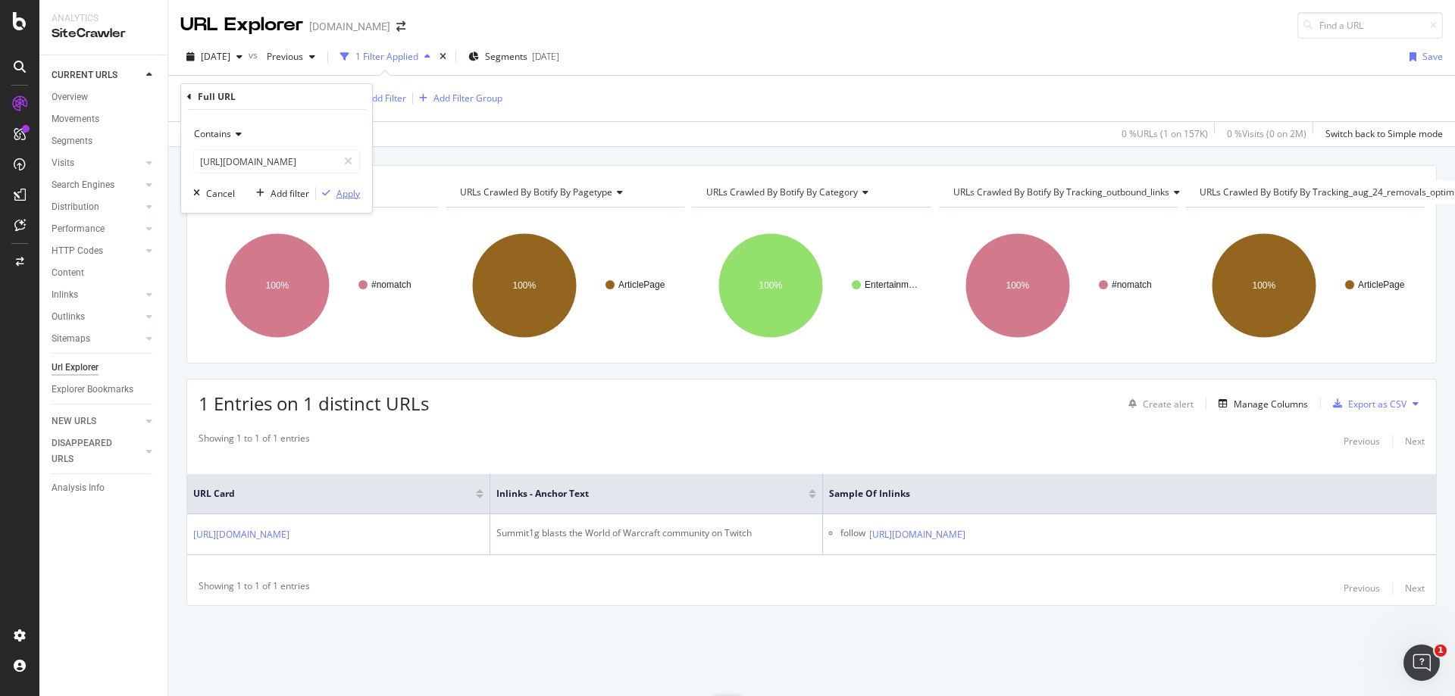
scroll to position [0, 0]
click at [348, 193] on div "Apply" at bounding box center [347, 193] width 23 height 13
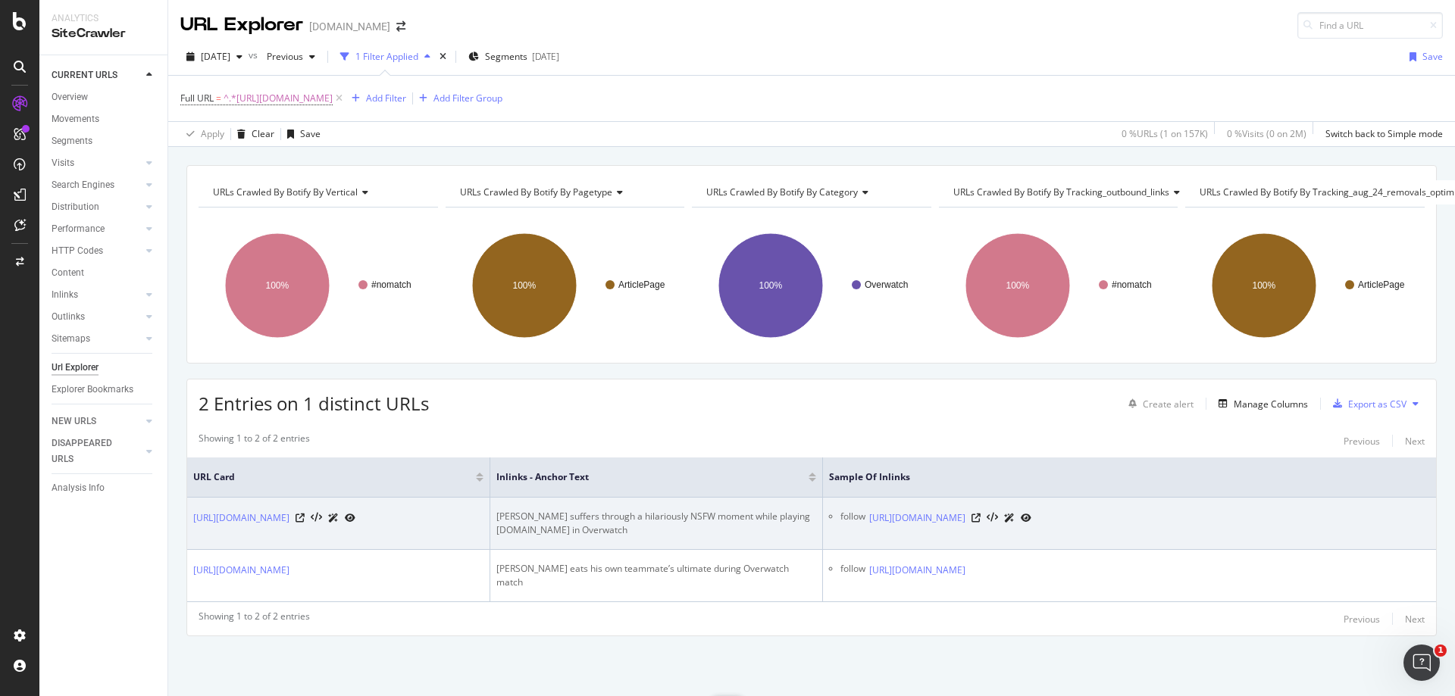
click at [625, 517] on div "[PERSON_NAME] suffers through a hilariously NSFW moment while playing [DOMAIN_N…" at bounding box center [656, 523] width 320 height 27
click at [980, 517] on icon at bounding box center [975, 518] width 9 height 9
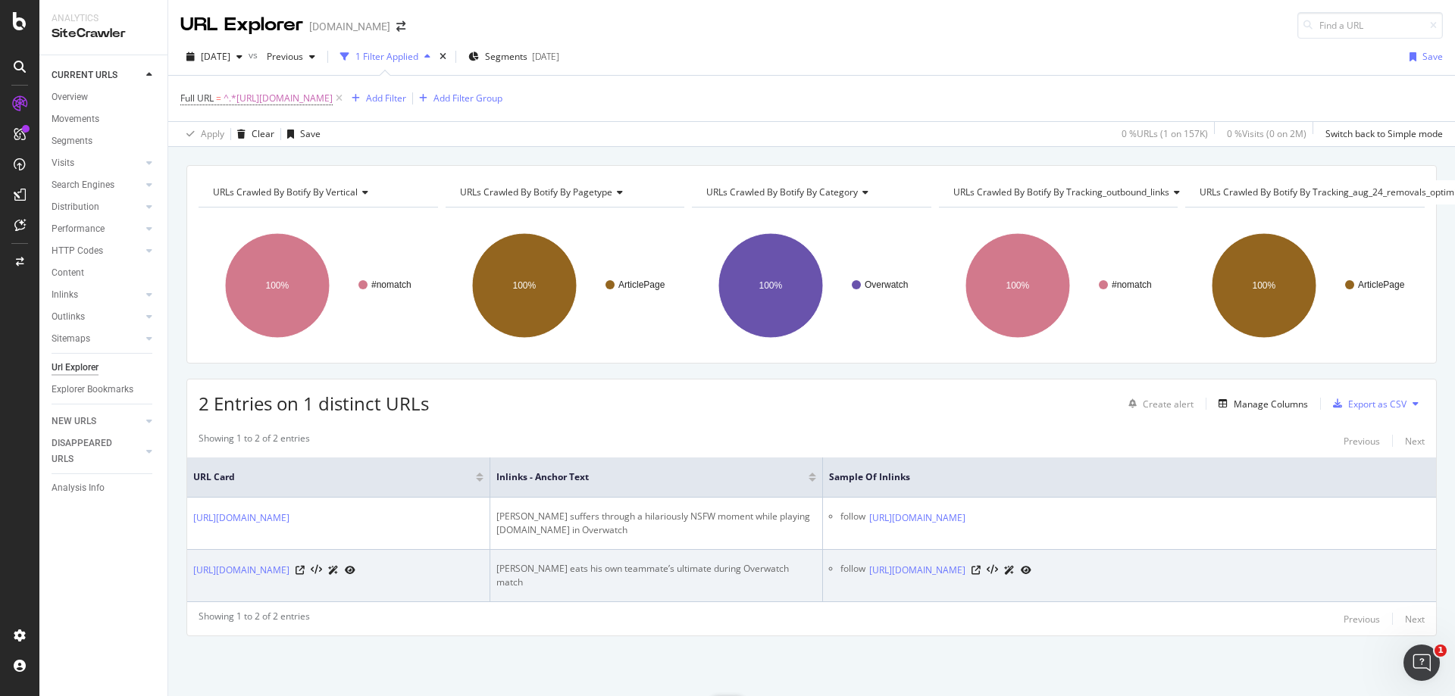
click at [541, 588] on div "[PERSON_NAME] eats his own teammate’s ultimate during Overwatch match" at bounding box center [656, 575] width 320 height 27
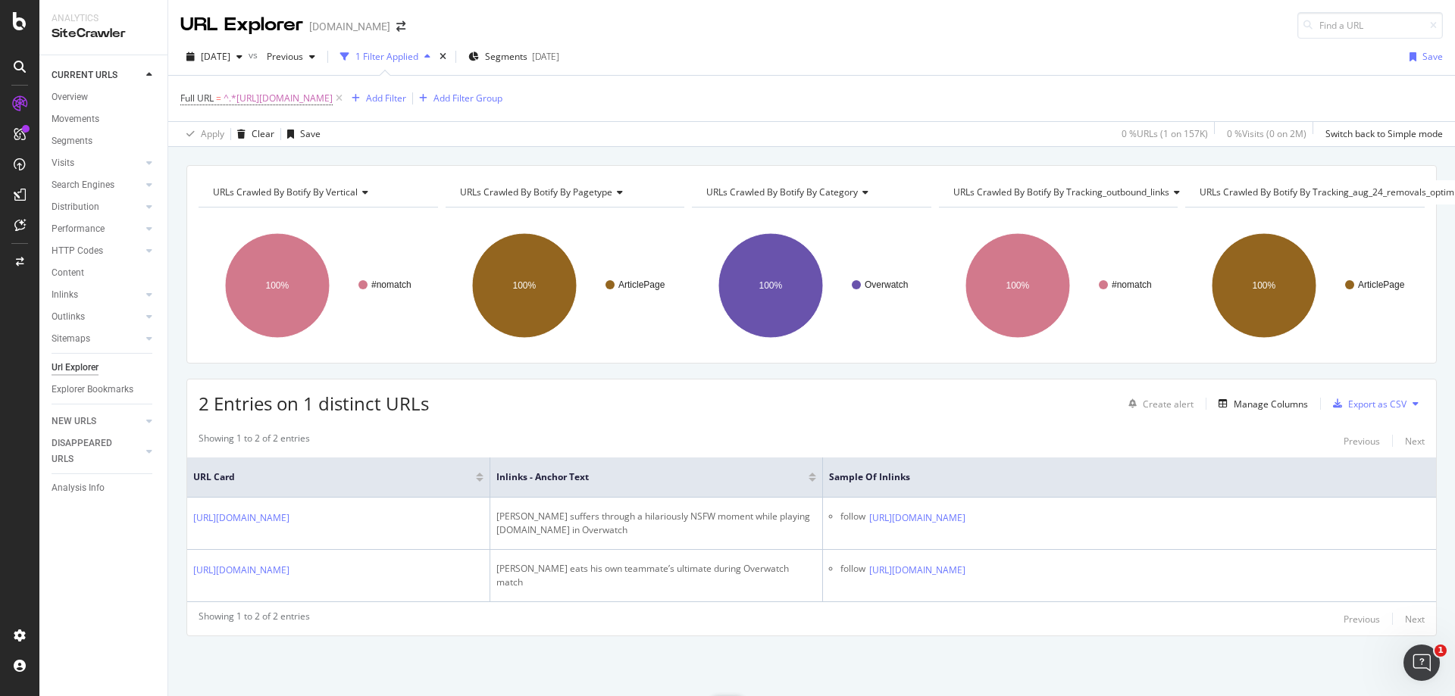
click at [489, 86] on div "Full URL = ^.*[URL][DOMAIN_NAME] Add Filter Add Filter Group" at bounding box center [811, 98] width 1262 height 45
click at [333, 92] on span "^.*[URL][DOMAIN_NAME]" at bounding box center [277, 98] width 109 height 21
click at [287, 157] on input "[URL][DOMAIN_NAME]" at bounding box center [265, 161] width 143 height 24
paste input "optic-gamings-ggea-kicked-out-of-ow-contenders-after-roster-mishap-182504"
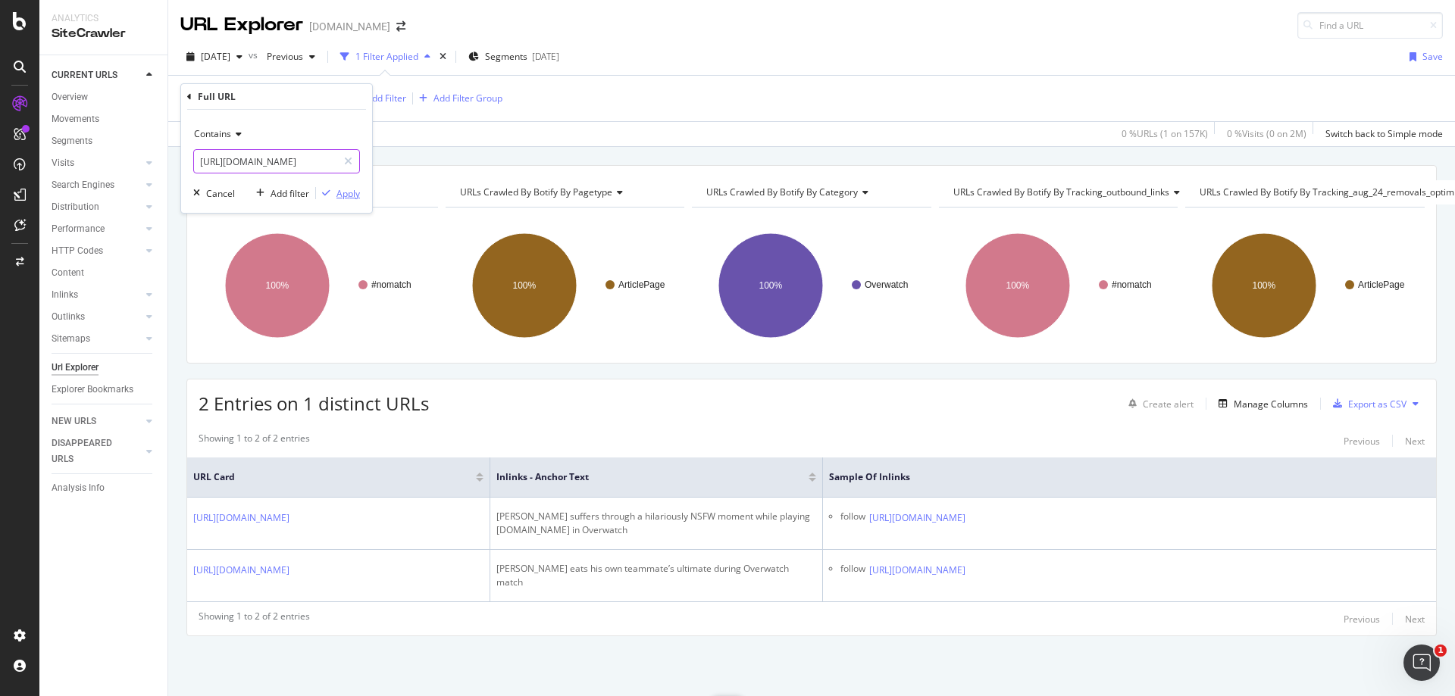
type input "[URL][DOMAIN_NAME]"
click at [347, 187] on div "Apply" at bounding box center [347, 193] width 23 height 13
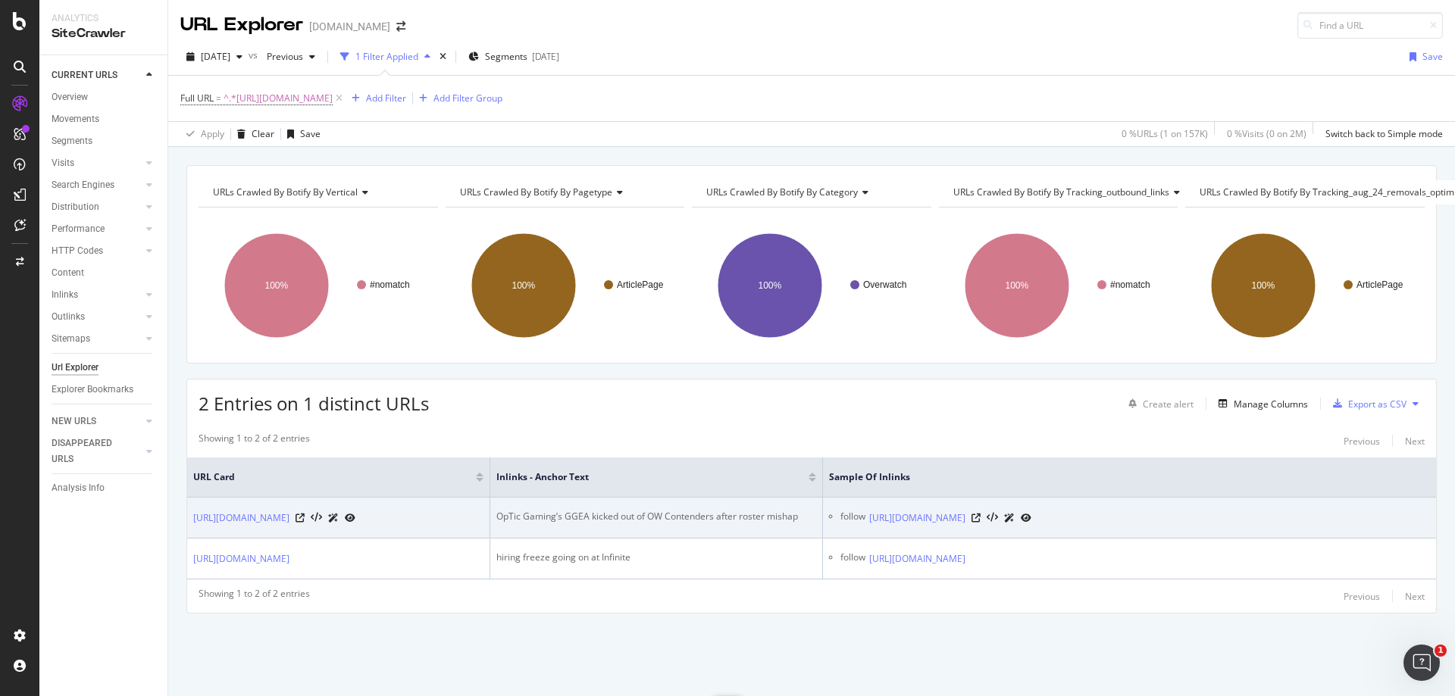
click at [610, 513] on div "OpTic Gaming’s GGEA kicked out of OW Contenders after roster mishap" at bounding box center [656, 517] width 320 height 14
click at [733, 520] on div "OpTic Gaming’s GGEA kicked out of OW Contenders after roster mishap" at bounding box center [656, 517] width 320 height 14
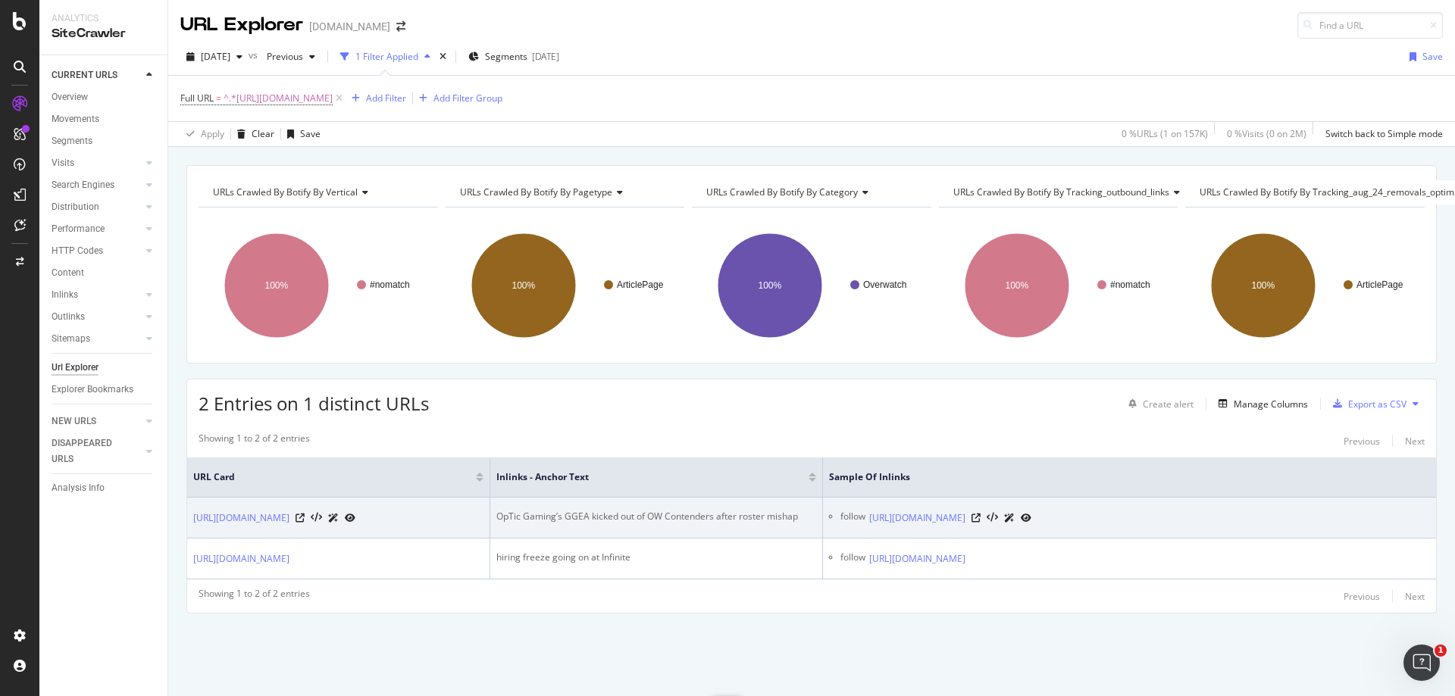
click at [700, 521] on div "OpTic Gaming’s GGEA kicked out of OW Contenders after roster mishap" at bounding box center [656, 517] width 320 height 14
click at [980, 523] on icon at bounding box center [975, 518] width 9 height 9
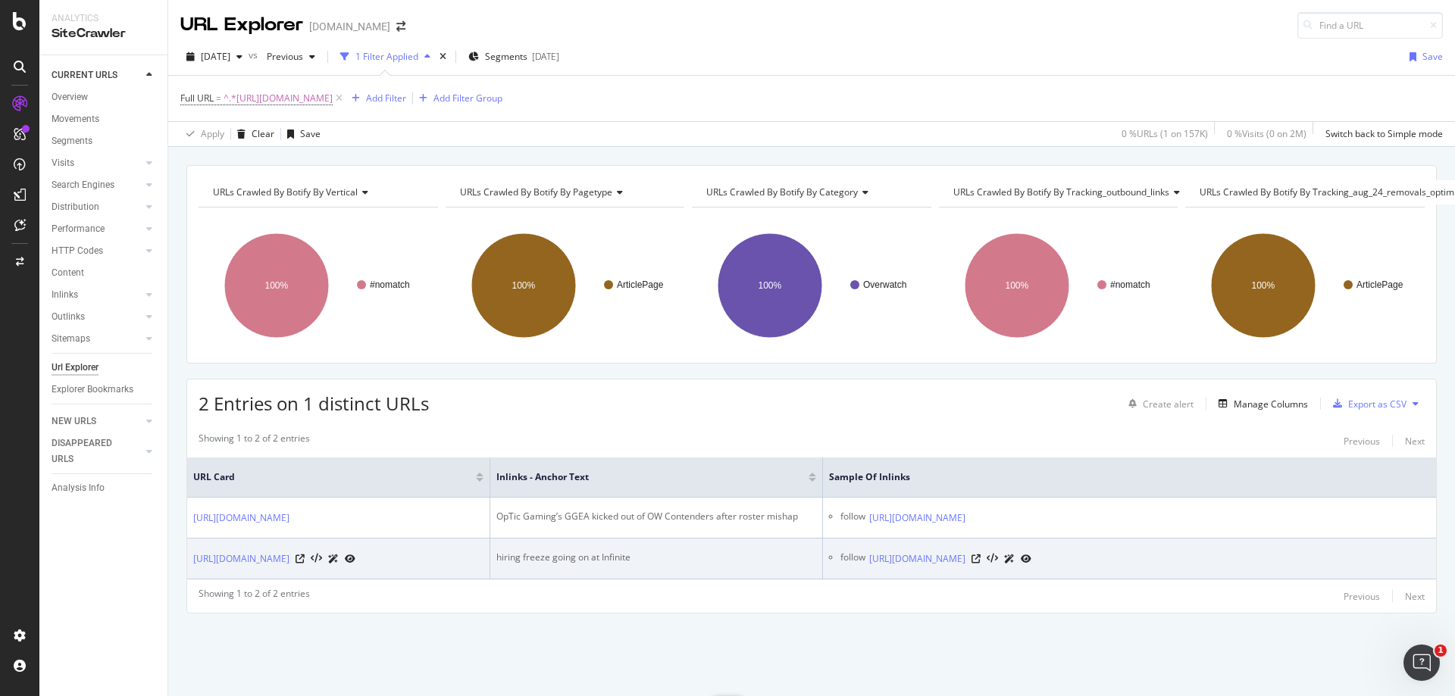
click at [548, 564] on div "hiring freeze going on at Infinite" at bounding box center [656, 558] width 320 height 14
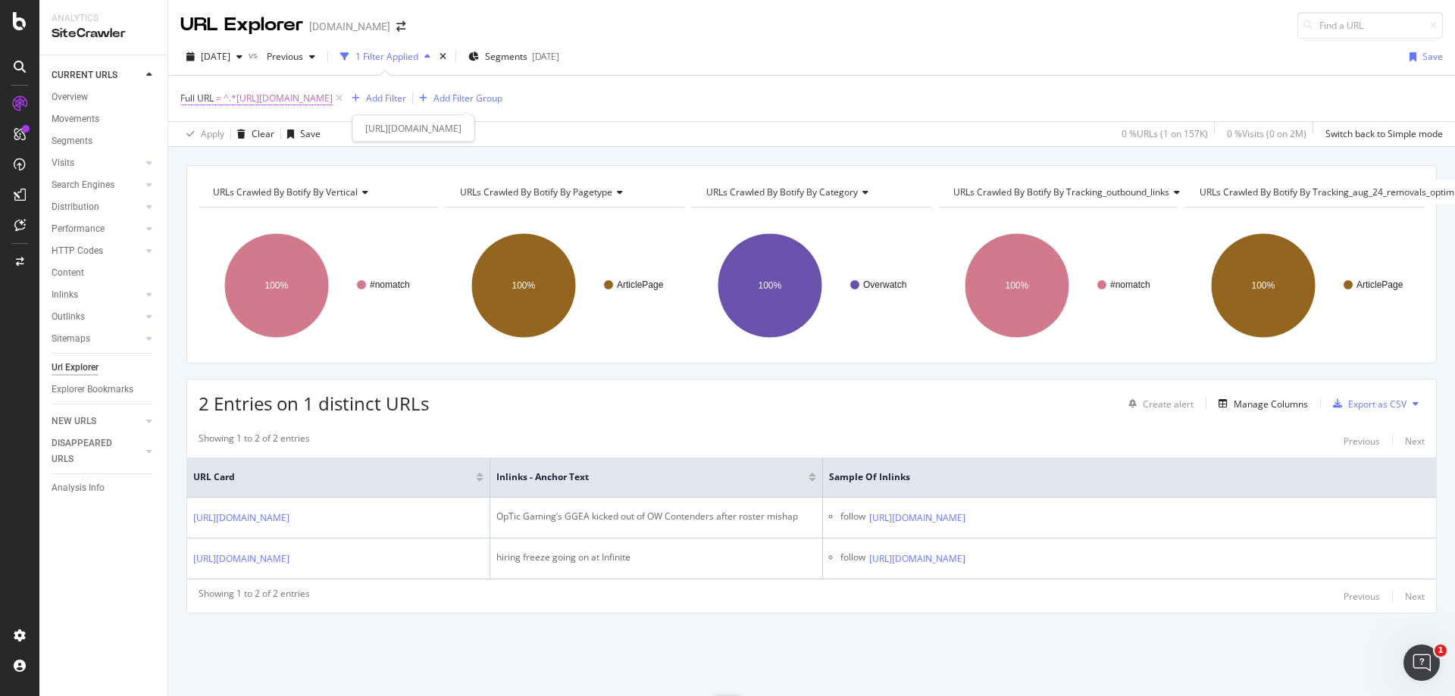
click at [333, 94] on span "^.*[URL][DOMAIN_NAME]" at bounding box center [277, 98] width 109 height 21
click at [298, 158] on input "[URL][DOMAIN_NAME]" at bounding box center [265, 161] width 143 height 24
paste input "entertainment/pokimane-explains-someone-tried-fight-twitchcon-1147920"
type input "[URL][DOMAIN_NAME]"
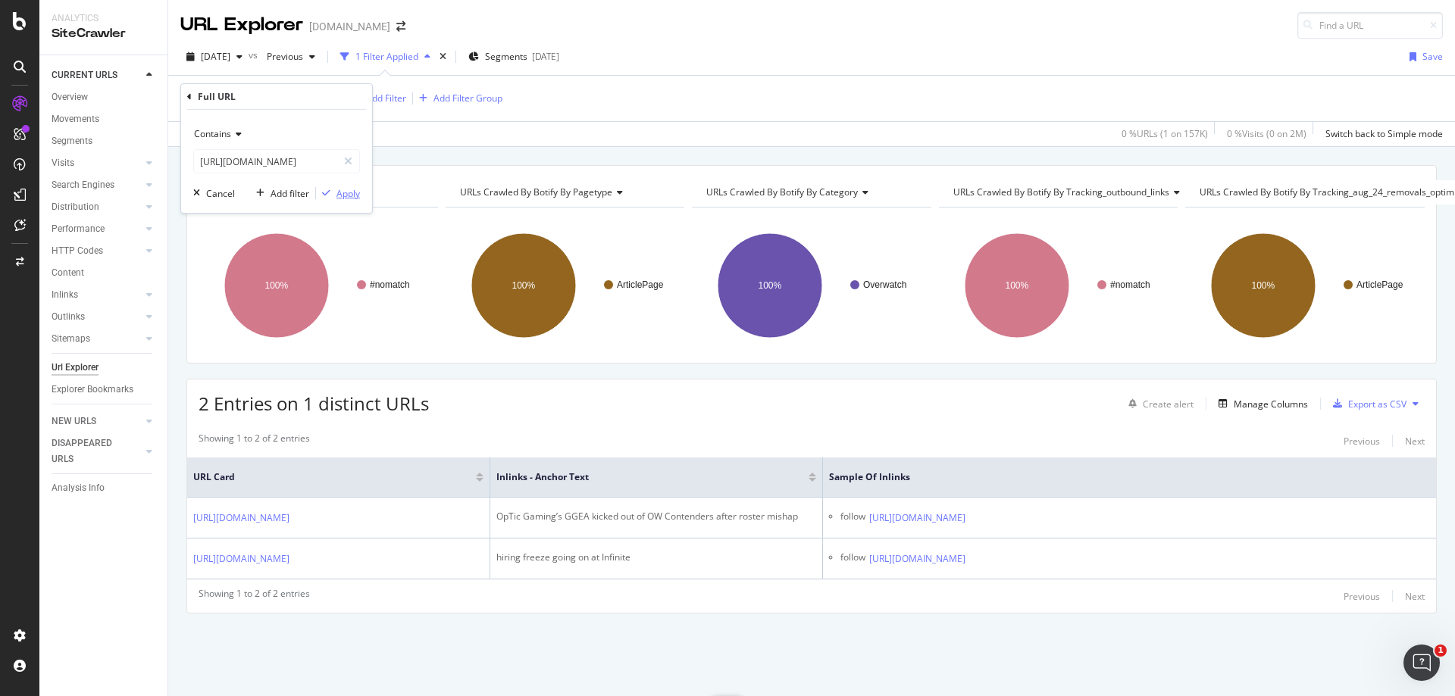
click at [356, 192] on div "Apply" at bounding box center [347, 193] width 23 height 13
